Goal: Task Accomplishment & Management: Complete application form

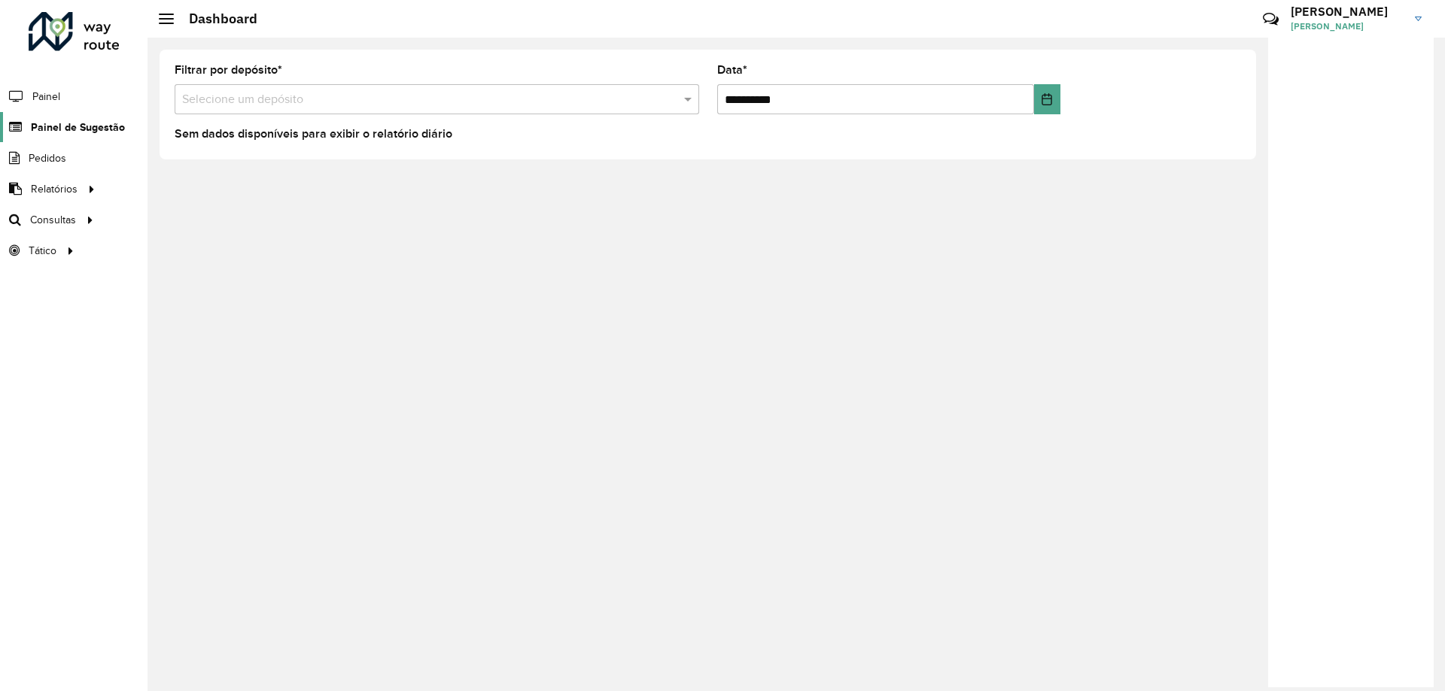
click at [62, 129] on span "Painel de Sugestão" at bounding box center [78, 128] width 94 height 16
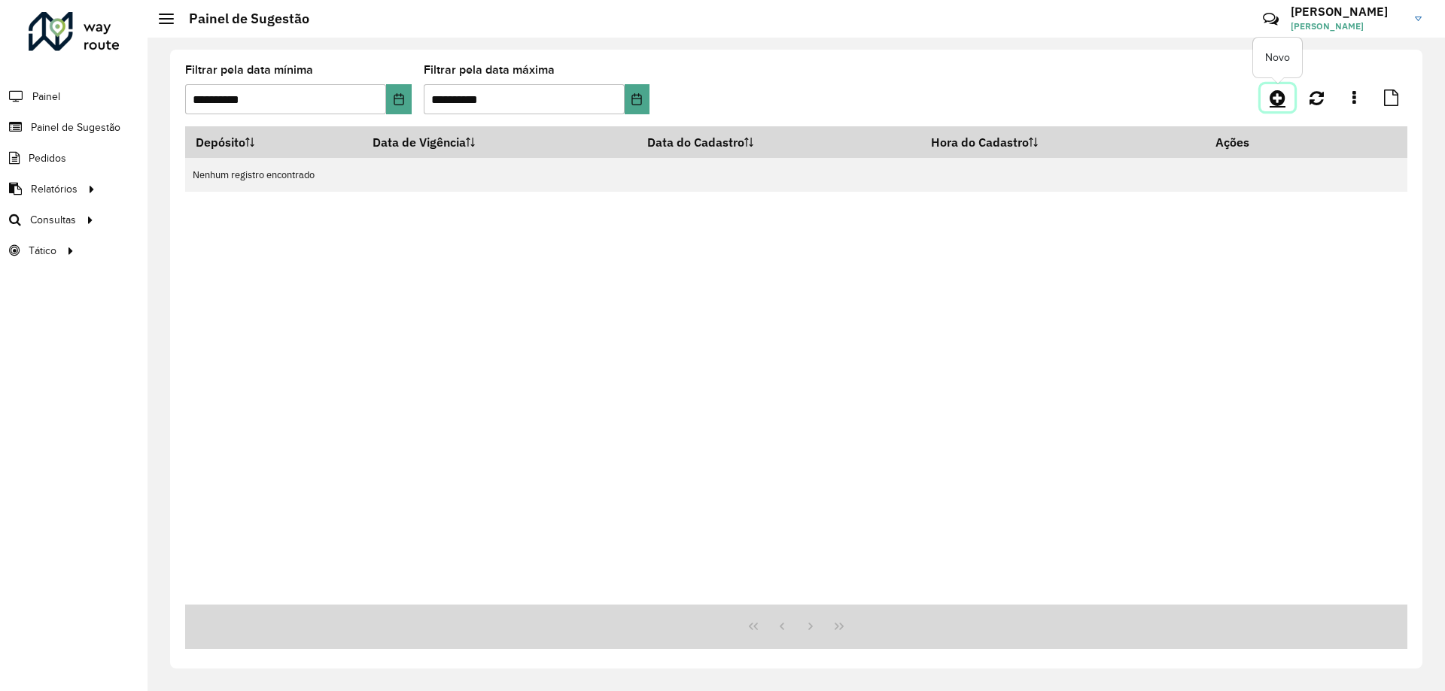
click at [1282, 106] on icon at bounding box center [1277, 98] width 16 height 18
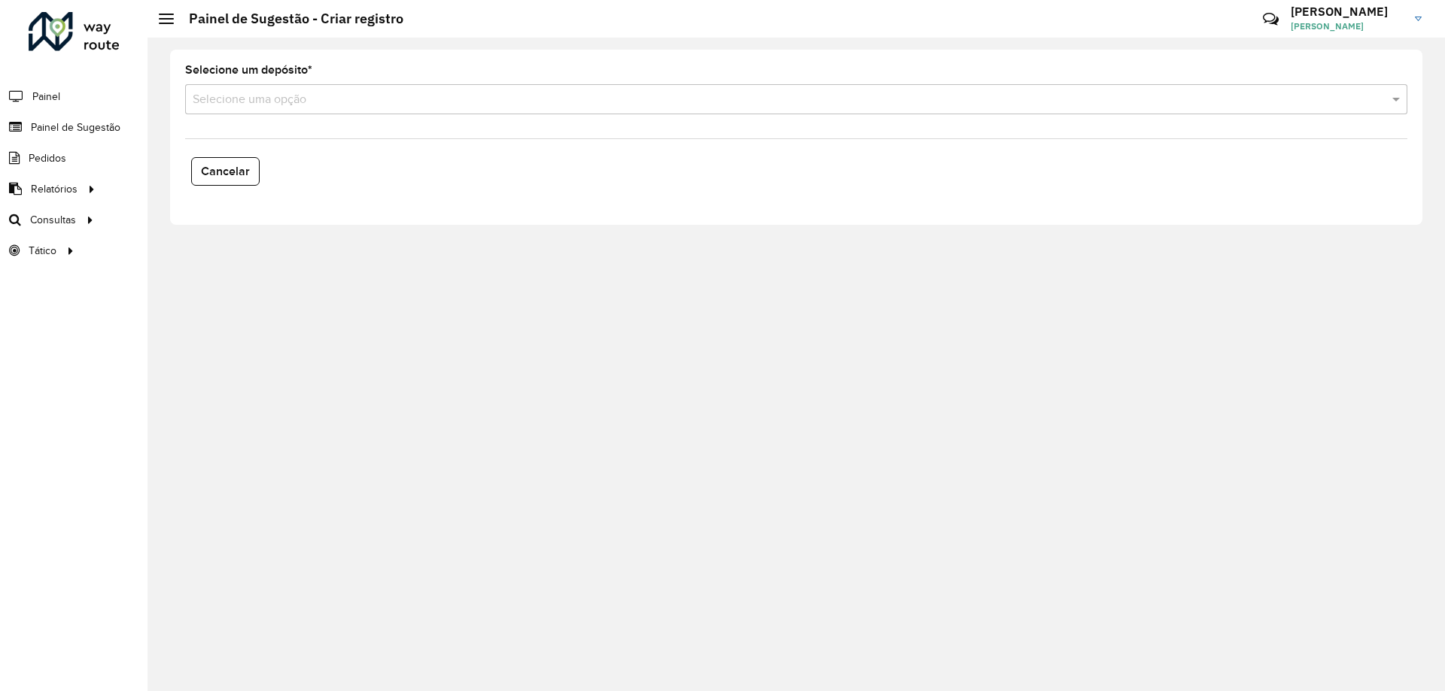
click at [284, 108] on div "Selecione uma opção" at bounding box center [796, 99] width 1222 height 30
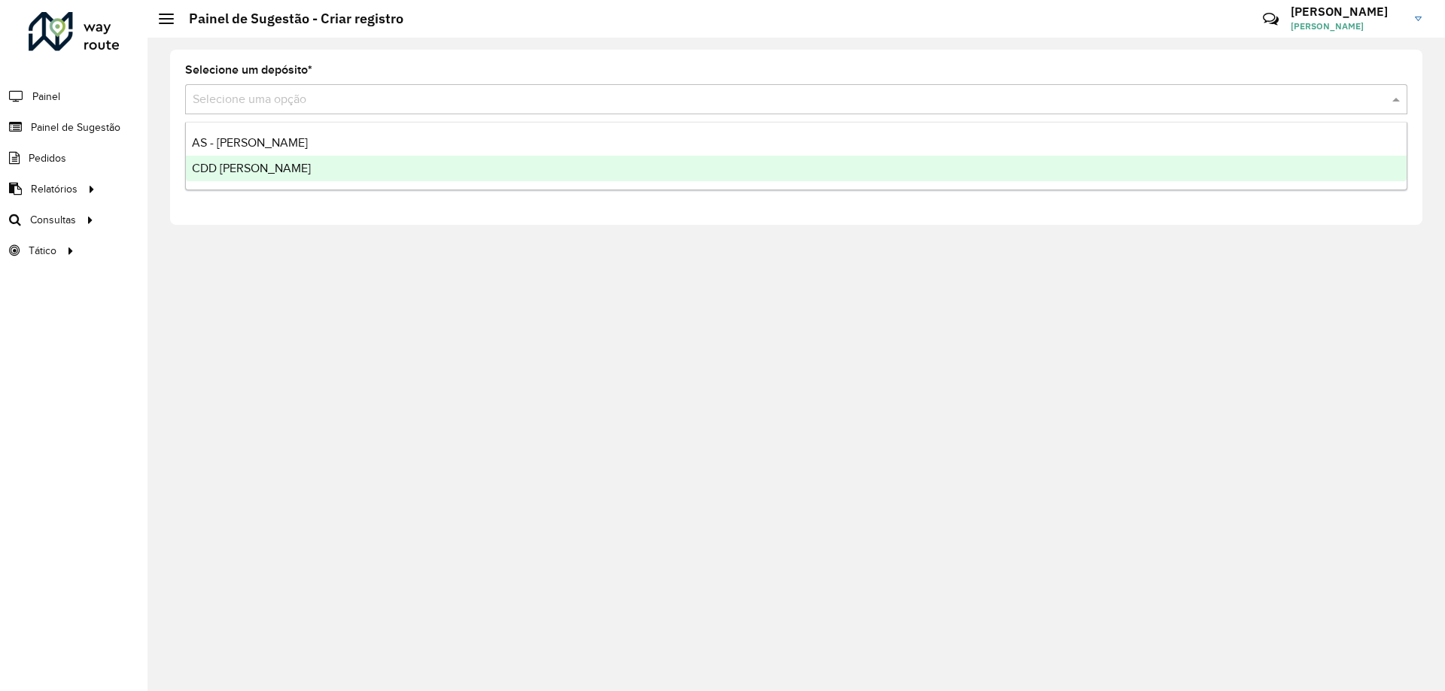
click at [267, 167] on span "CDD [PERSON_NAME]" at bounding box center [251, 168] width 119 height 13
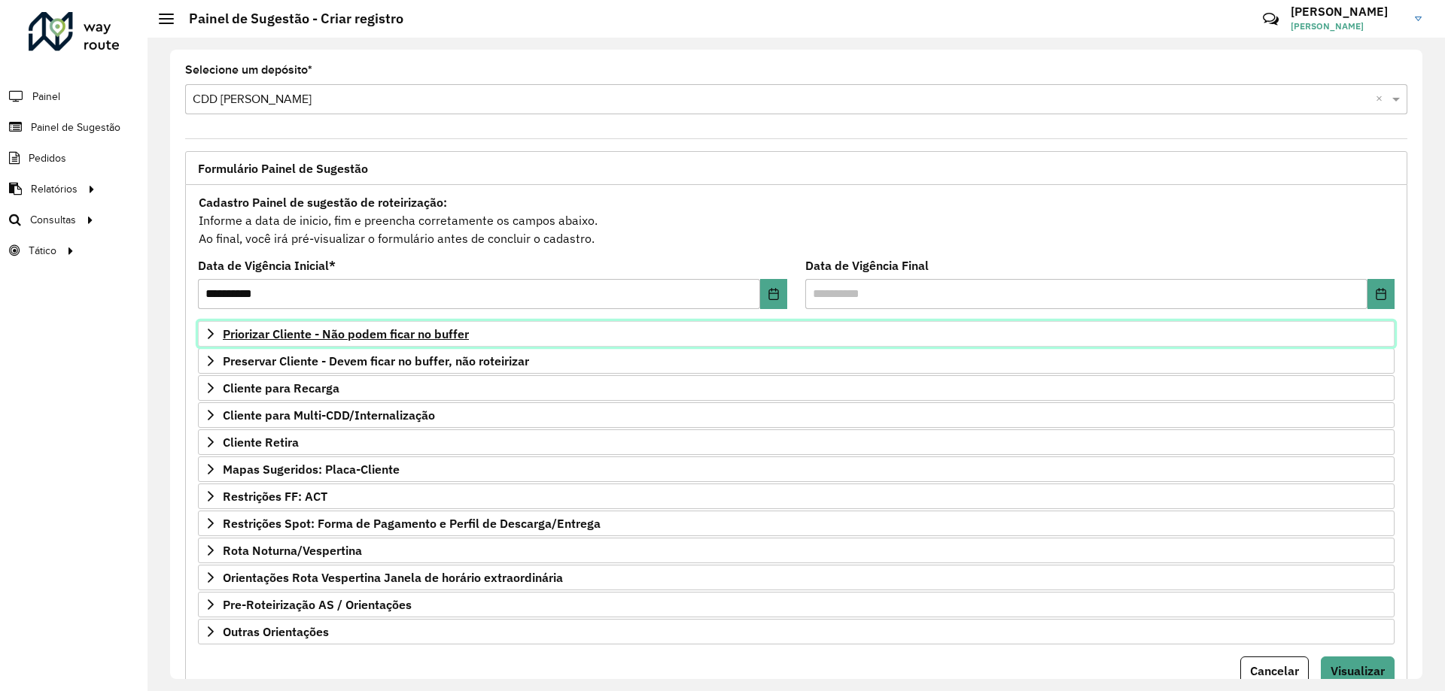
click at [333, 339] on span "Priorizar Cliente - Não podem ficar no buffer" at bounding box center [346, 334] width 246 height 12
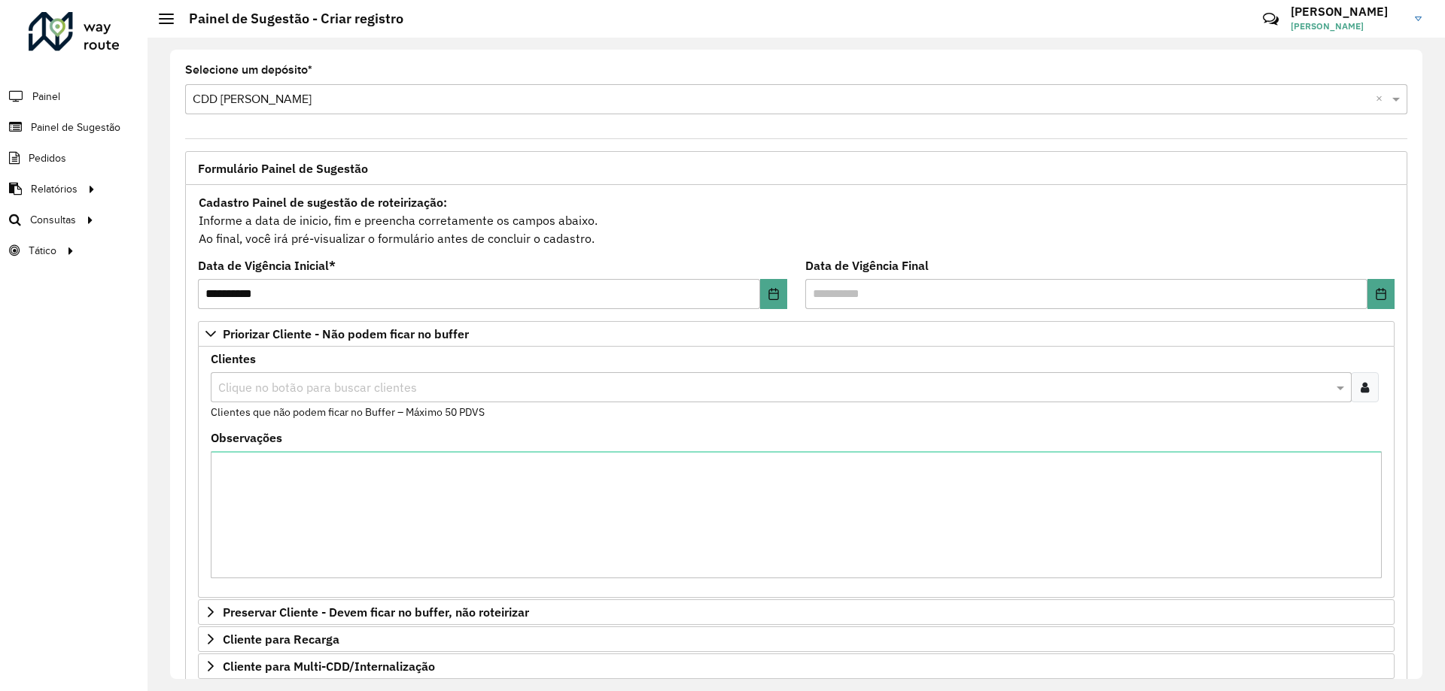
click at [1361, 388] on icon at bounding box center [1364, 387] width 8 height 12
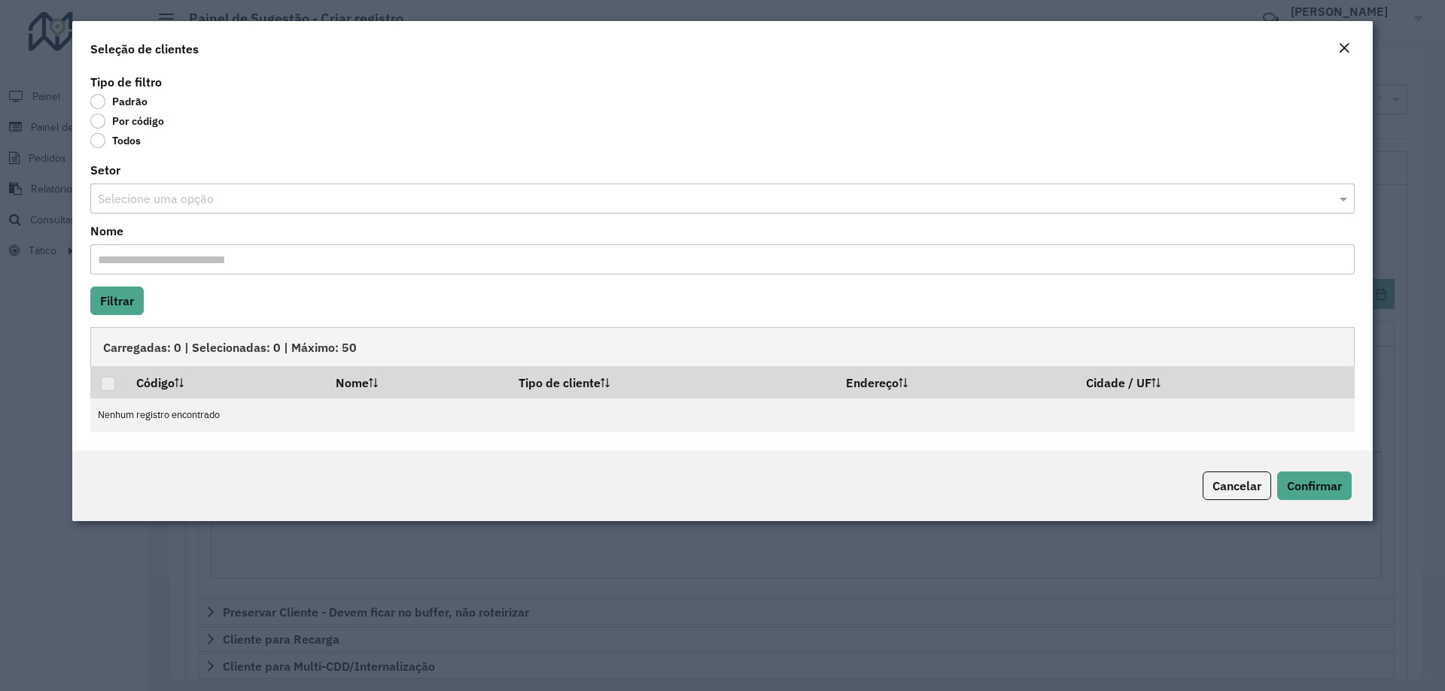
click at [96, 120] on label "Por código" at bounding box center [127, 121] width 74 height 15
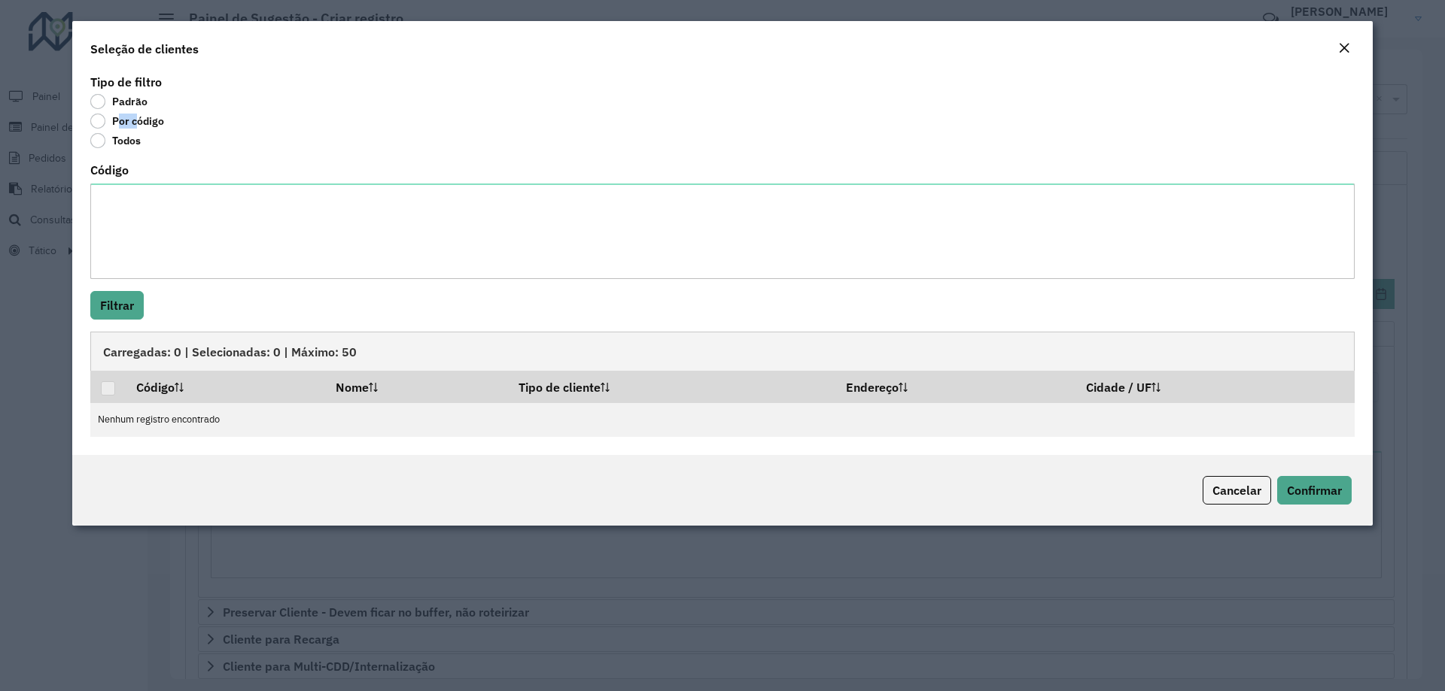
click at [96, 120] on label "Por código" at bounding box center [127, 121] width 74 height 15
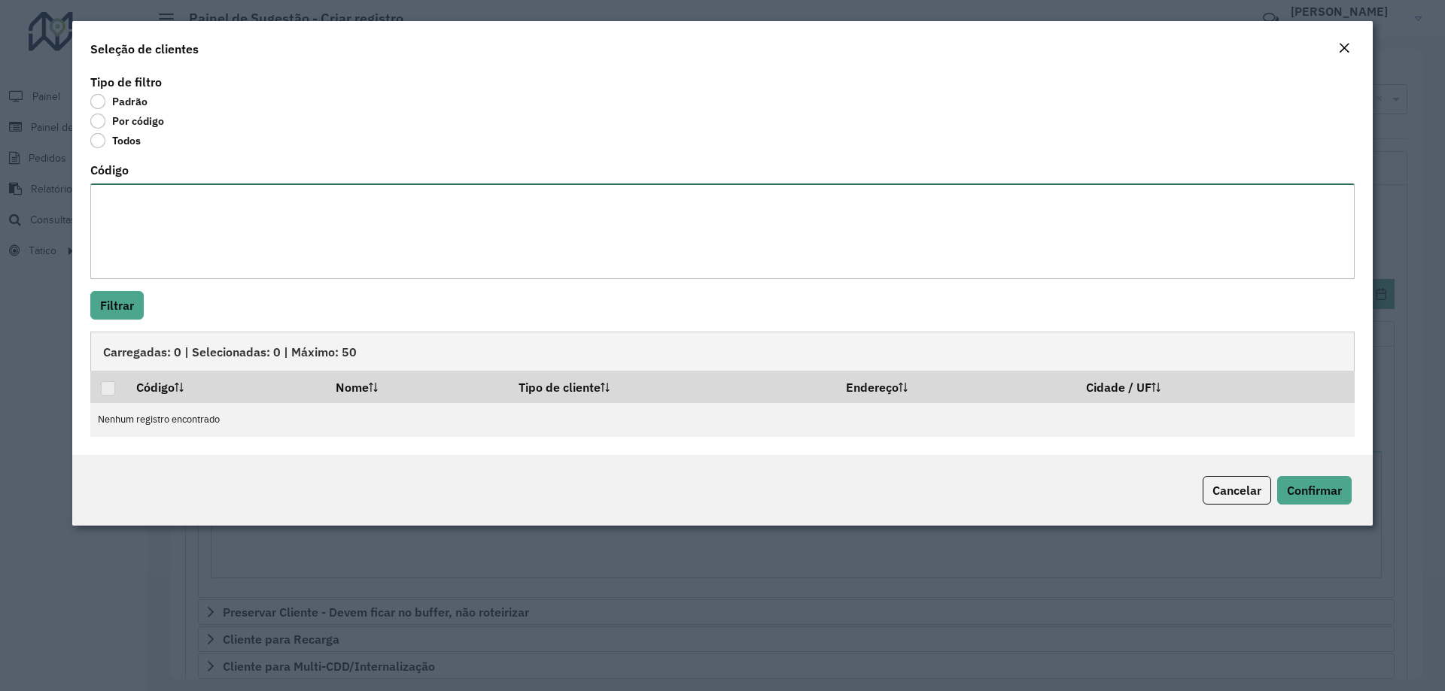
click at [138, 219] on textarea "Código" at bounding box center [722, 232] width 1264 height 96
paste textarea "***** ***** **** ***** ***** **** ***** **** ***** ***** ***** ***** **** *****…"
type textarea "***** ***** **** ***** ***** **** ***** **** ***** ***** ***** ***** **** *****…"
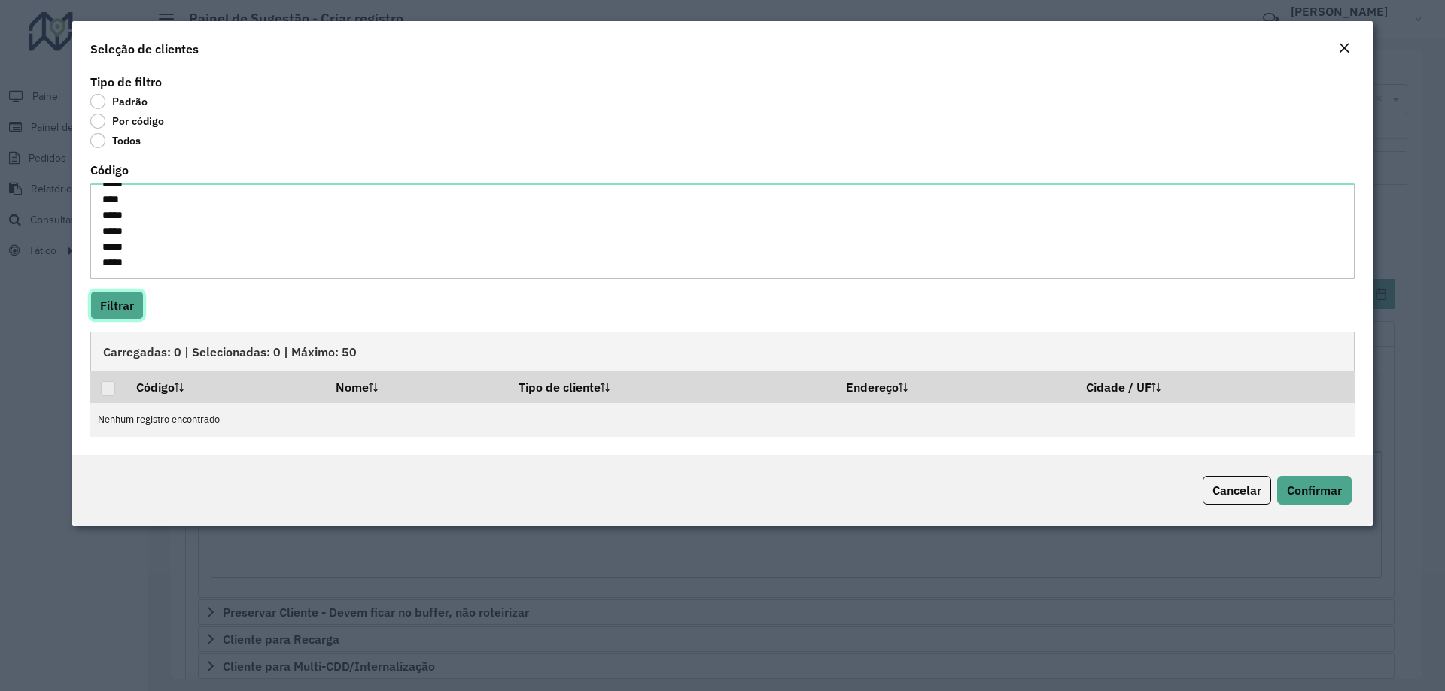
click at [128, 305] on button "Filtrar" at bounding box center [116, 305] width 53 height 29
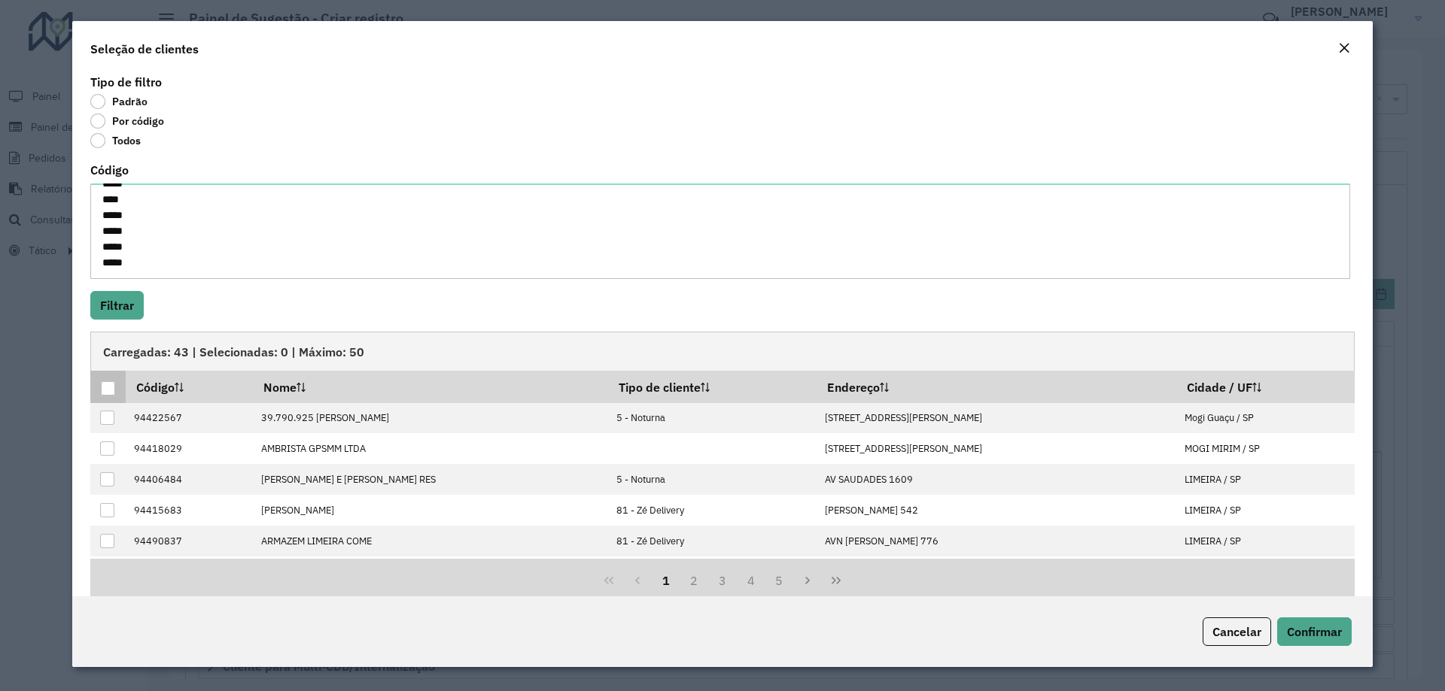
click at [111, 394] on div at bounding box center [108, 388] width 14 height 14
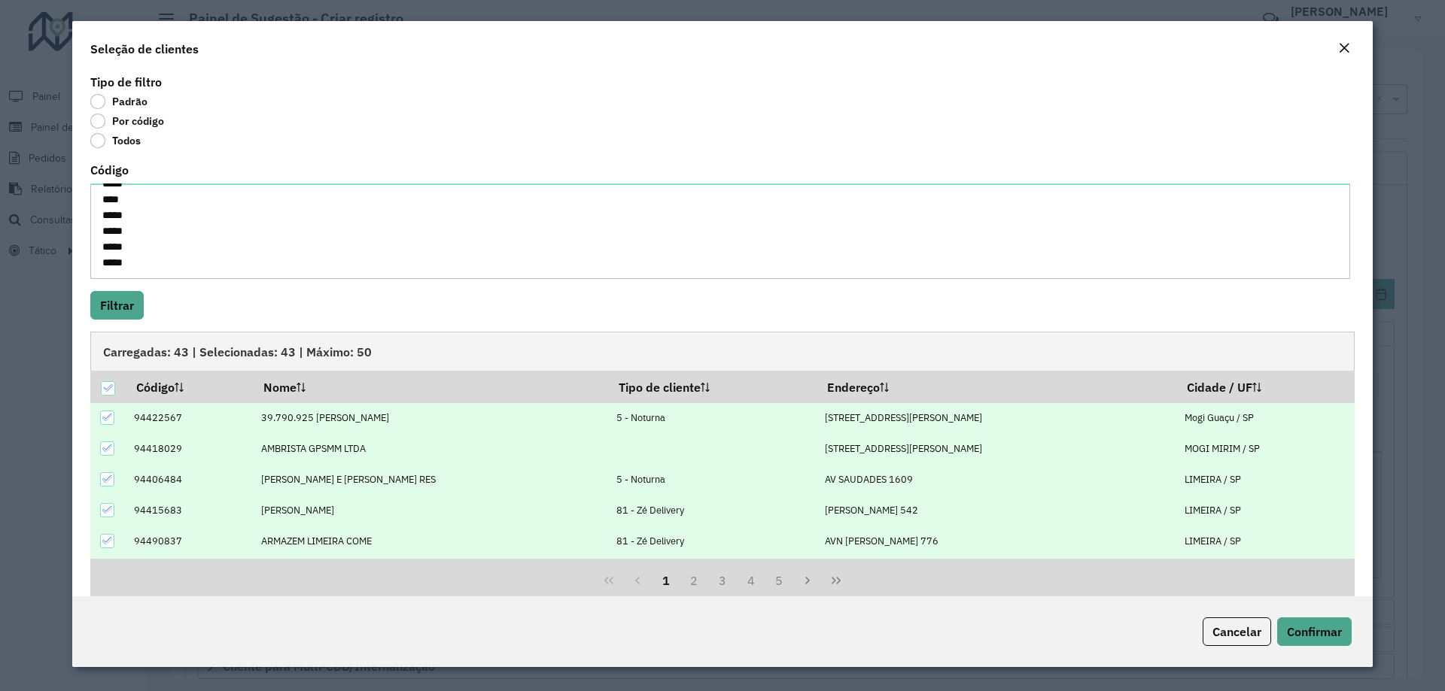
scroll to position [152, 0]
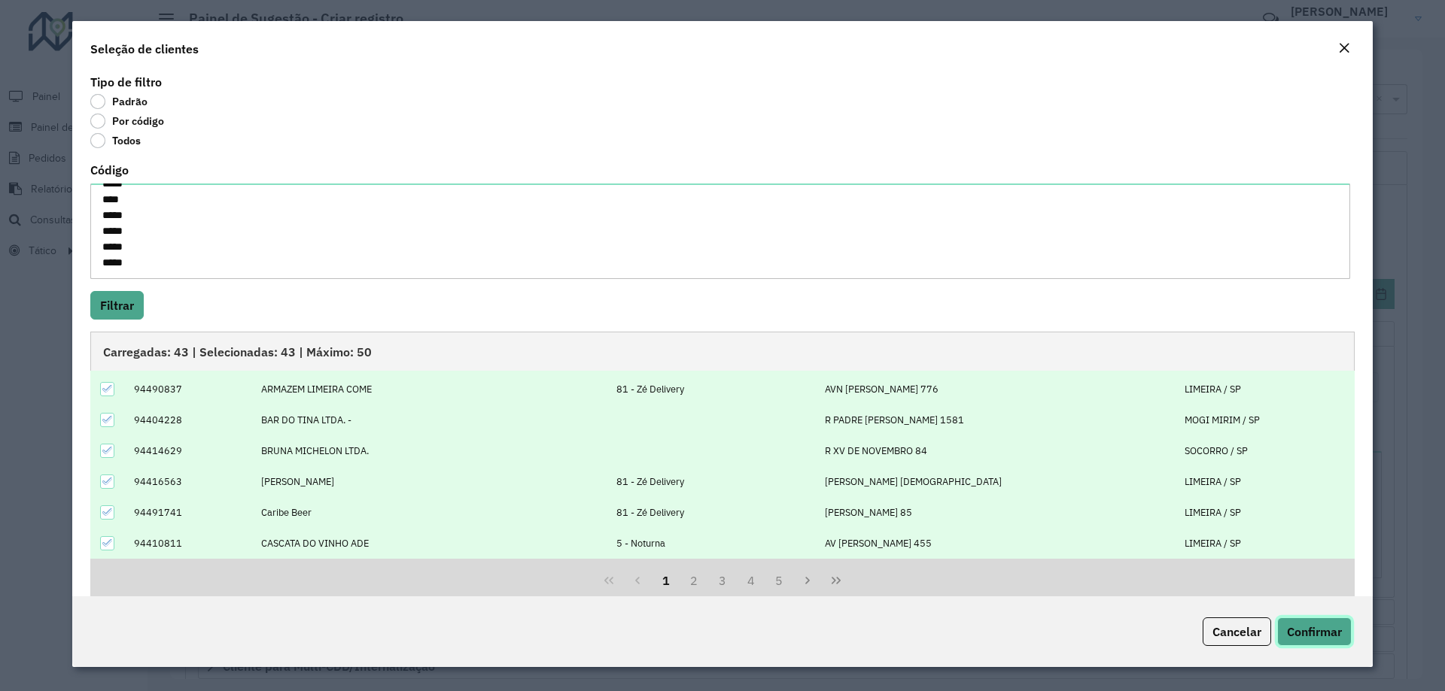
click at [1313, 638] on span "Confirmar" at bounding box center [1314, 632] width 55 height 15
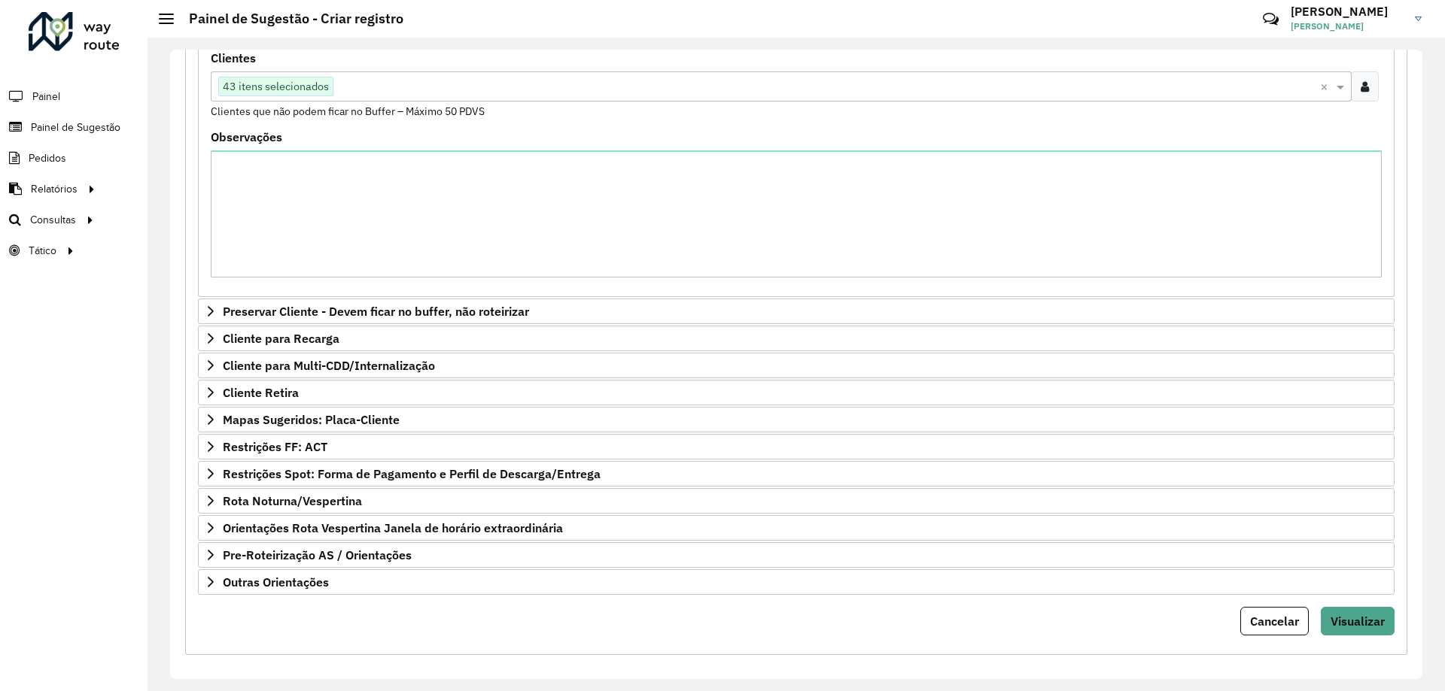
scroll to position [310, 0]
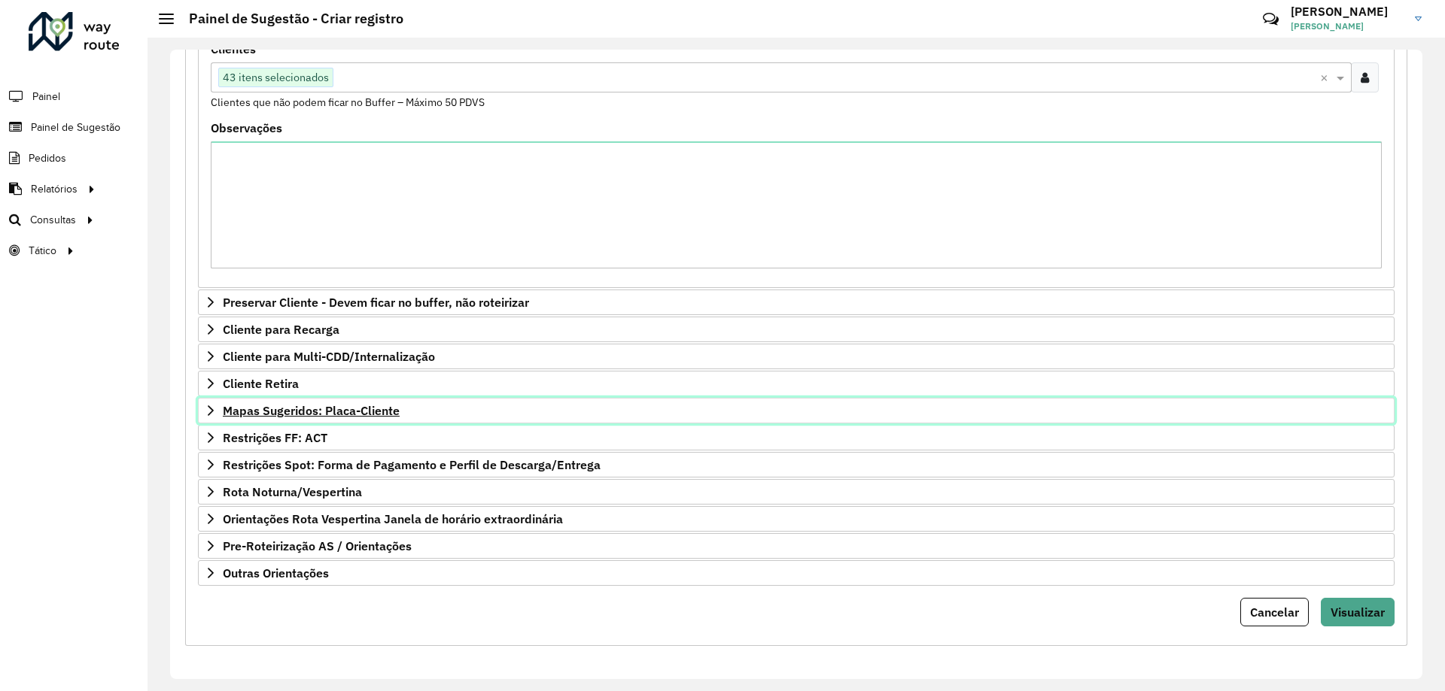
click at [291, 409] on span "Mapas Sugeridos: Placa-Cliente" at bounding box center [311, 411] width 177 height 12
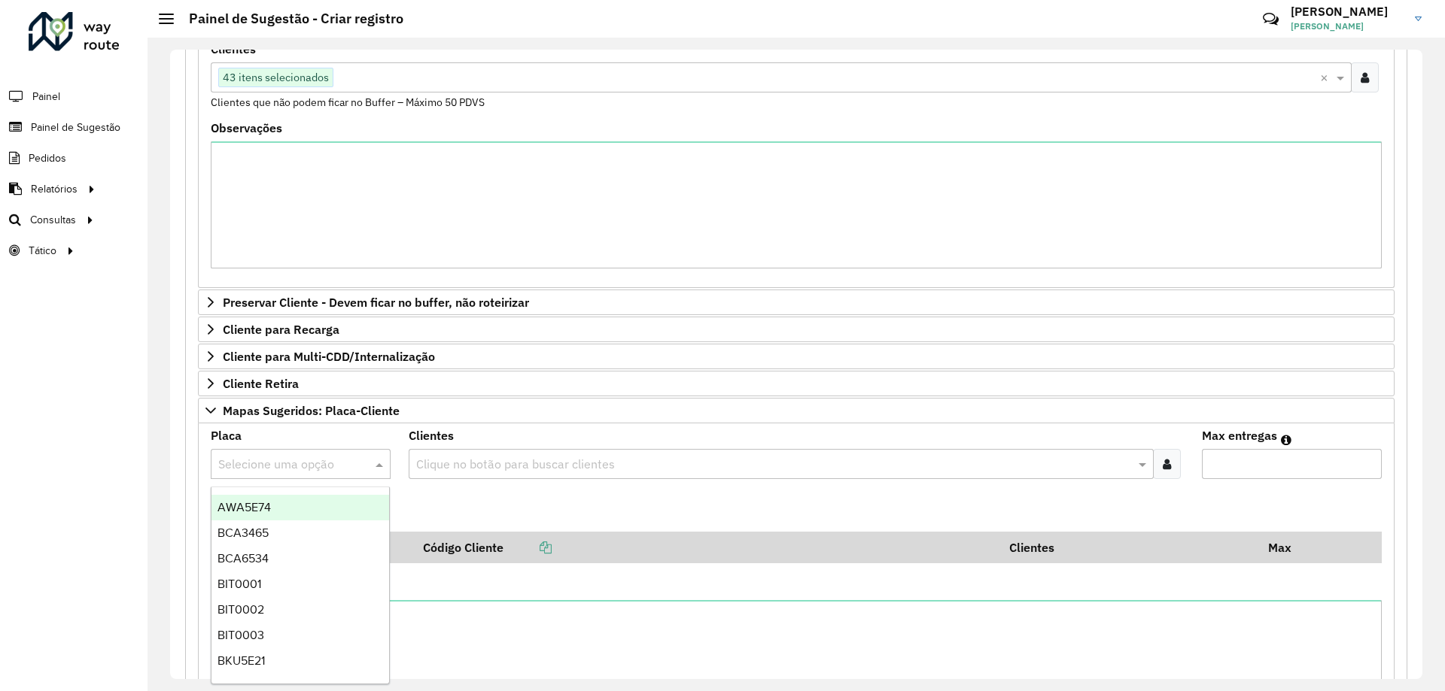
click at [266, 462] on input "text" at bounding box center [285, 465] width 135 height 18
type input "***"
click at [272, 513] on div "ENJ1D56" at bounding box center [300, 508] width 178 height 26
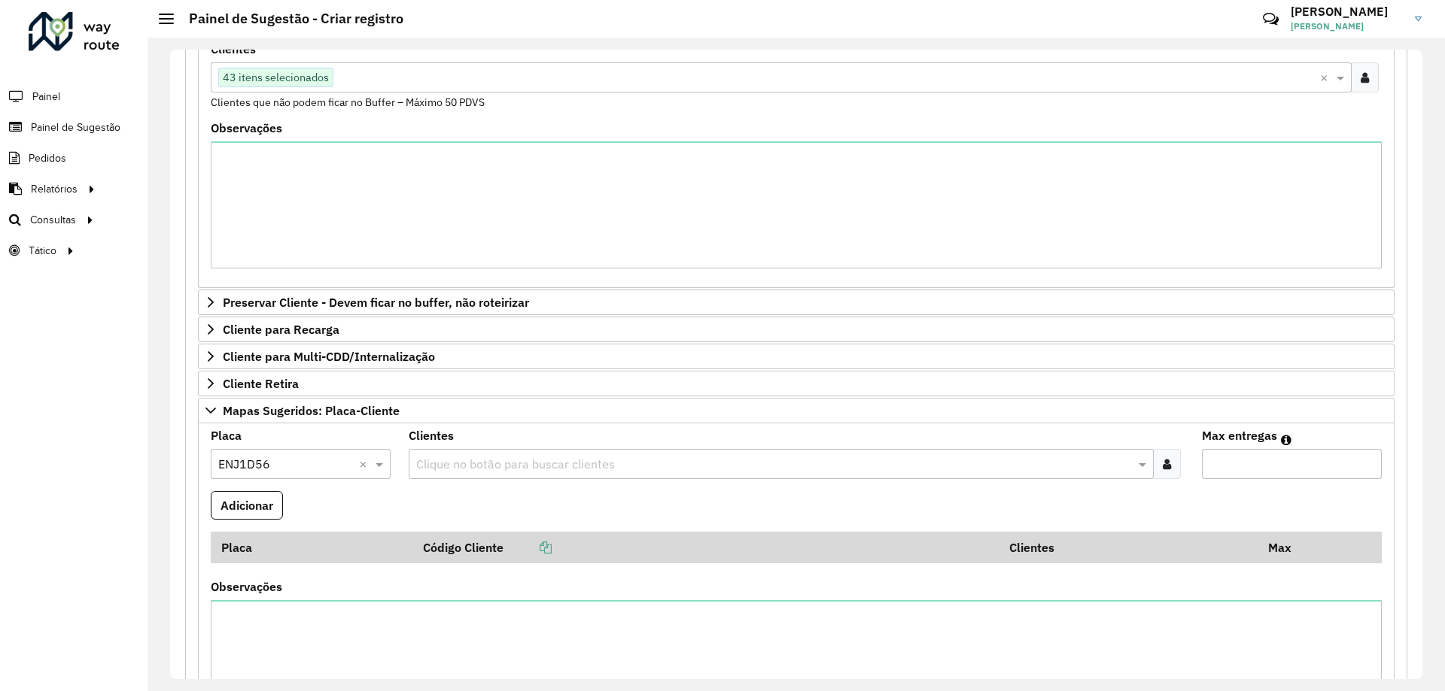
click at [1170, 467] on div at bounding box center [1167, 464] width 28 height 30
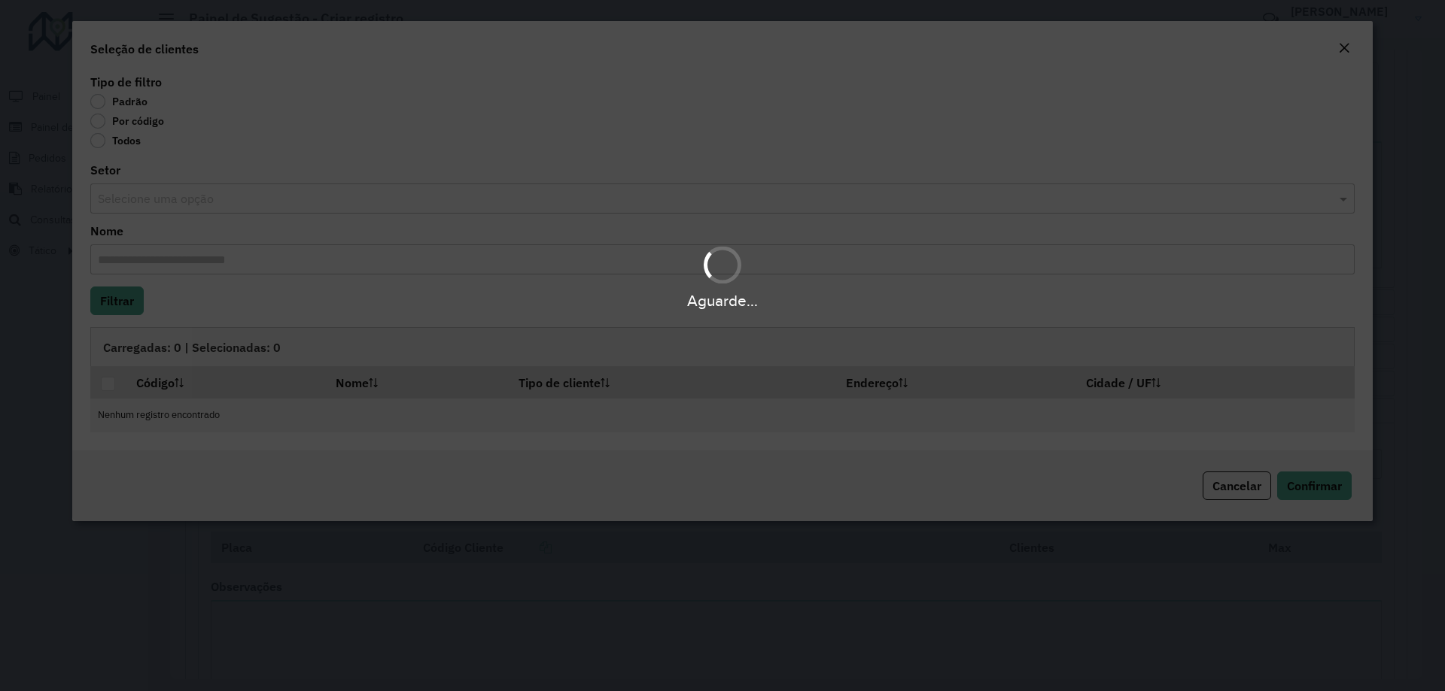
click at [97, 123] on body "**********" at bounding box center [722, 345] width 1445 height 691
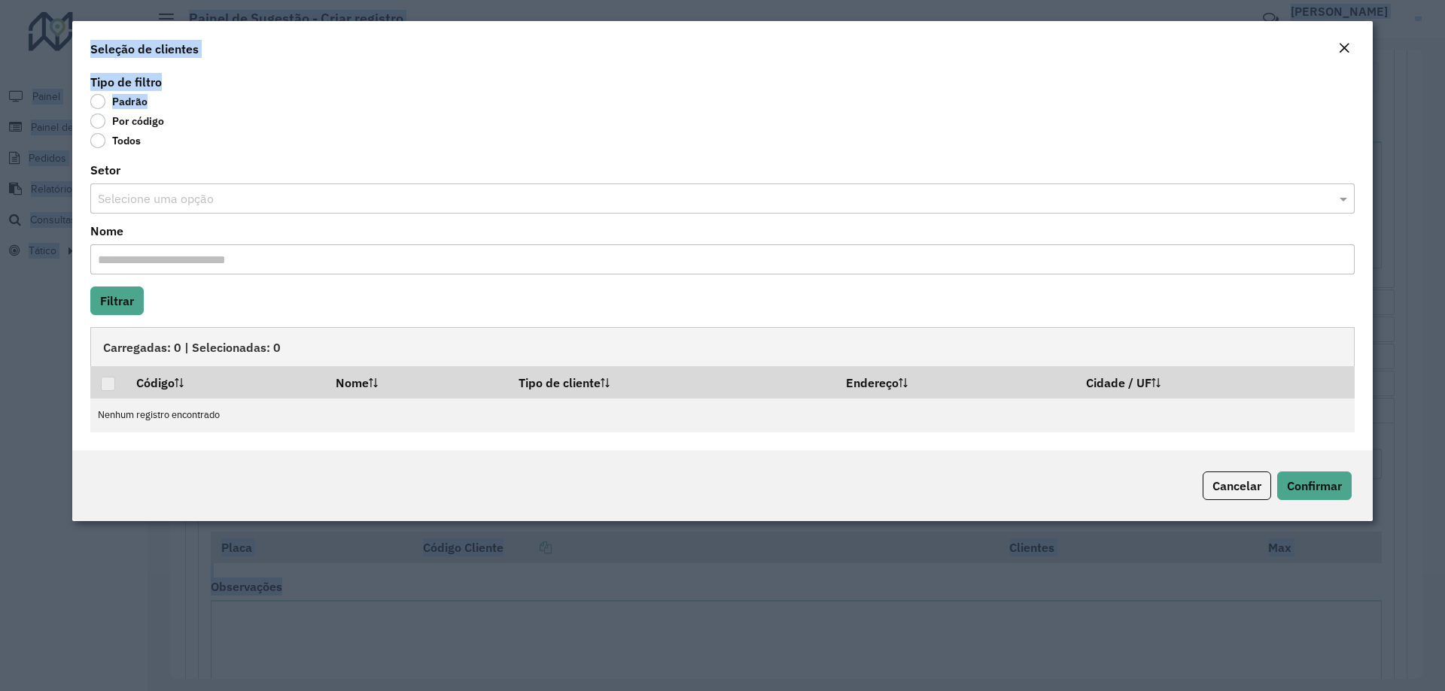
click at [98, 123] on label "Por código" at bounding box center [127, 121] width 74 height 15
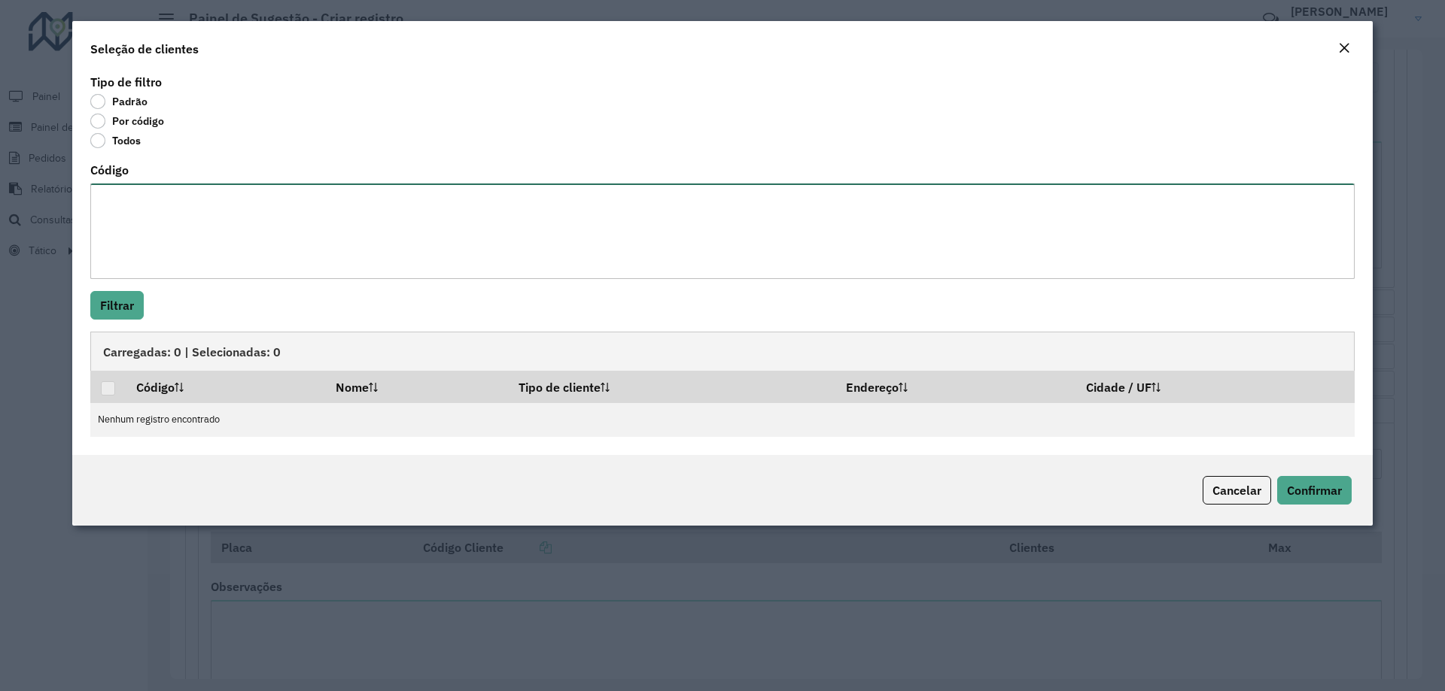
click at [135, 224] on textarea "Código" at bounding box center [722, 232] width 1264 height 96
paste textarea "*****"
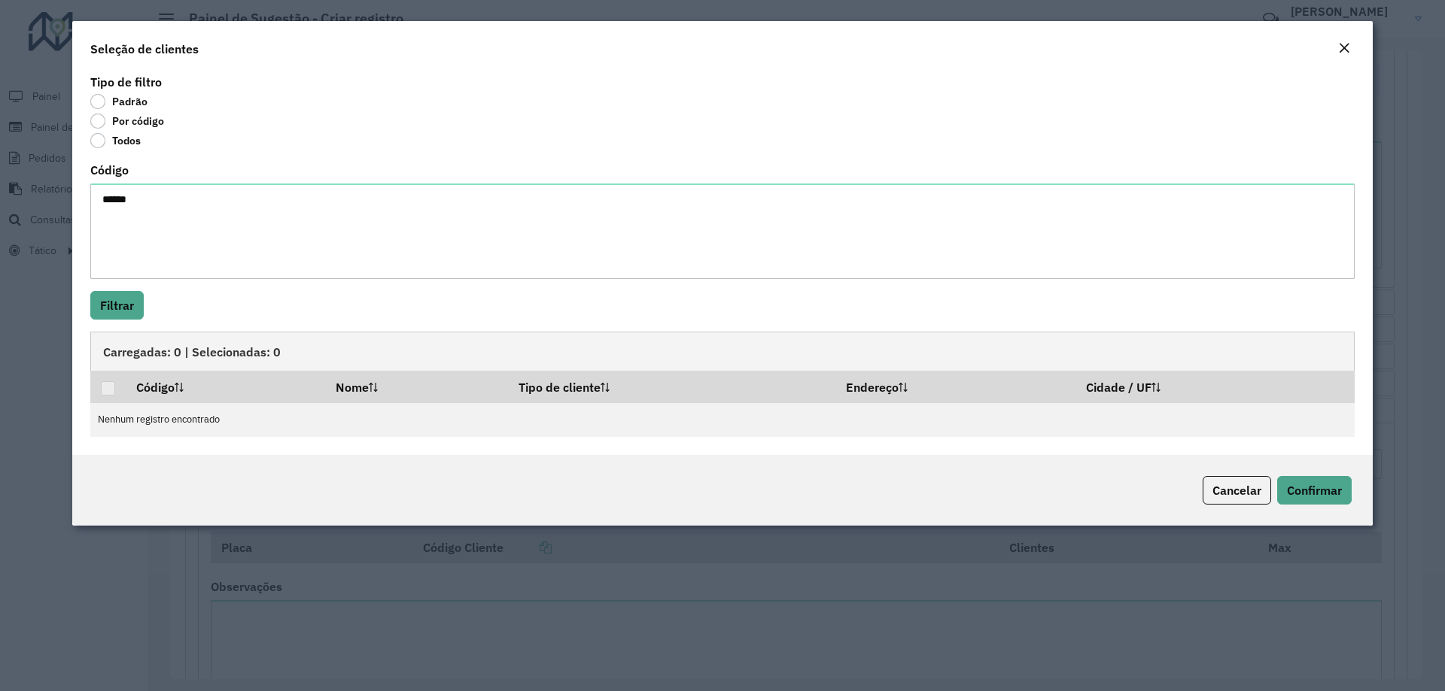
click at [126, 287] on div "Tipo de filtro Padrão Por código Todos Código ***** Filtrar Carregadas: 0 | Sel…" at bounding box center [722, 263] width 1300 height 384
click at [126, 295] on button "Filtrar" at bounding box center [116, 305] width 53 height 29
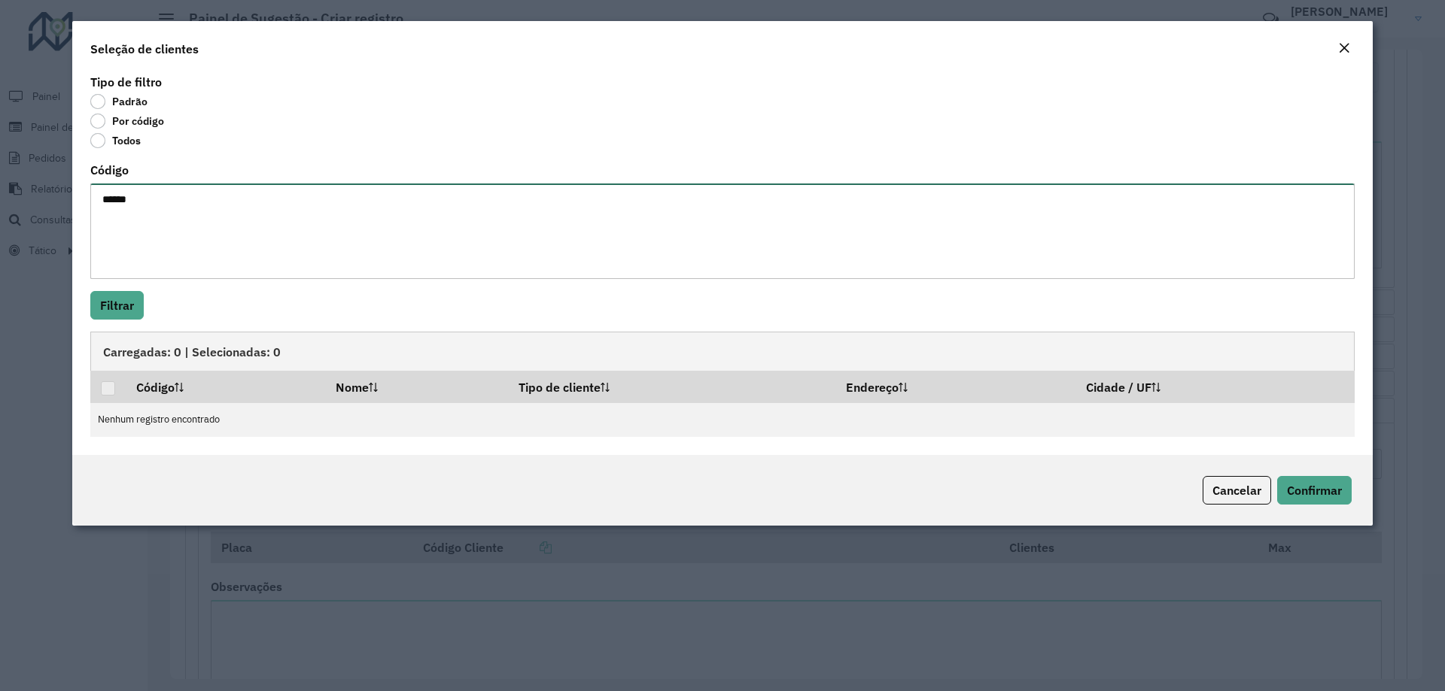
click at [102, 205] on textarea "*****" at bounding box center [722, 232] width 1264 height 96
type textarea "********"
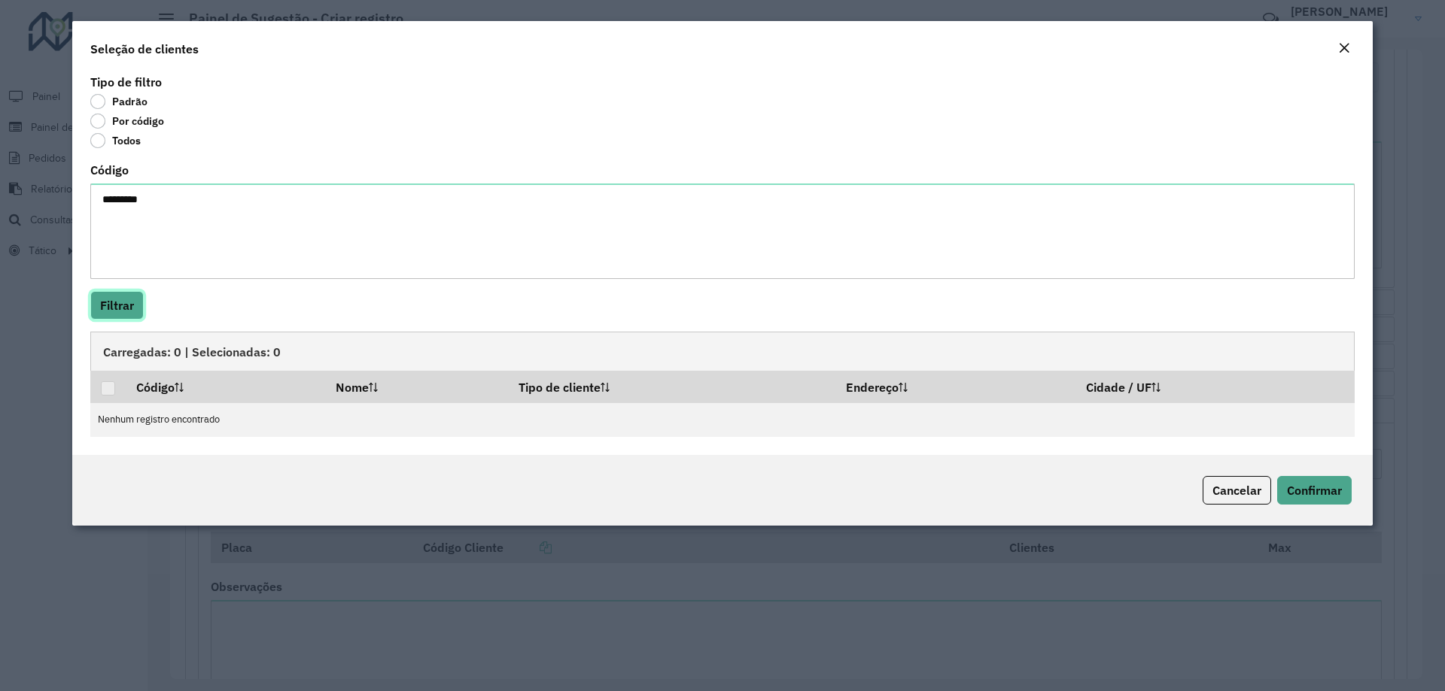
click at [132, 302] on button "Filtrar" at bounding box center [116, 305] width 53 height 29
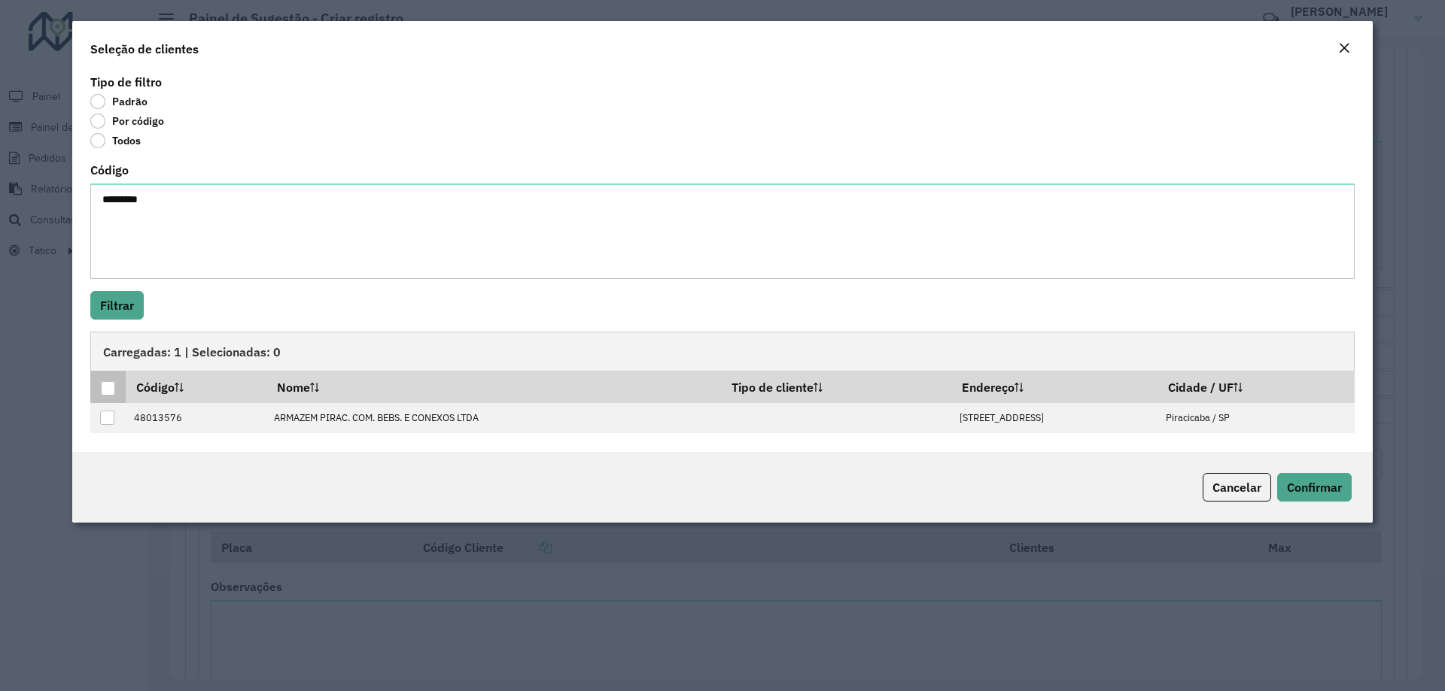
click at [105, 391] on div at bounding box center [108, 388] width 14 height 14
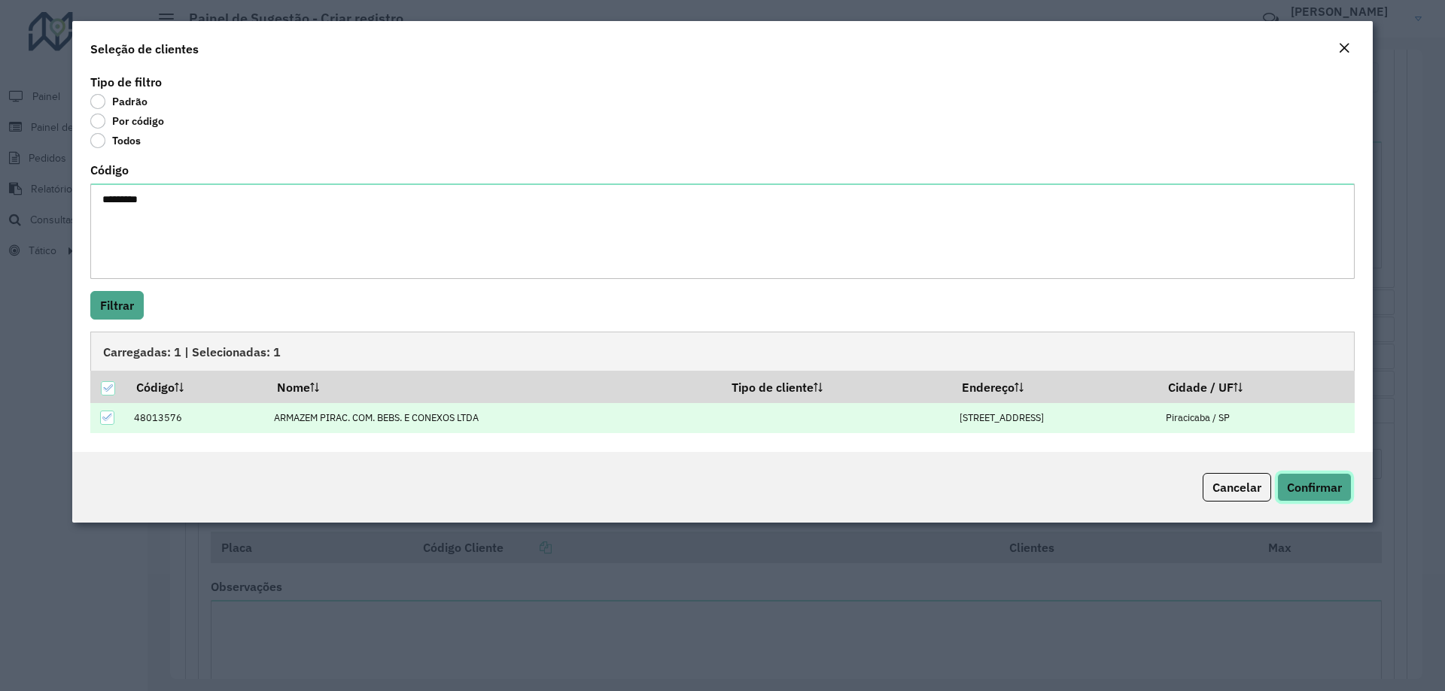
click at [1287, 479] on button "Confirmar" at bounding box center [1314, 487] width 74 height 29
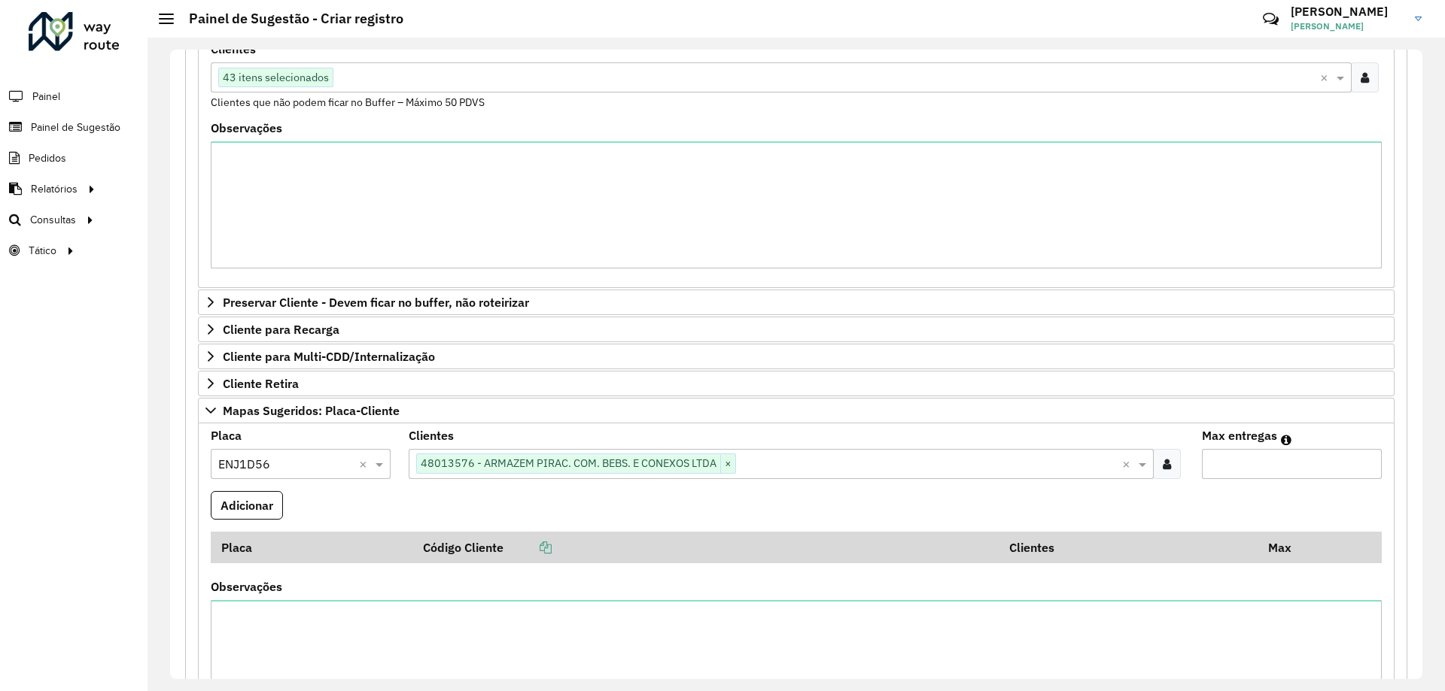
click at [1292, 458] on input "Max entregas" at bounding box center [1292, 464] width 180 height 30
type input "*"
click at [261, 518] on button "Adicionar" at bounding box center [247, 505] width 72 height 29
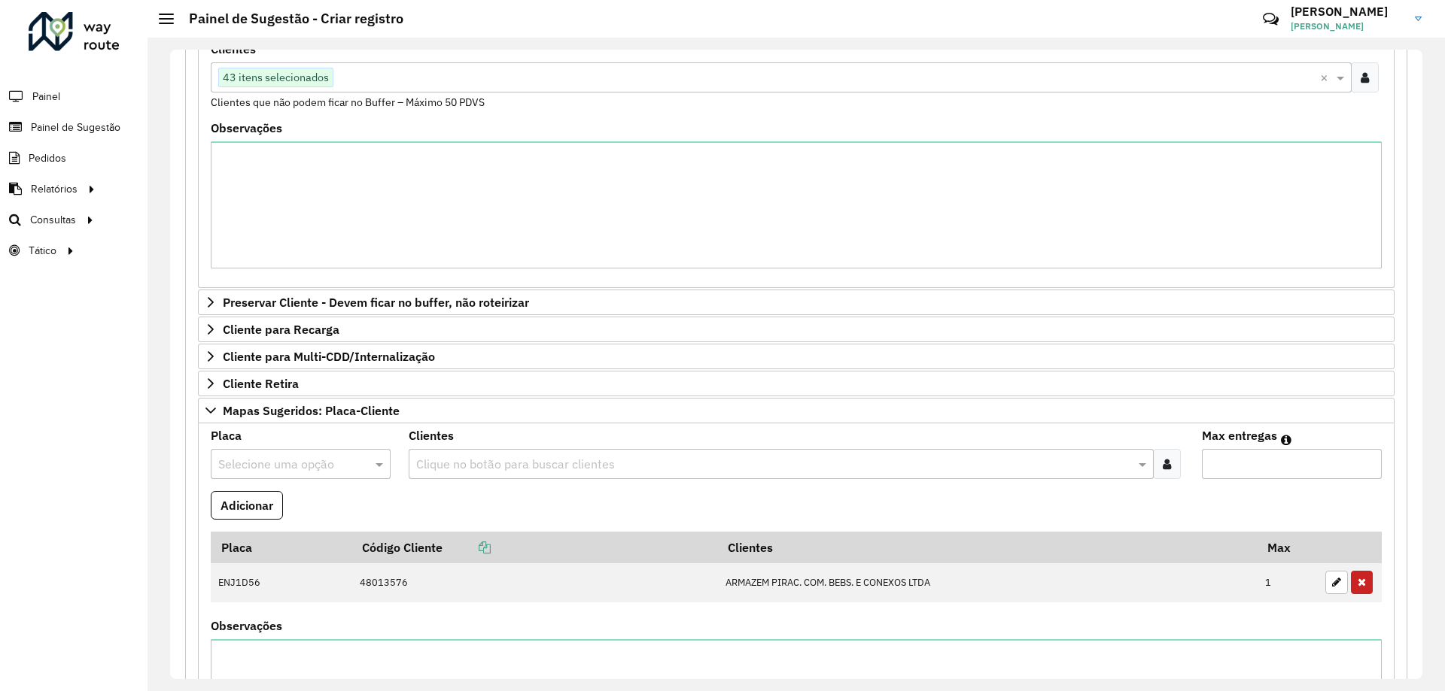
click at [332, 456] on input "text" at bounding box center [285, 465] width 135 height 18
type input "***"
click at [317, 494] on ng-dropdown-panel "FMG1J19" at bounding box center [300, 508] width 179 height 43
click at [315, 500] on div "FMG1J19" at bounding box center [300, 508] width 178 height 26
click at [1163, 454] on div at bounding box center [1167, 464] width 28 height 30
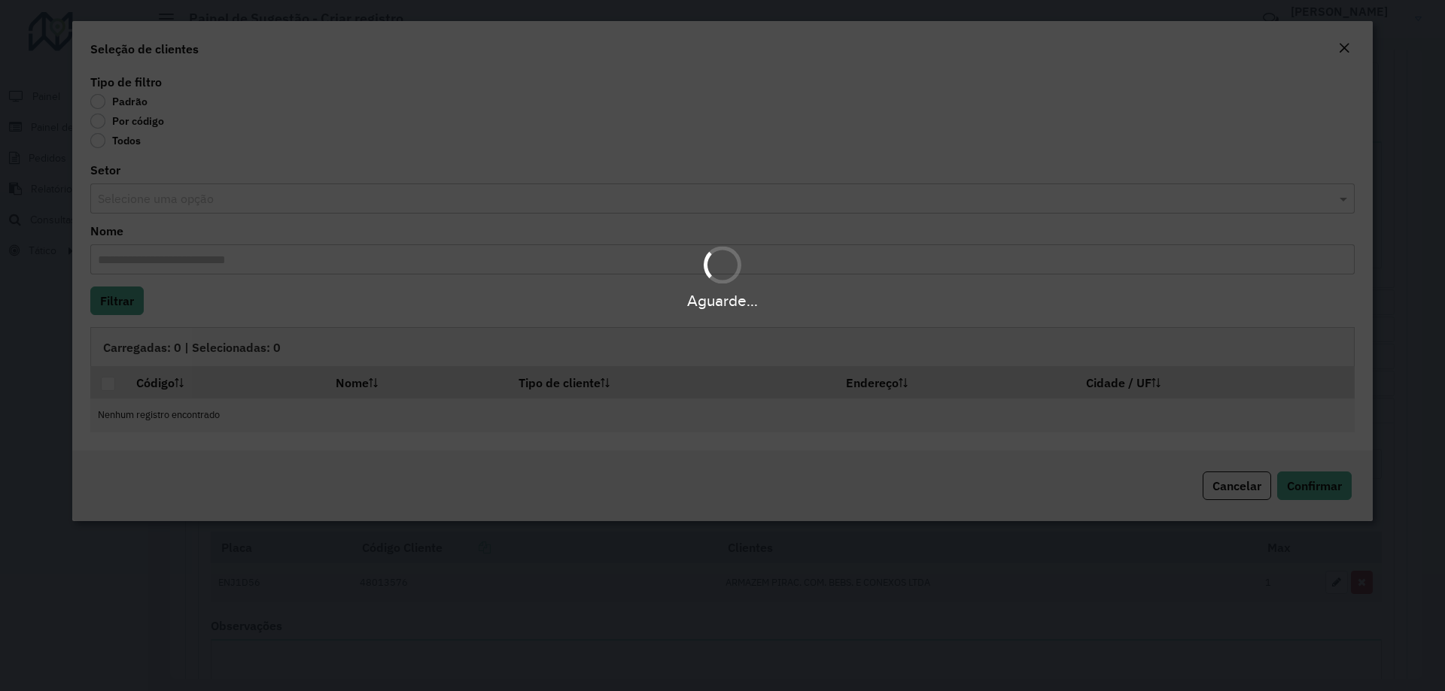
click at [120, 115] on div "Aguarde..." at bounding box center [722, 345] width 1445 height 691
click at [111, 124] on body "**********" at bounding box center [722, 345] width 1445 height 691
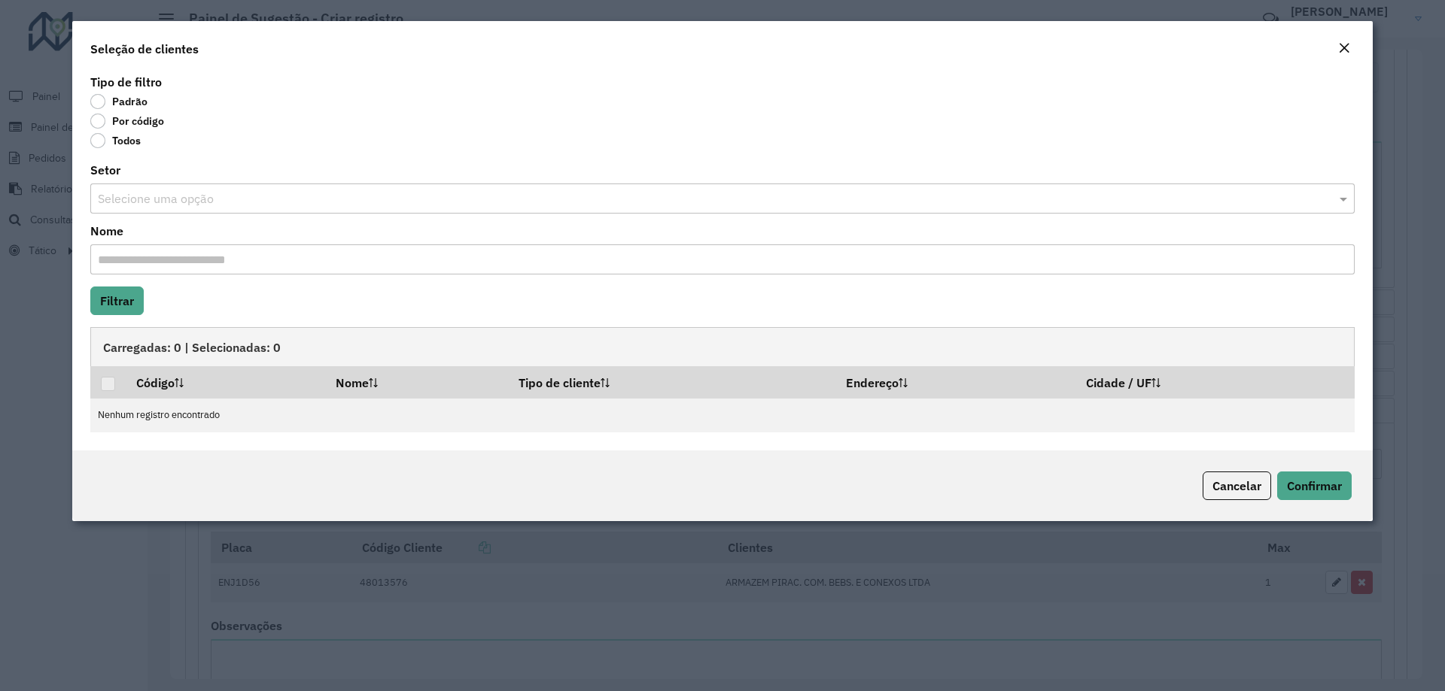
click at [113, 141] on label "Todos" at bounding box center [115, 140] width 50 height 15
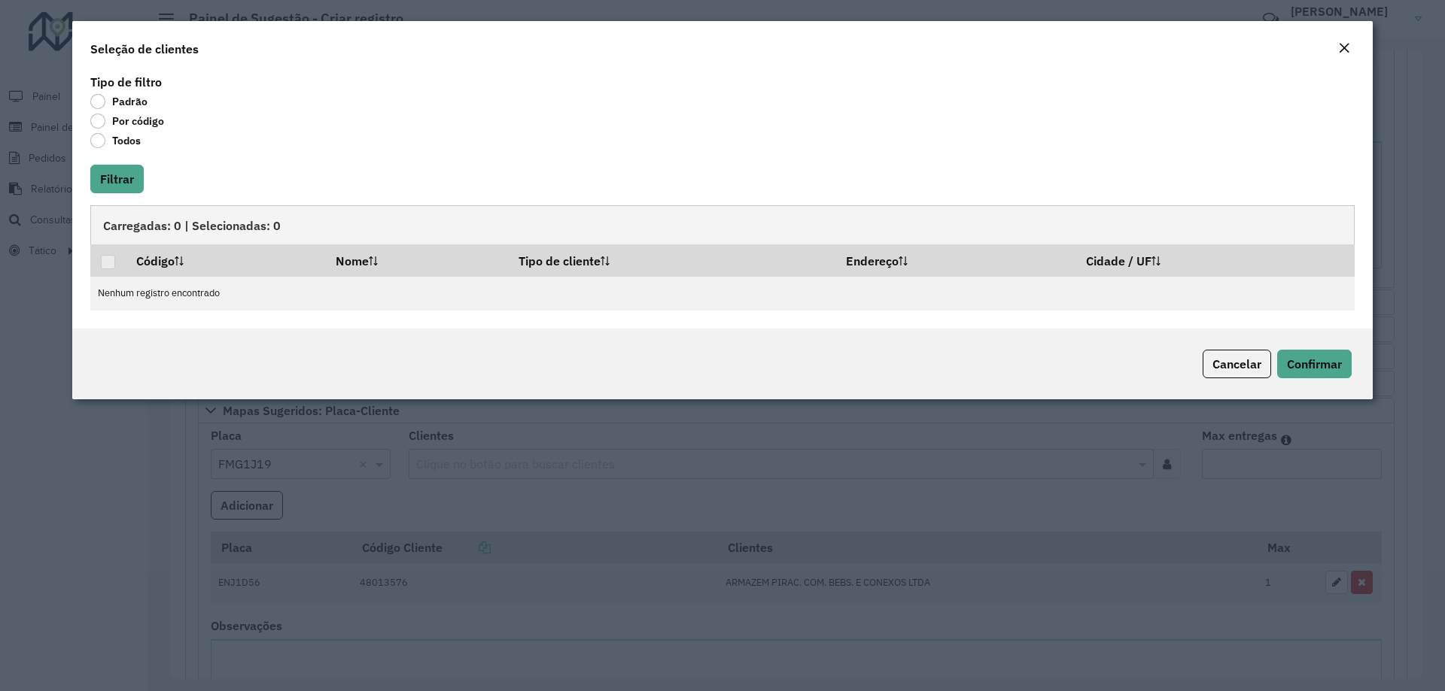
click at [117, 126] on label "Por código" at bounding box center [127, 121] width 74 height 15
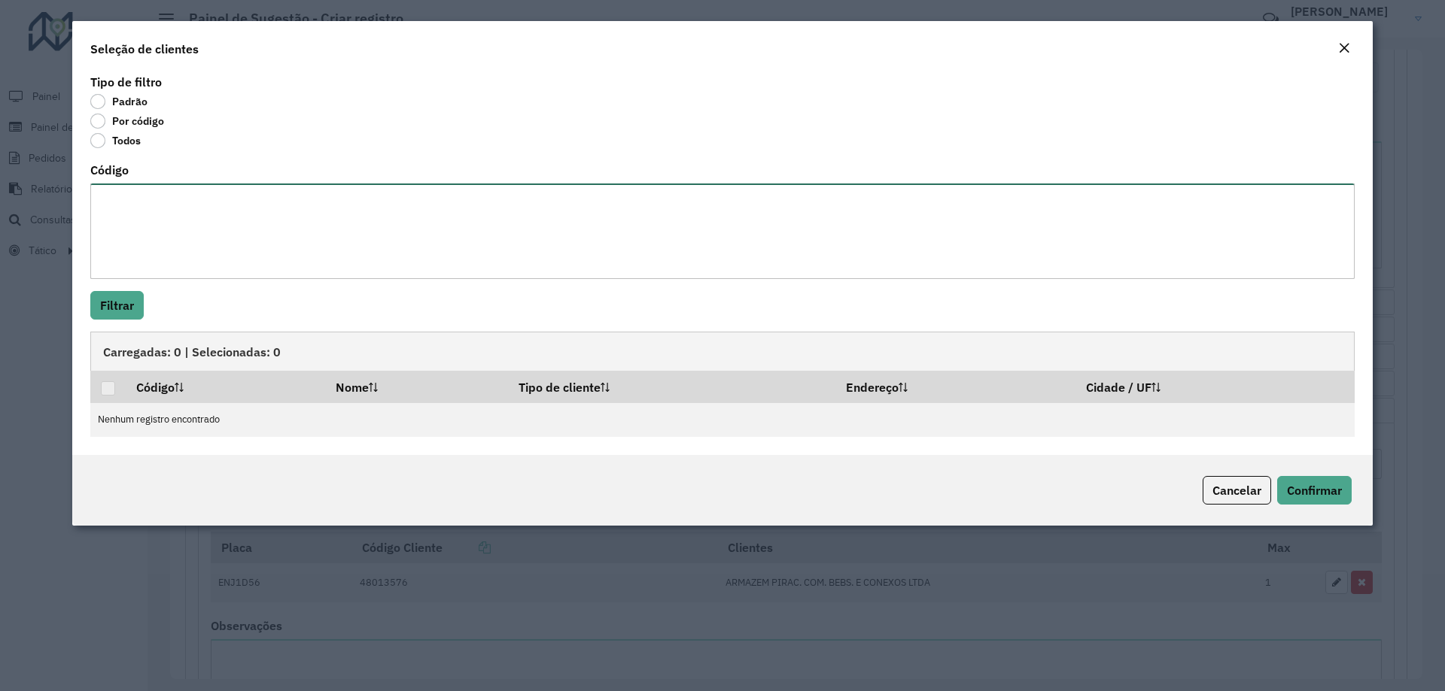
click at [146, 190] on textarea "Código" at bounding box center [722, 232] width 1264 height 96
paste textarea "***** ****"
type textarea "***** ****"
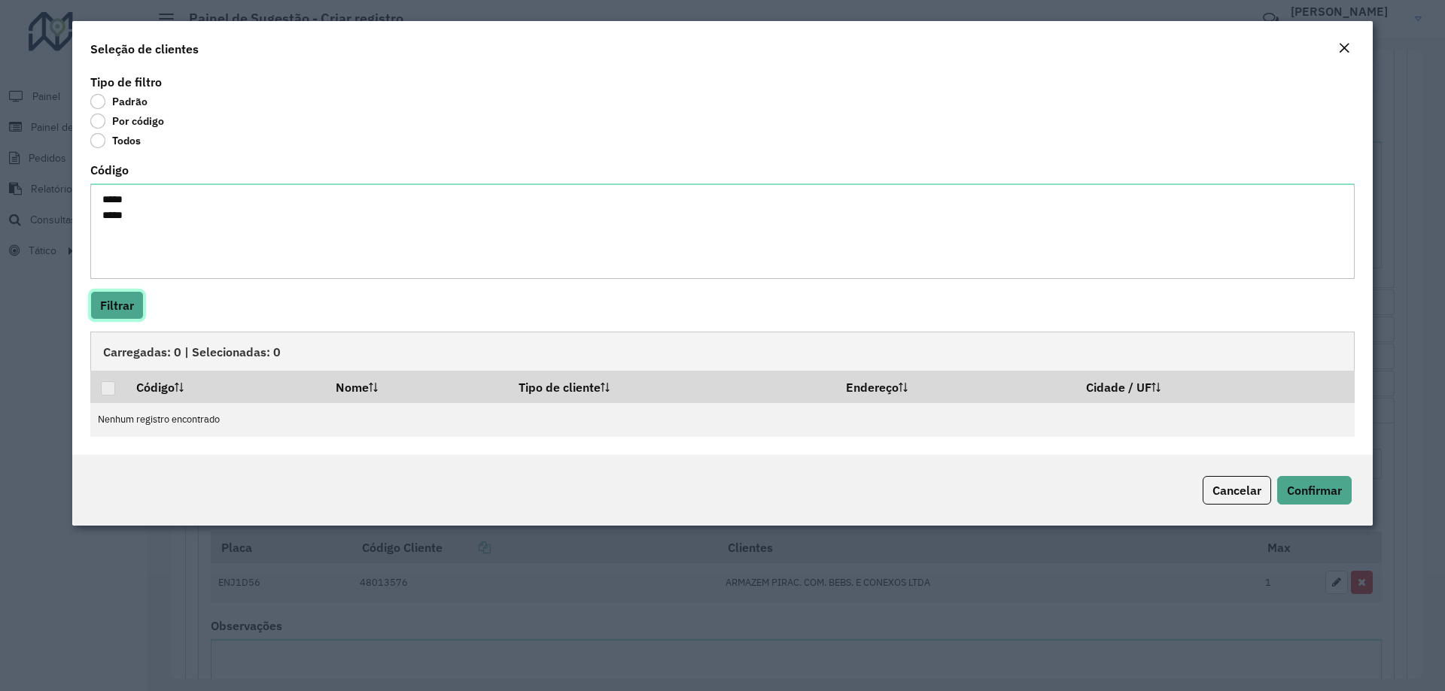
click at [126, 302] on button "Filtrar" at bounding box center [116, 305] width 53 height 29
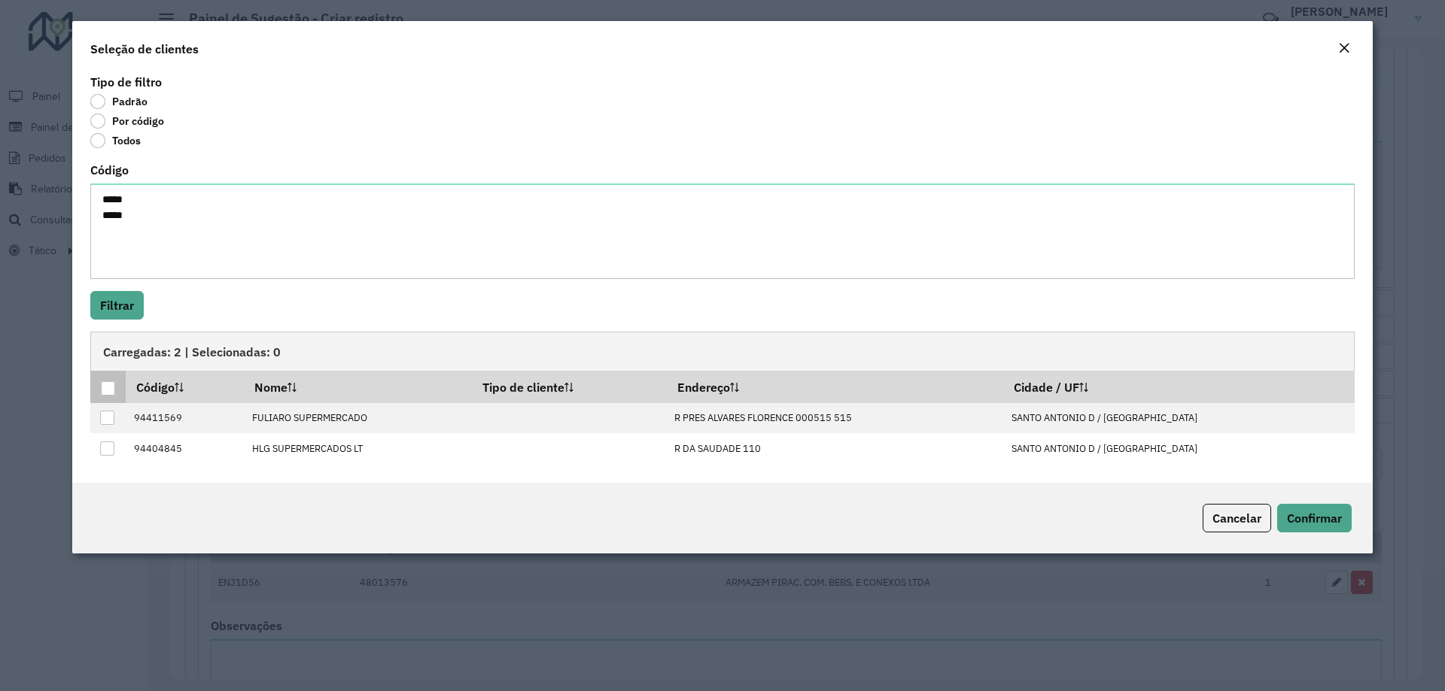
click at [118, 391] on th at bounding box center [107, 387] width 35 height 32
click at [113, 384] on div at bounding box center [108, 388] width 14 height 14
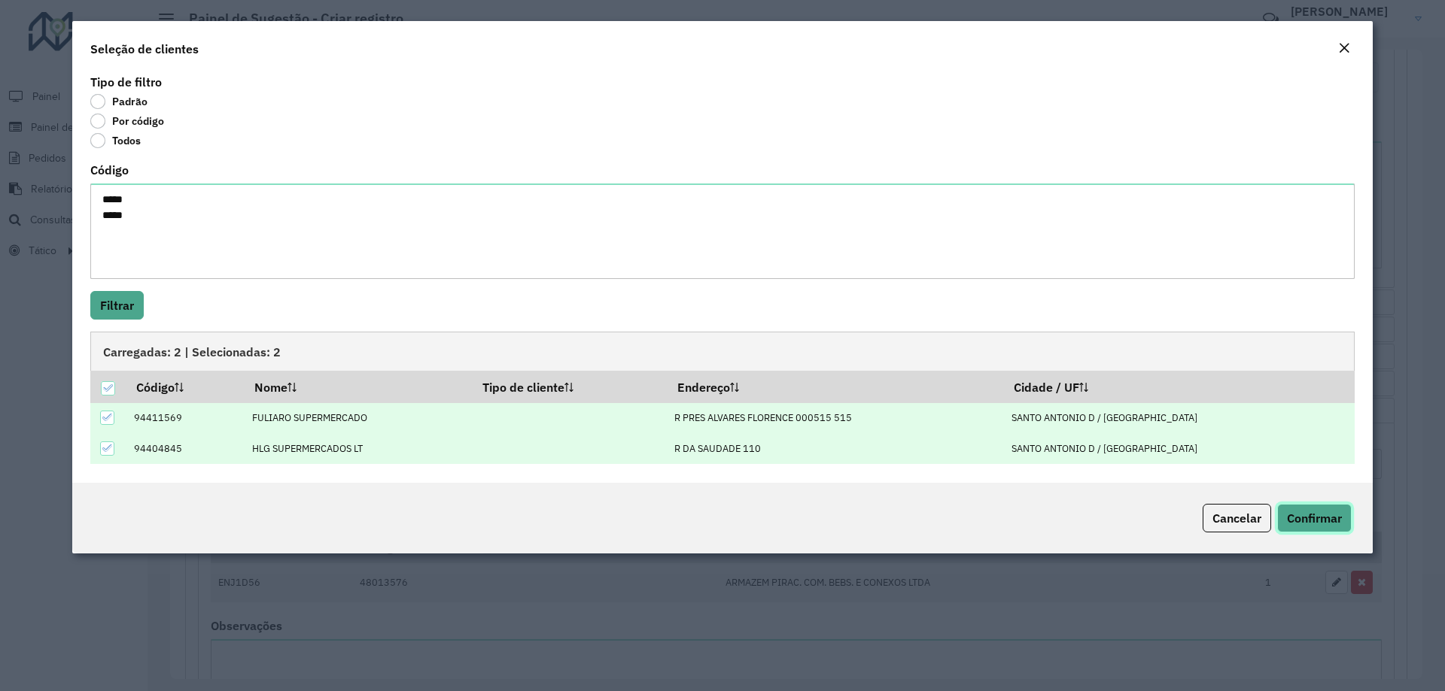
click at [1328, 517] on span "Confirmar" at bounding box center [1314, 518] width 55 height 15
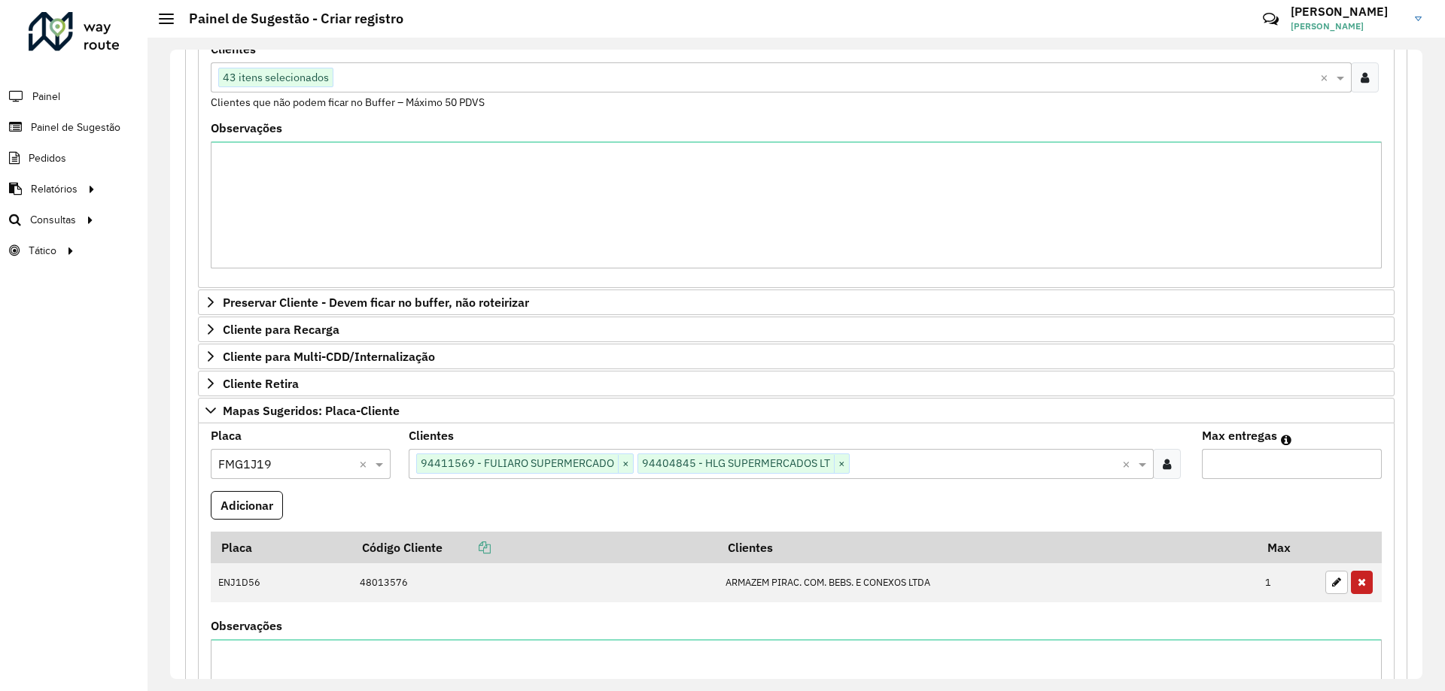
click at [1282, 462] on input "Max entregas" at bounding box center [1292, 464] width 180 height 30
type input "*"
click at [236, 511] on button "Adicionar" at bounding box center [247, 505] width 72 height 29
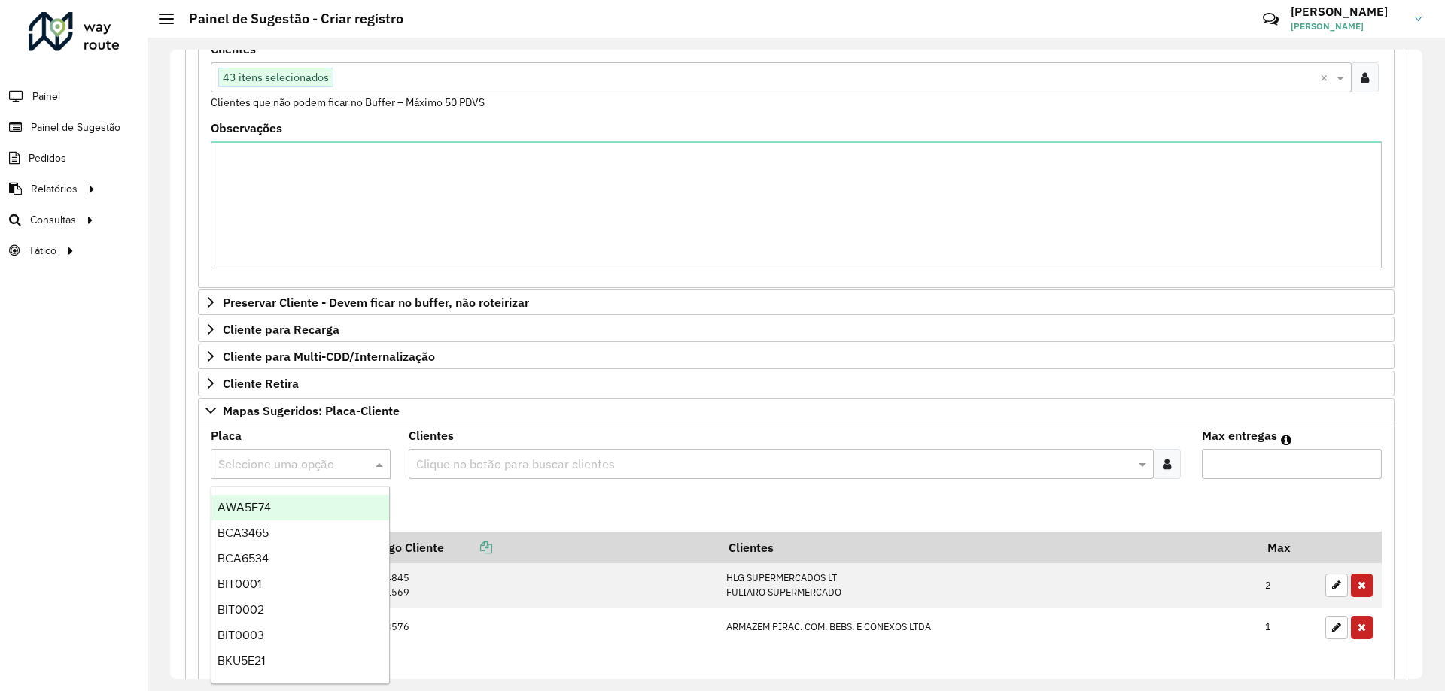
click at [287, 462] on input "text" at bounding box center [285, 465] width 135 height 18
type input "***"
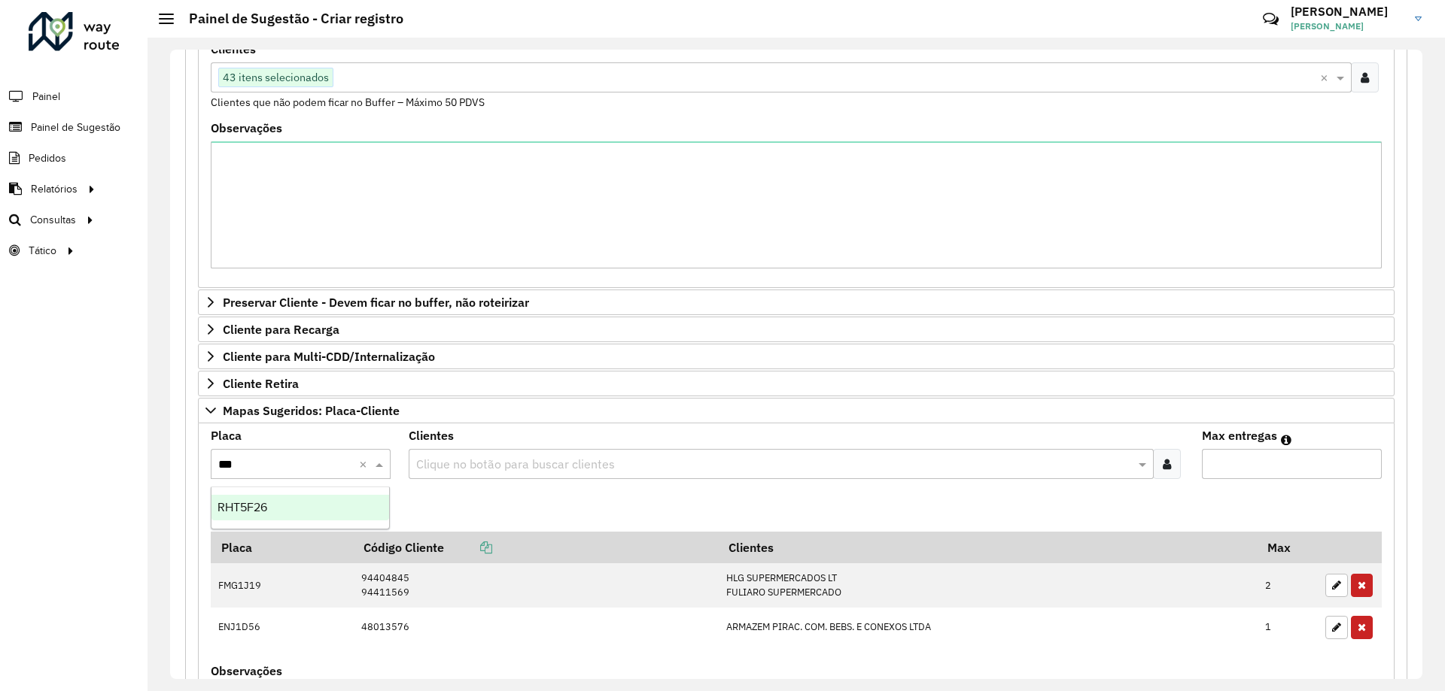
click at [319, 503] on div "RHT5F26" at bounding box center [300, 508] width 178 height 26
drag, startPoint x: 260, startPoint y: 506, endPoint x: 519, endPoint y: 515, distance: 259.7
click at [519, 515] on formly-field "Adicionar" at bounding box center [796, 511] width 1189 height 41
click at [635, 456] on input "text" at bounding box center [773, 465] width 722 height 18
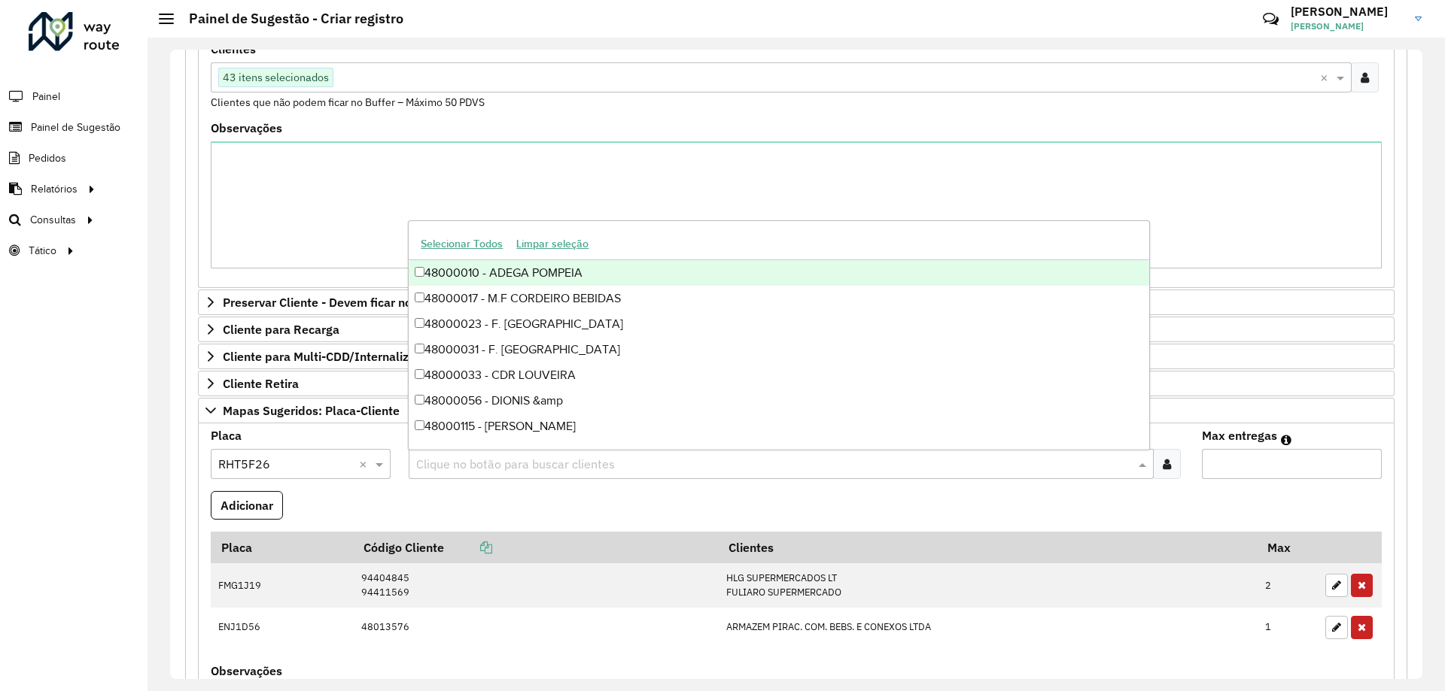
click at [1155, 464] on div at bounding box center [1167, 464] width 28 height 30
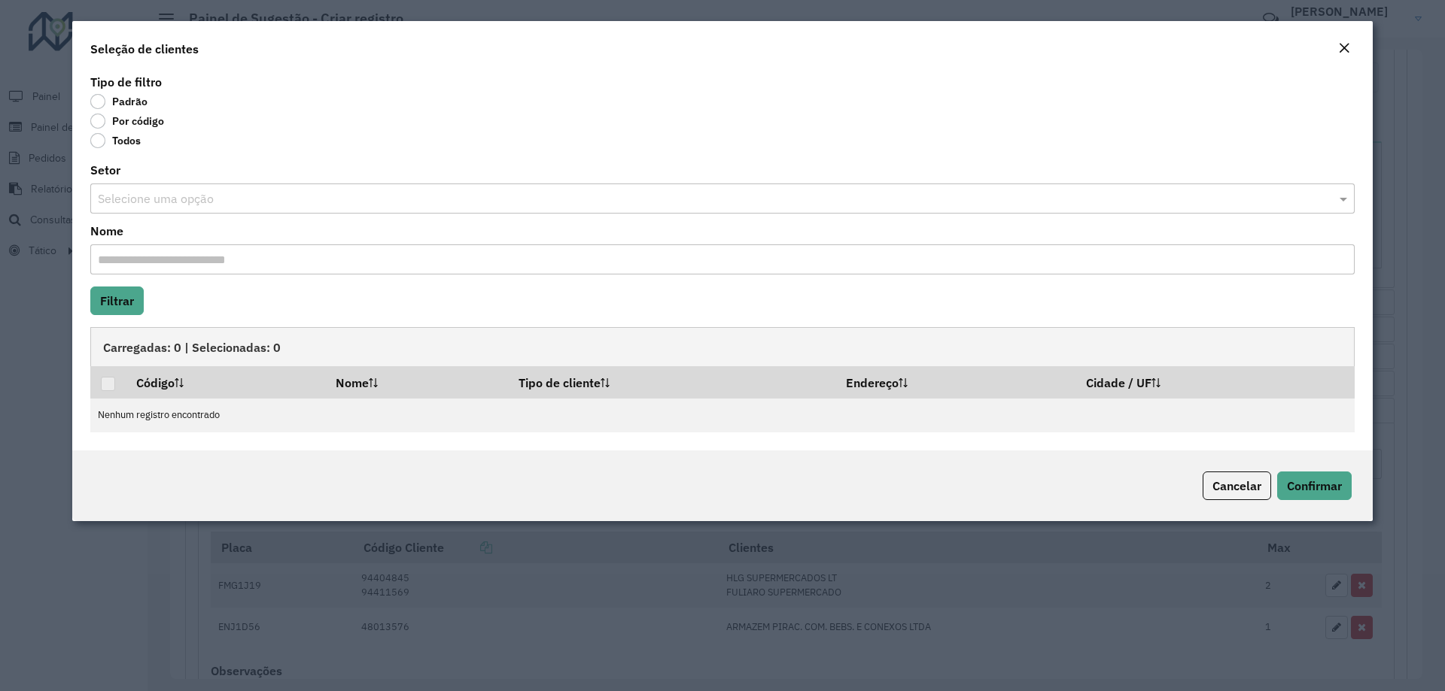
click at [105, 120] on label "Por código" at bounding box center [127, 121] width 74 height 15
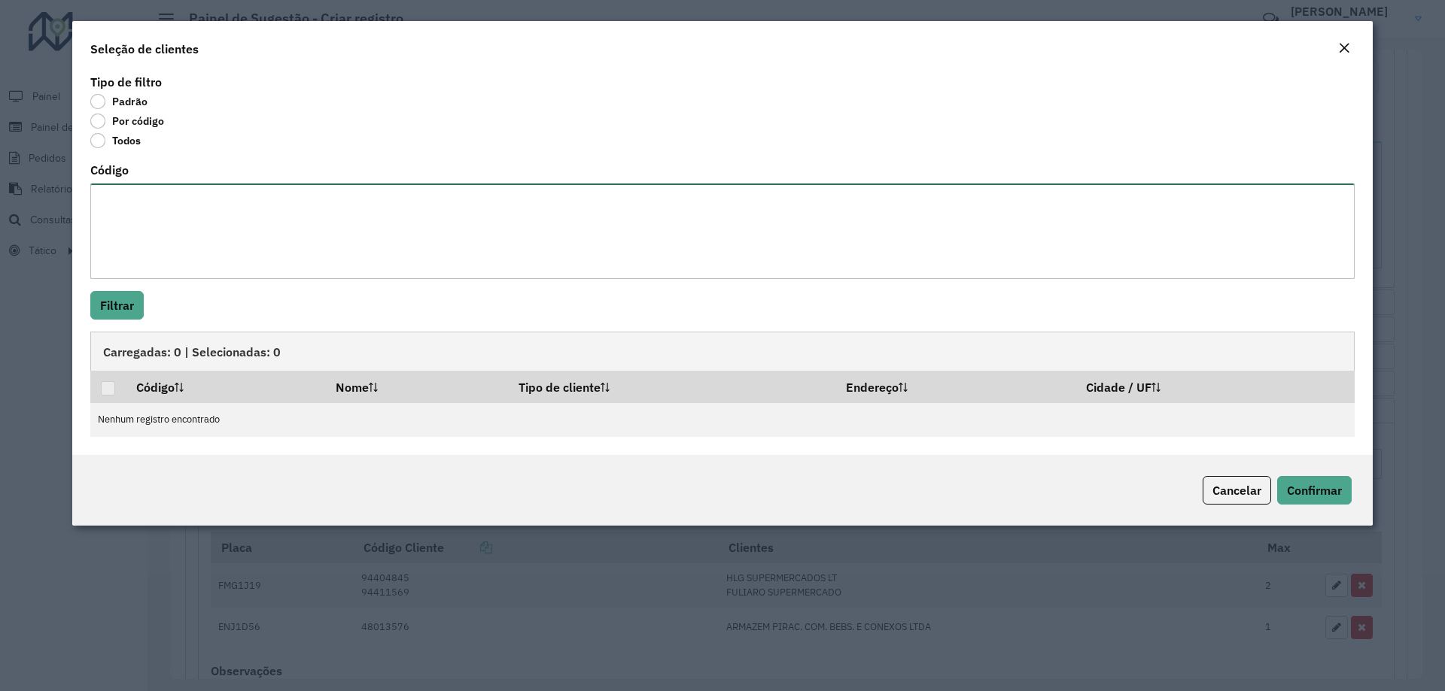
click at [144, 209] on textarea "Código" at bounding box center [722, 232] width 1264 height 96
paste textarea "***** **** ***** ****"
type textarea "***** **** ***** ****"
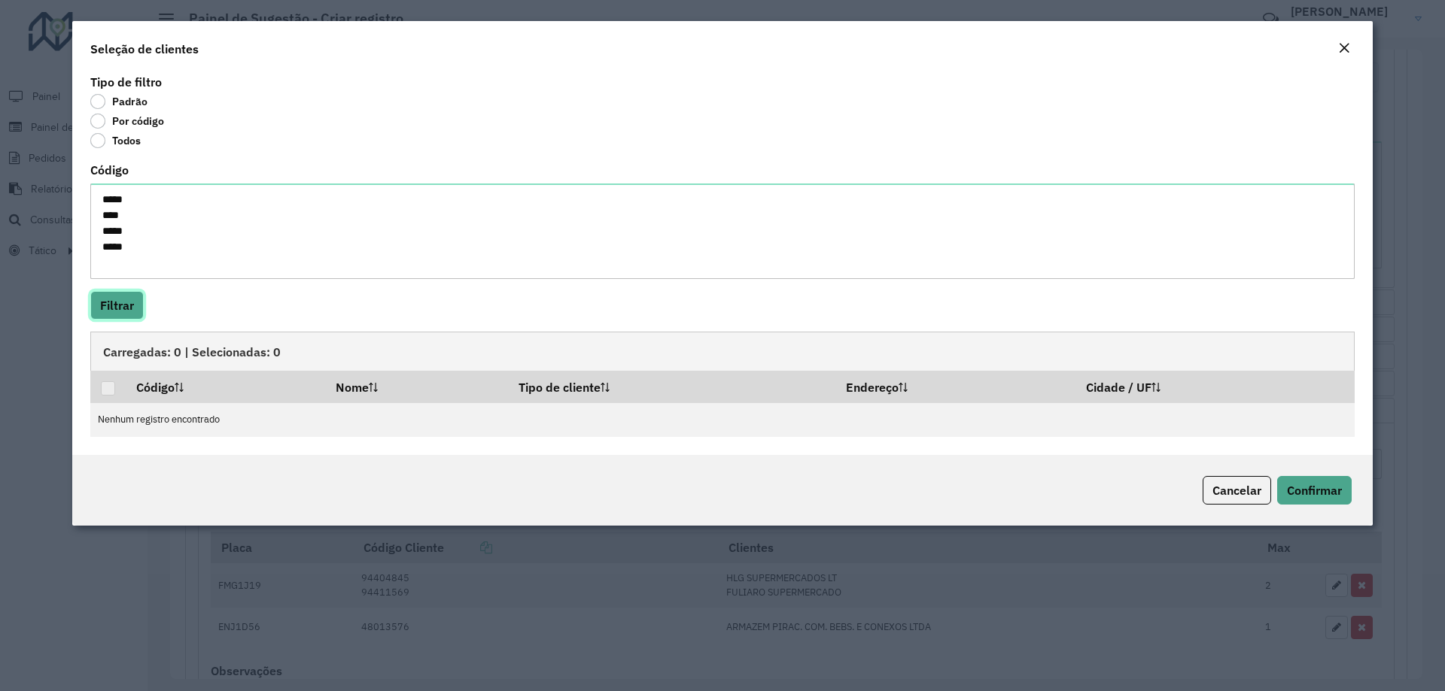
click at [135, 302] on button "Filtrar" at bounding box center [116, 305] width 53 height 29
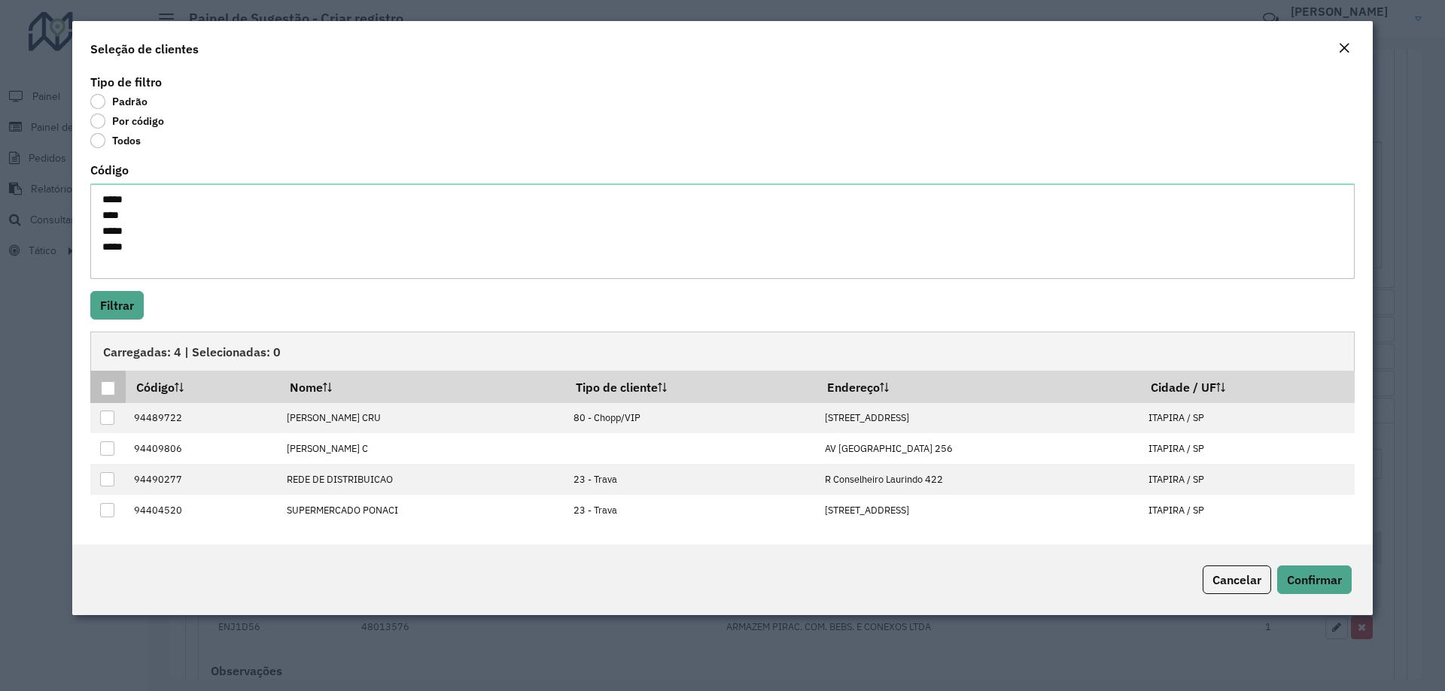
click at [106, 388] on div at bounding box center [108, 388] width 14 height 14
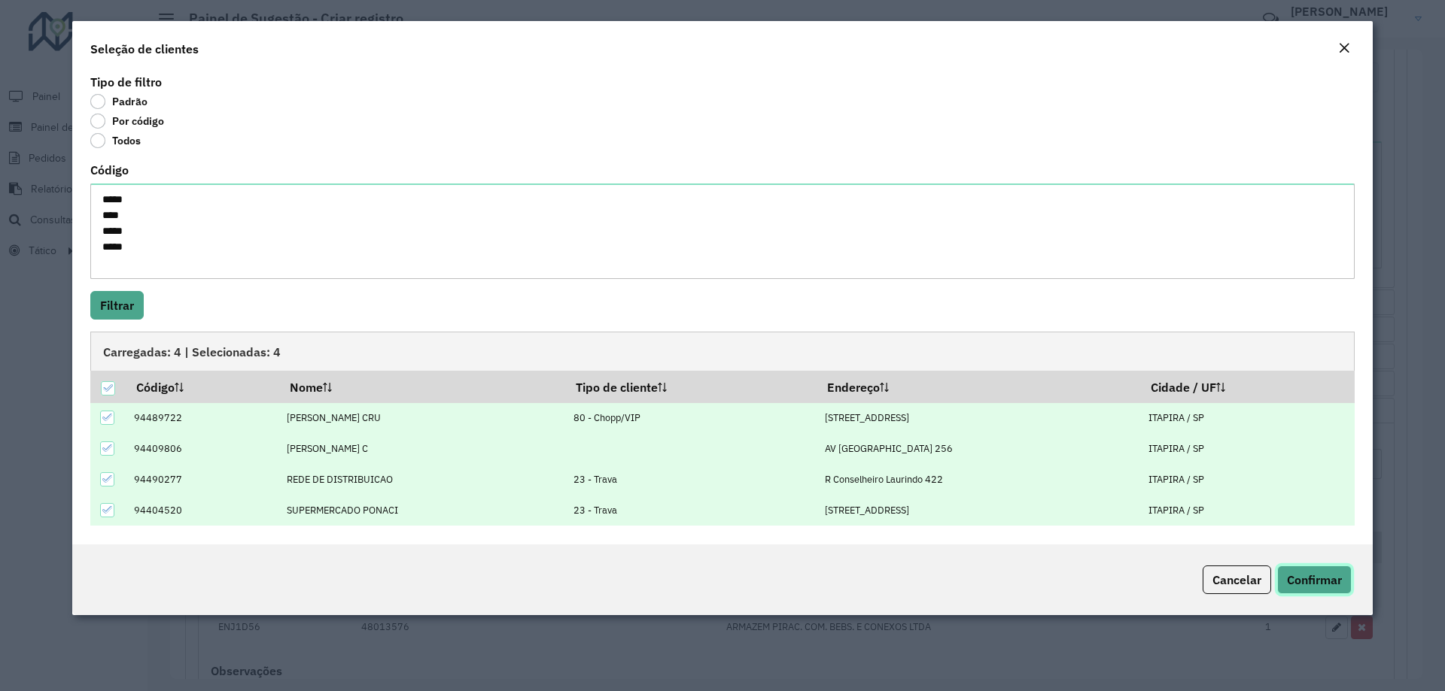
click at [1330, 577] on span "Confirmar" at bounding box center [1314, 580] width 55 height 15
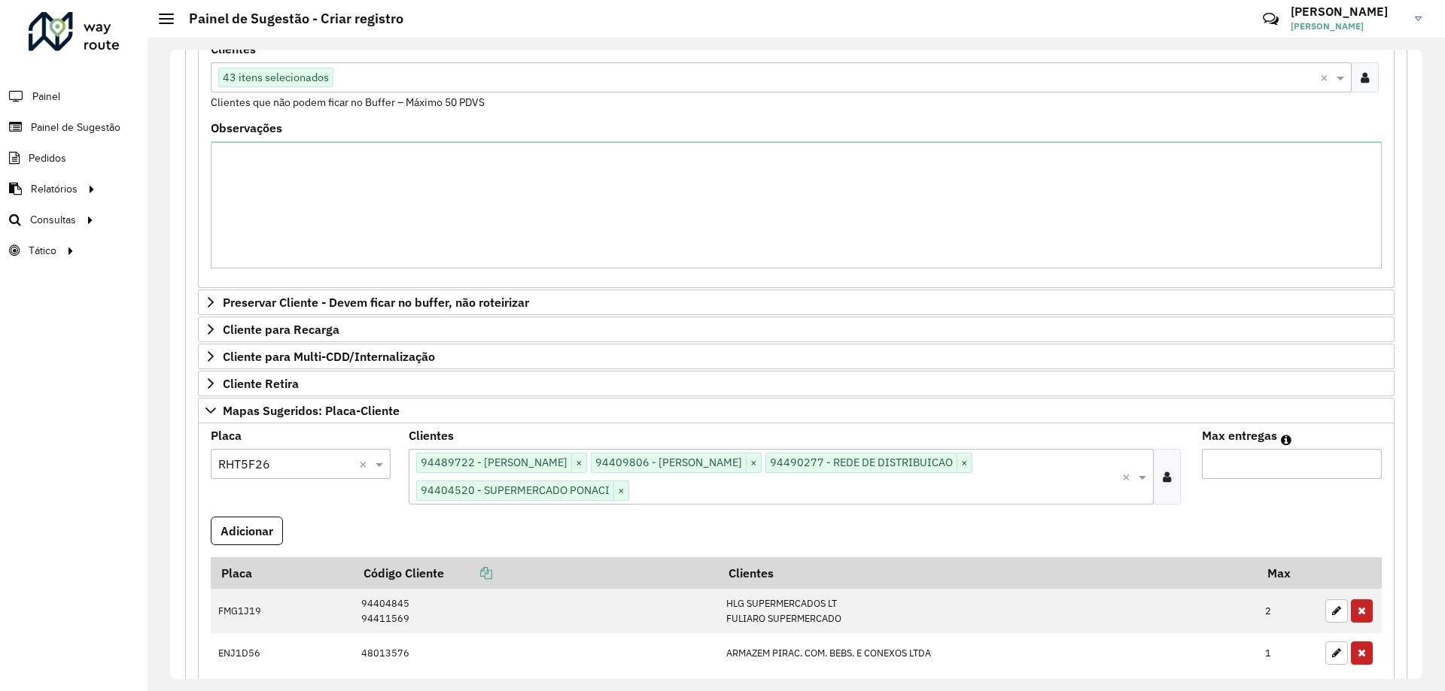
drag, startPoint x: 1308, startPoint y: 480, endPoint x: 1308, endPoint y: 471, distance: 9.0
click at [1308, 474] on formly-field "Max entregas" at bounding box center [1292, 473] width 198 height 87
click at [1308, 468] on input "Max entregas" at bounding box center [1292, 464] width 180 height 30
type input "*"
click at [254, 531] on button "Adicionar" at bounding box center [247, 531] width 72 height 29
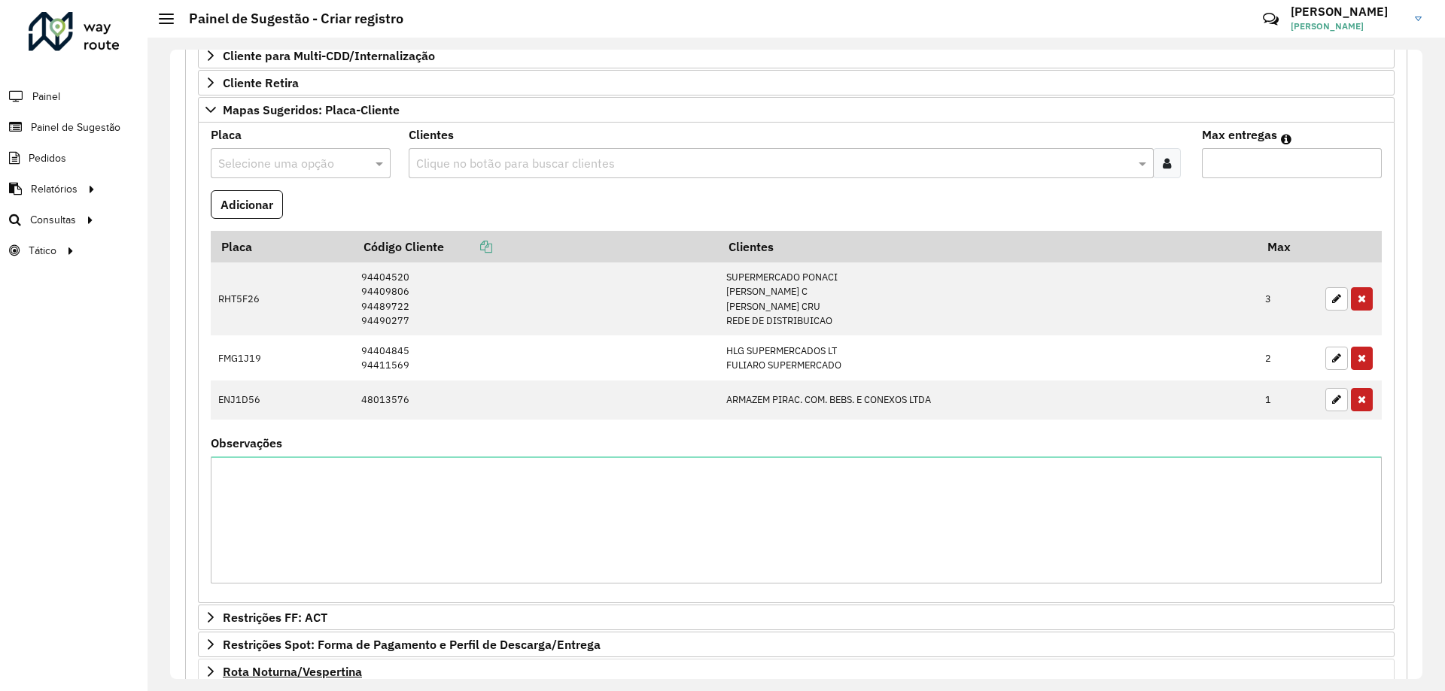
scroll to position [792, 0]
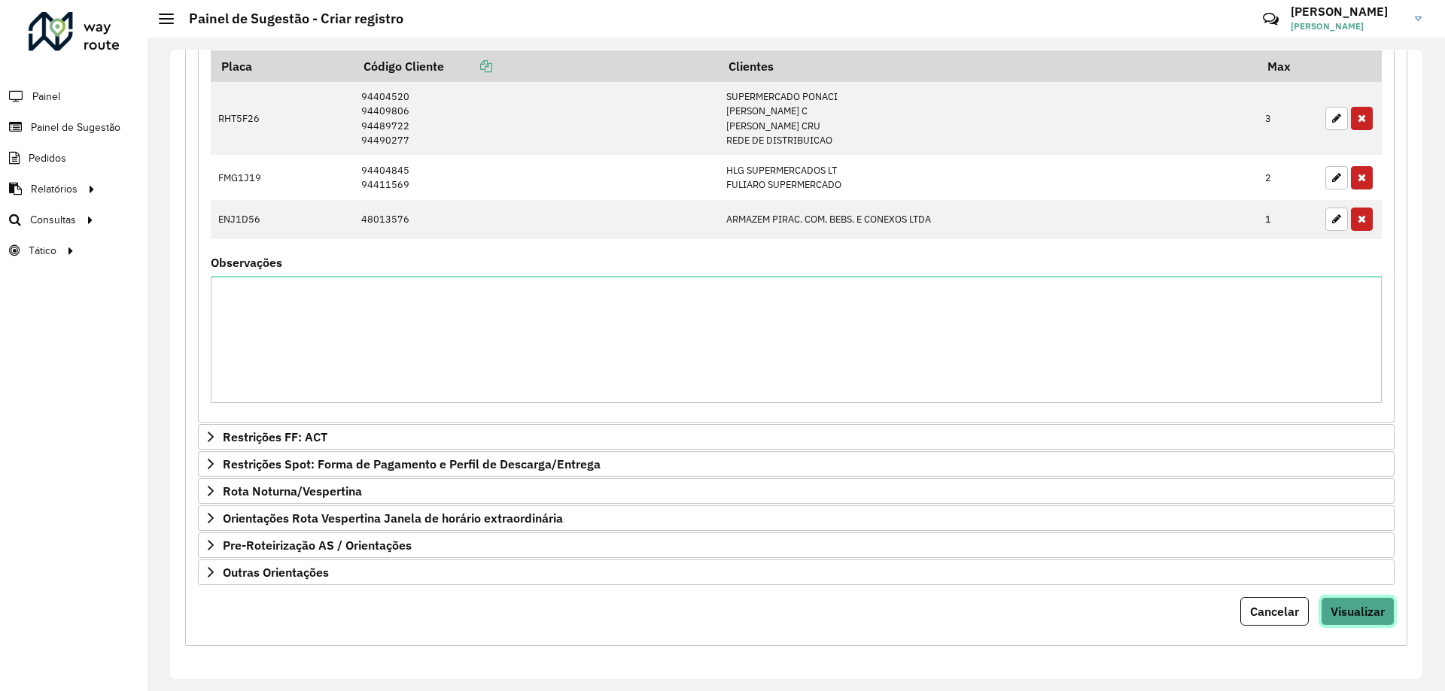
click at [1333, 609] on span "Visualizar" at bounding box center [1357, 611] width 54 height 15
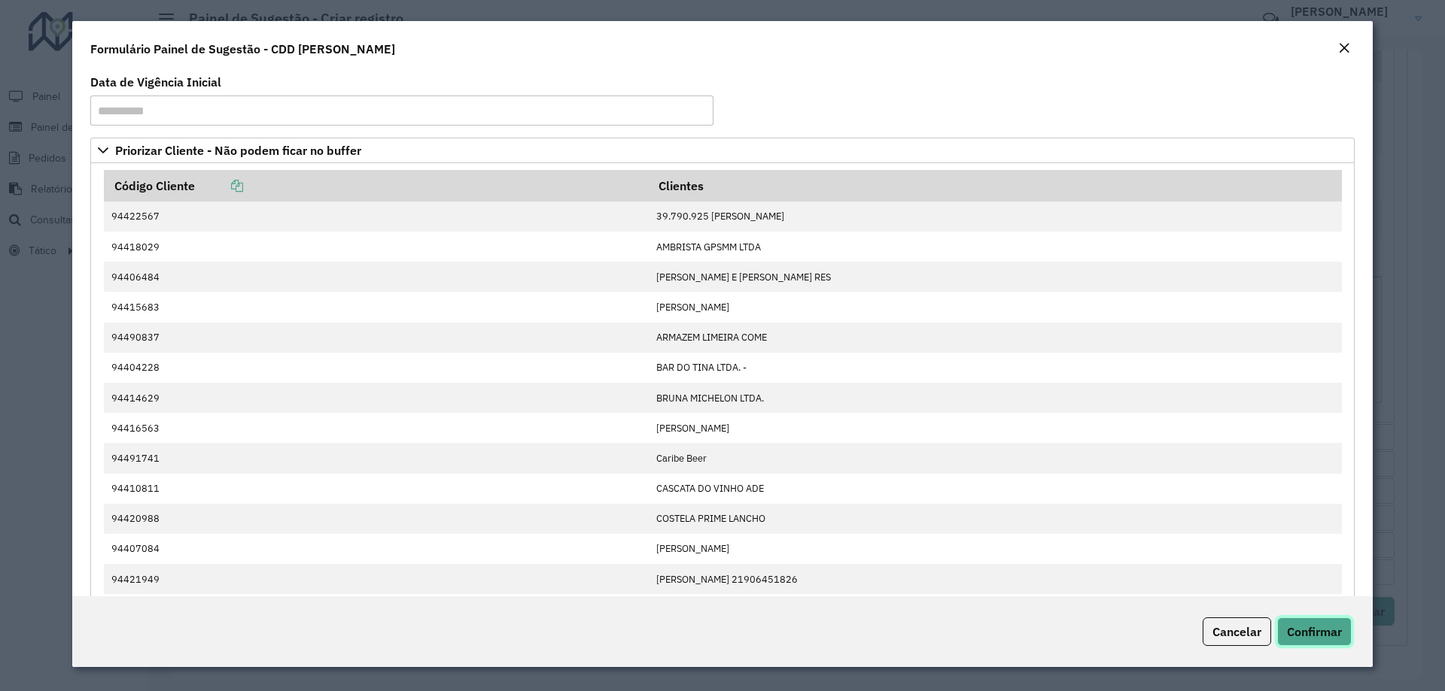
click at [1306, 631] on span "Confirmar" at bounding box center [1314, 632] width 55 height 15
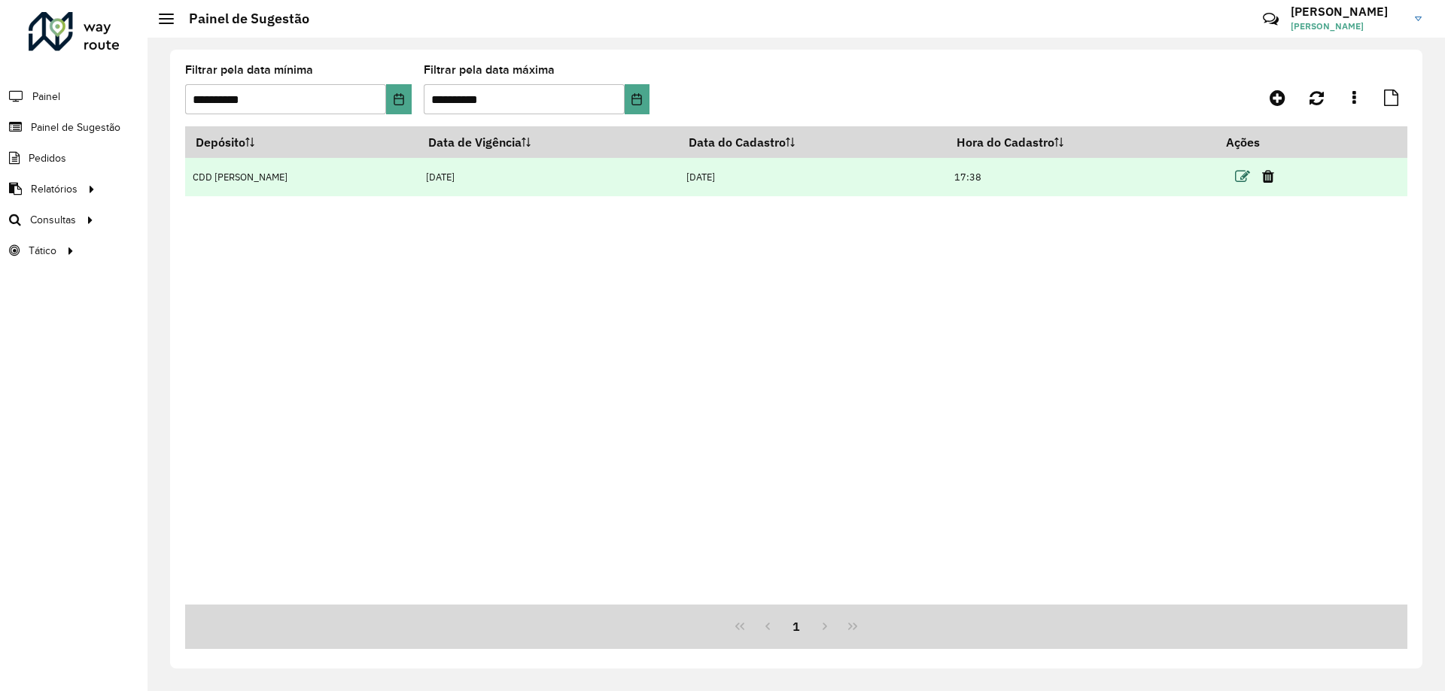
click at [1235, 178] on icon at bounding box center [1242, 176] width 15 height 15
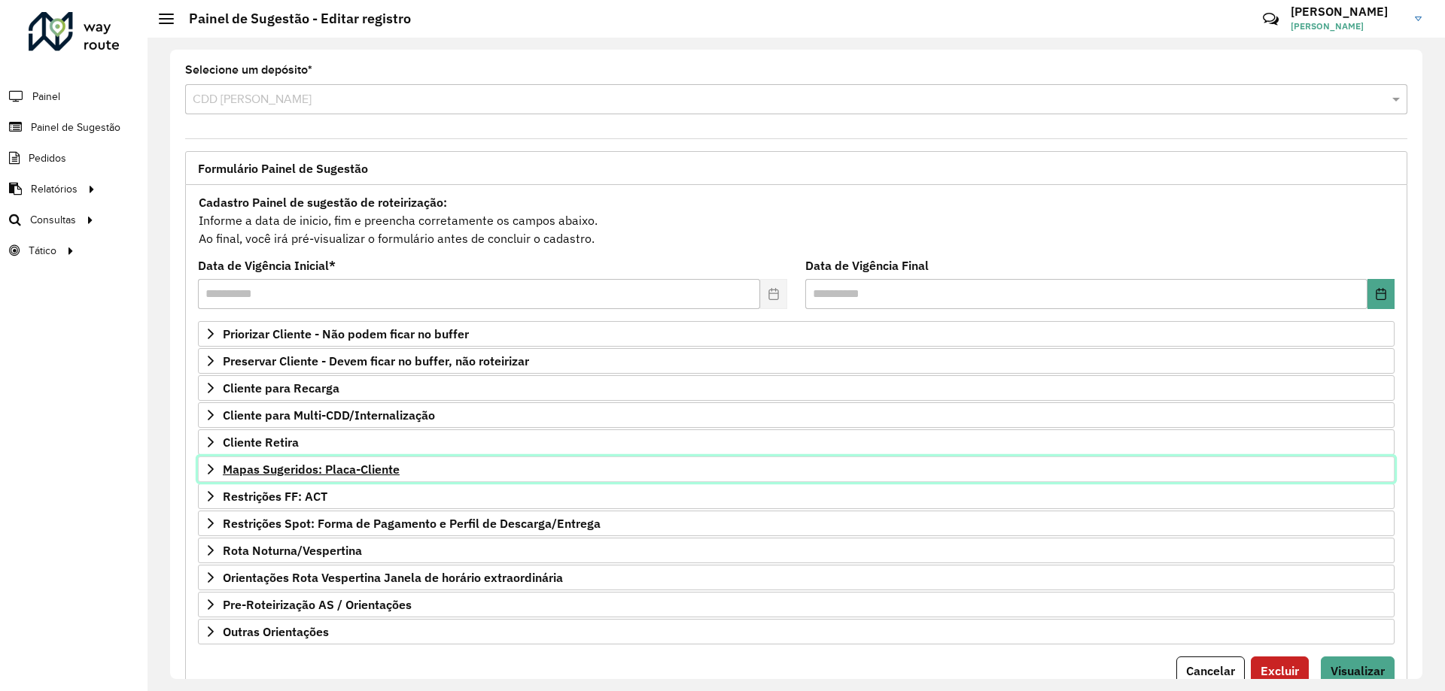
click at [361, 473] on span "Mapas Sugeridos: Placa-Cliente" at bounding box center [311, 470] width 177 height 12
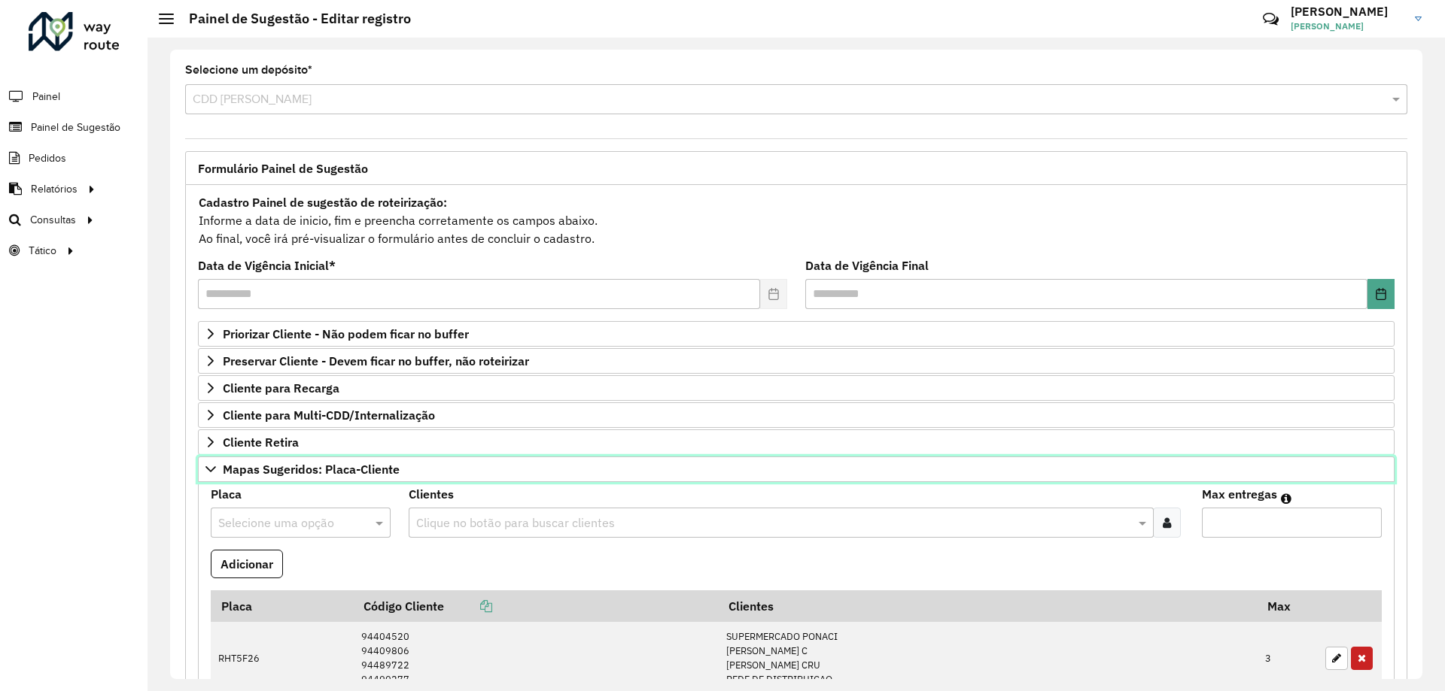
scroll to position [301, 0]
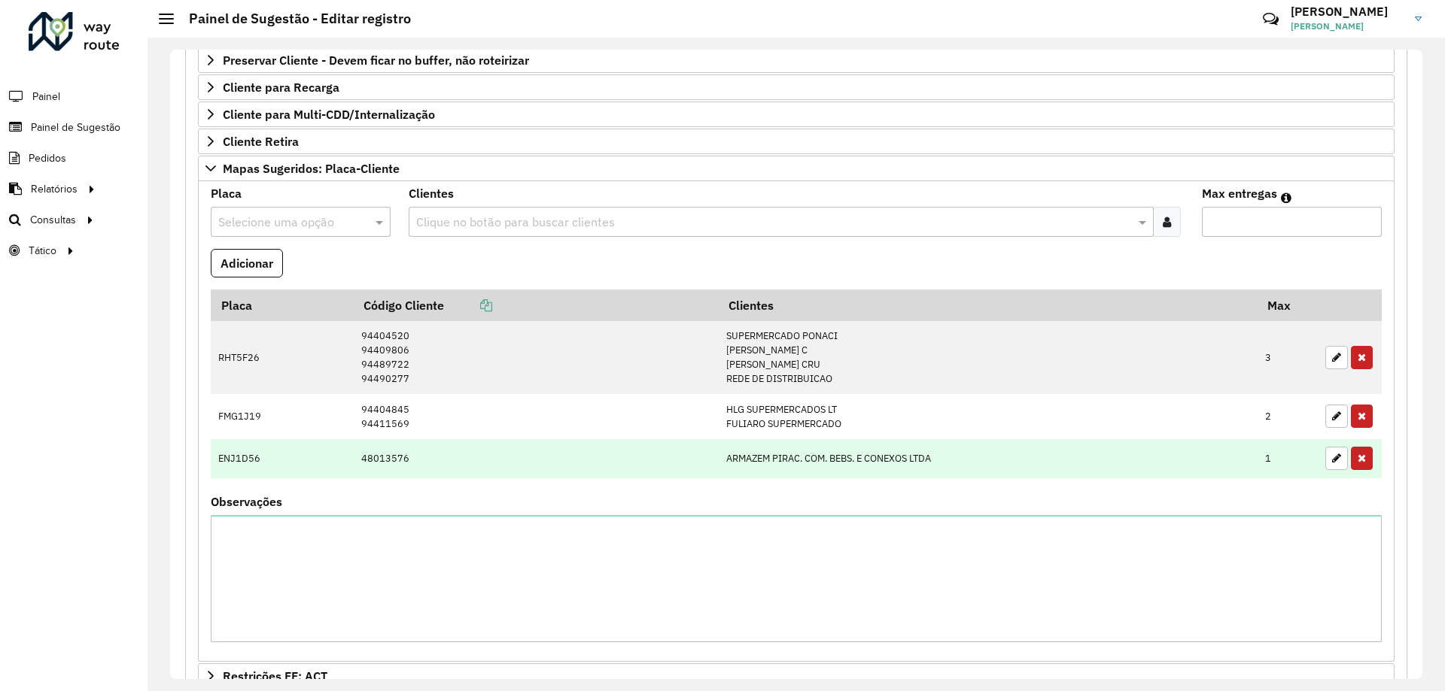
click at [1359, 457] on icon "button" at bounding box center [1361, 458] width 8 height 11
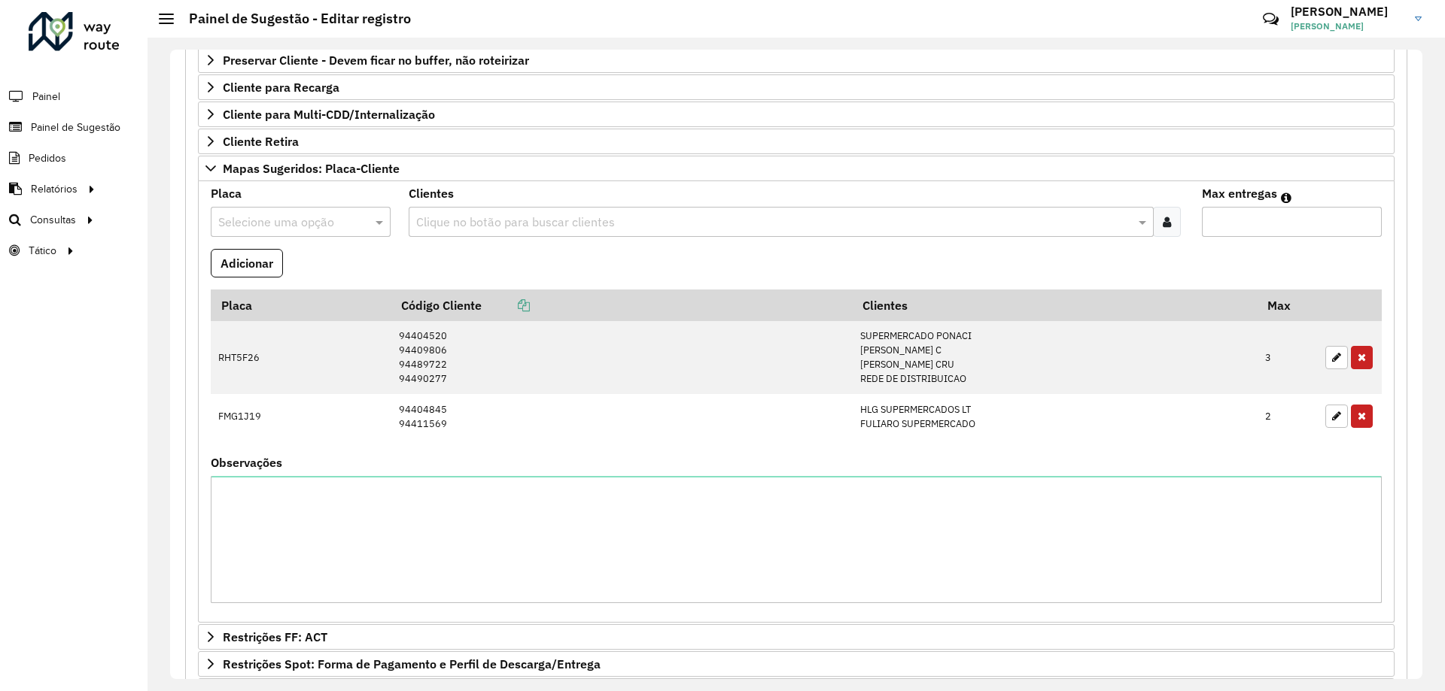
scroll to position [500, 0]
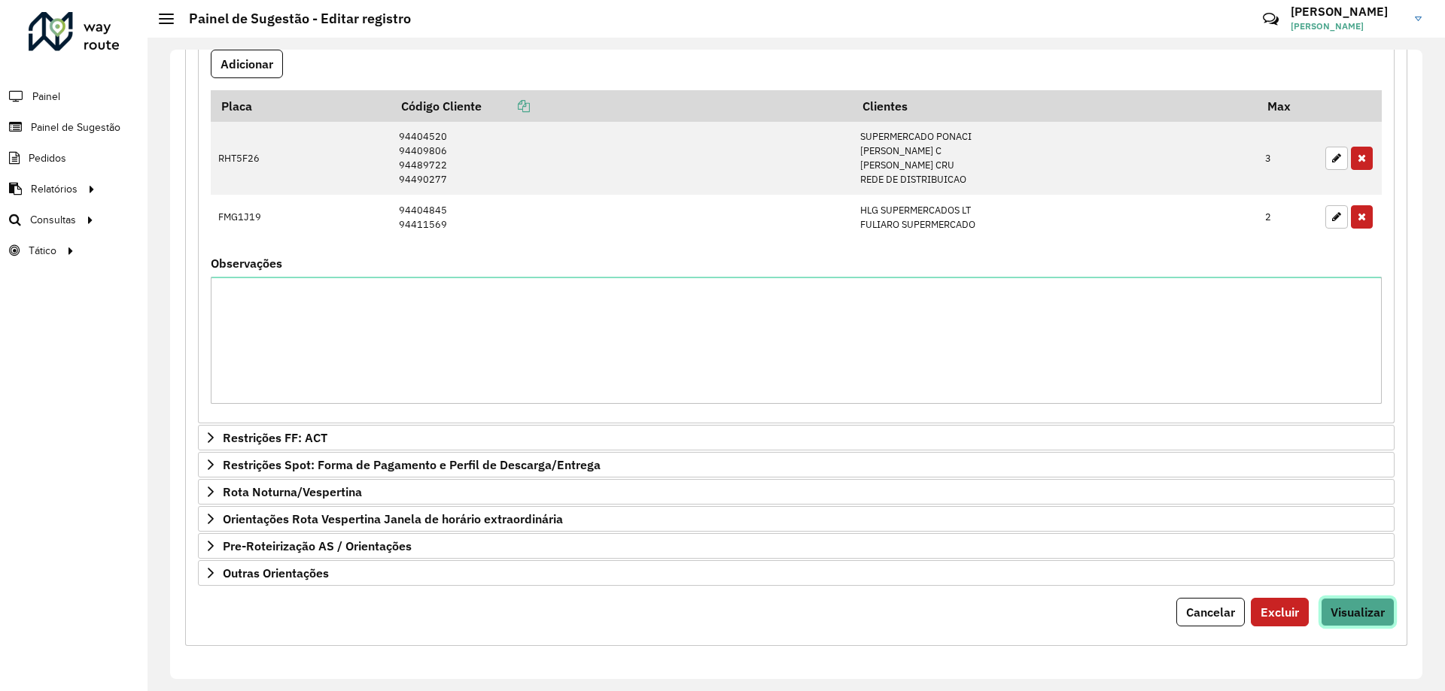
click at [1345, 611] on span "Visualizar" at bounding box center [1357, 612] width 54 height 15
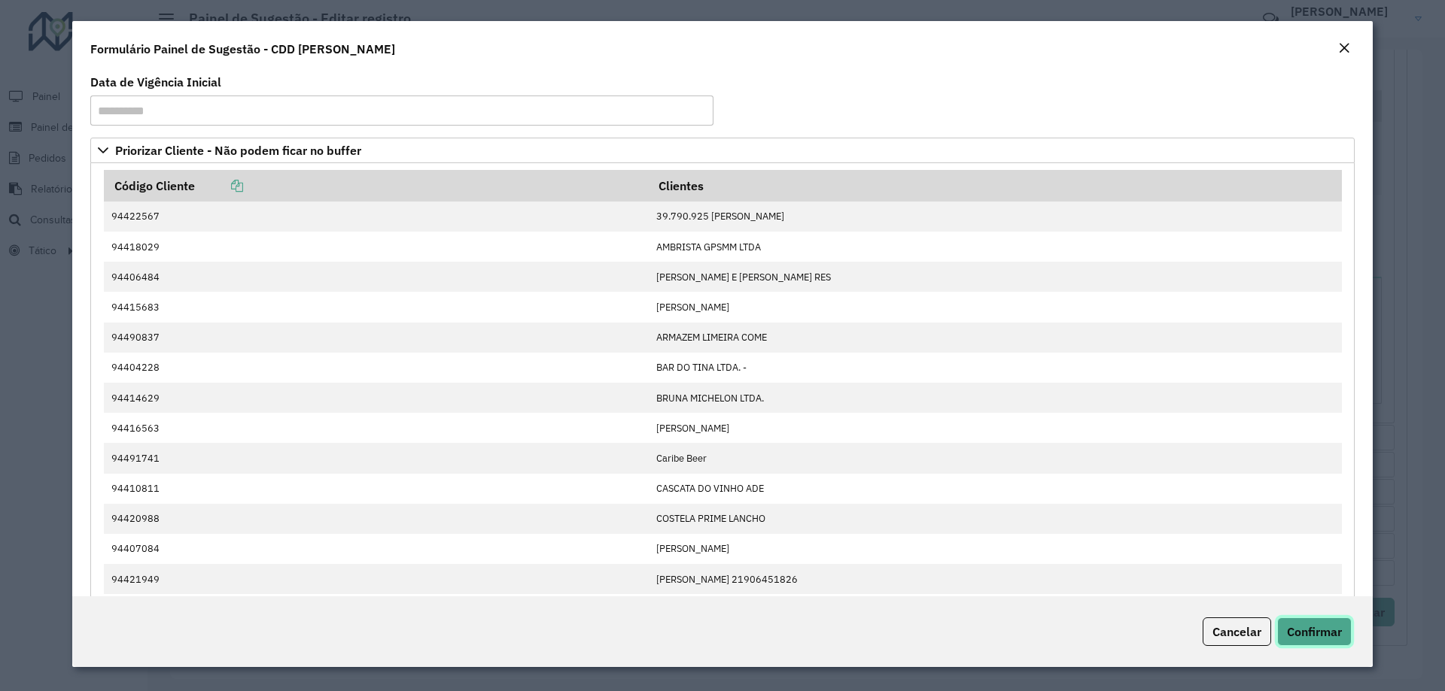
click at [1320, 627] on span "Confirmar" at bounding box center [1314, 632] width 55 height 15
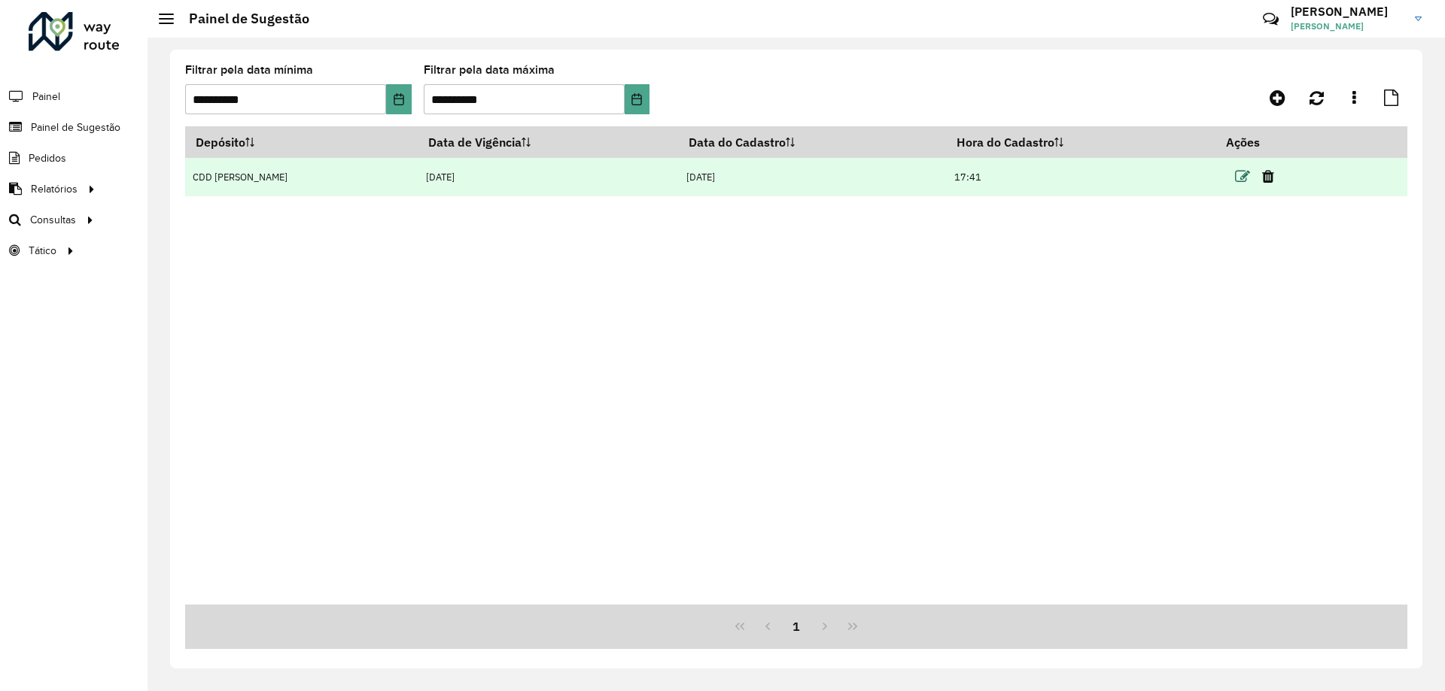
click at [1235, 177] on icon at bounding box center [1242, 176] width 15 height 15
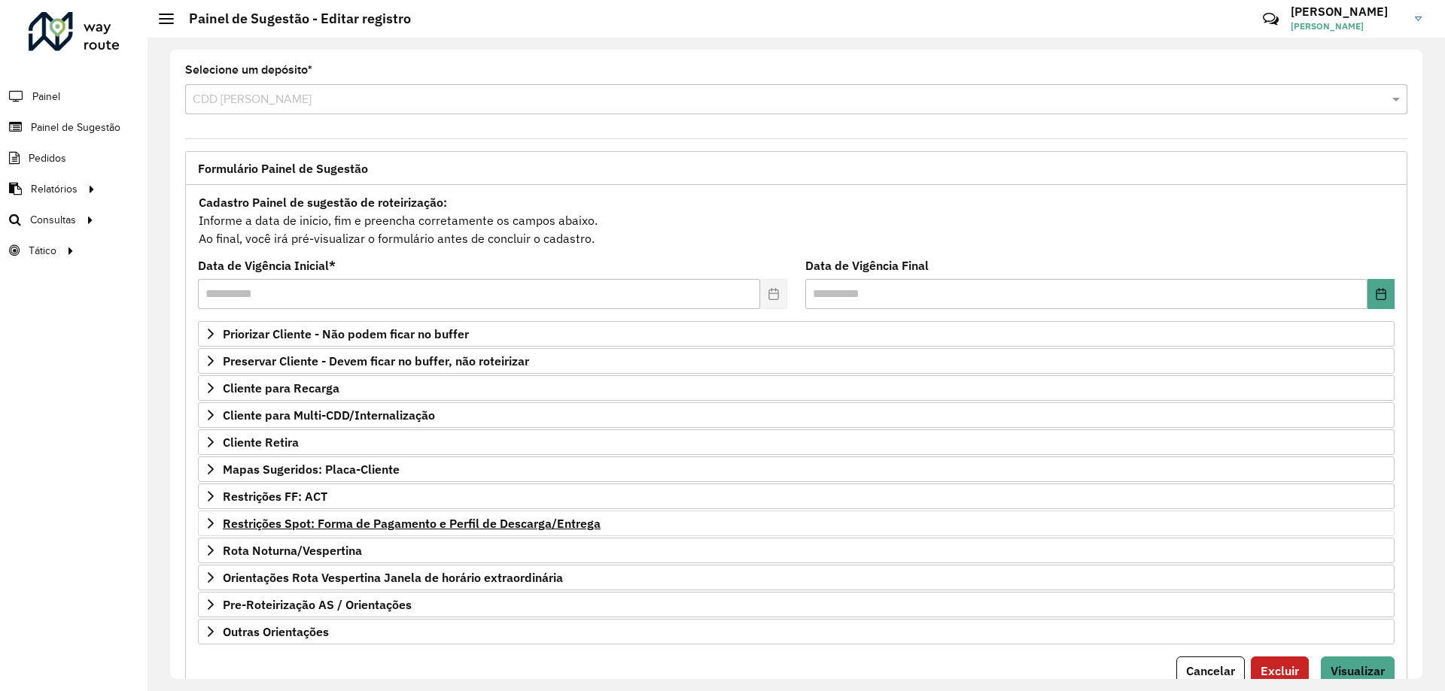
scroll to position [59, 0]
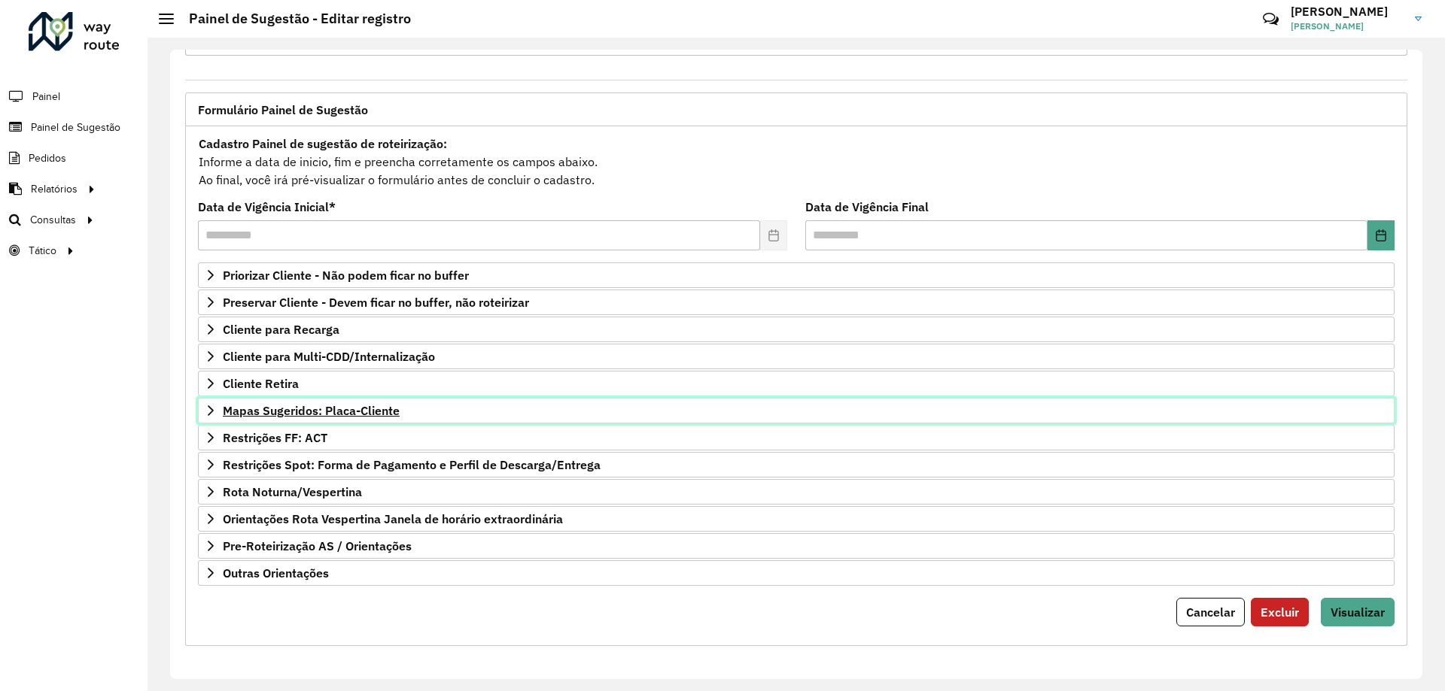
click at [290, 405] on span "Mapas Sugeridos: Placa-Cliente" at bounding box center [311, 411] width 177 height 12
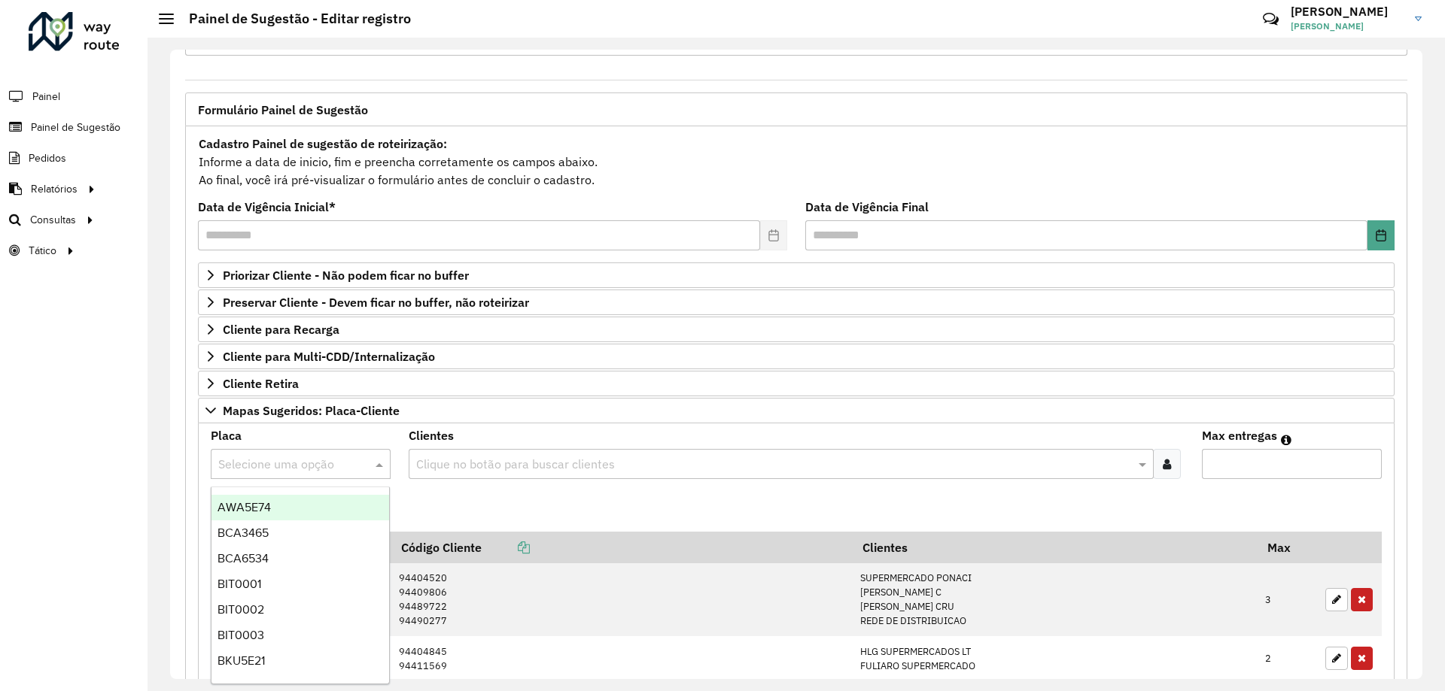
click at [246, 456] on input "text" at bounding box center [285, 465] width 135 height 18
type input "***"
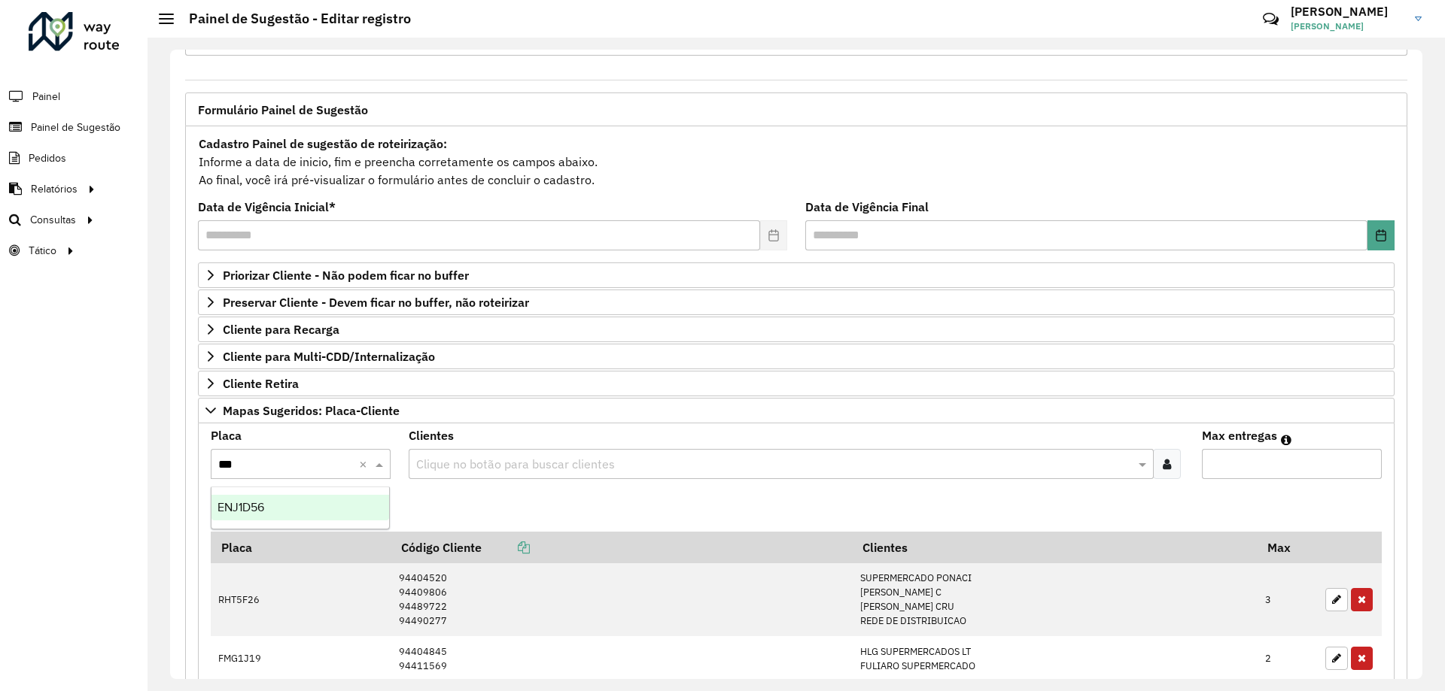
click at [275, 513] on div "ENJ1D56" at bounding box center [300, 508] width 178 height 26
click at [1163, 460] on icon at bounding box center [1167, 464] width 8 height 12
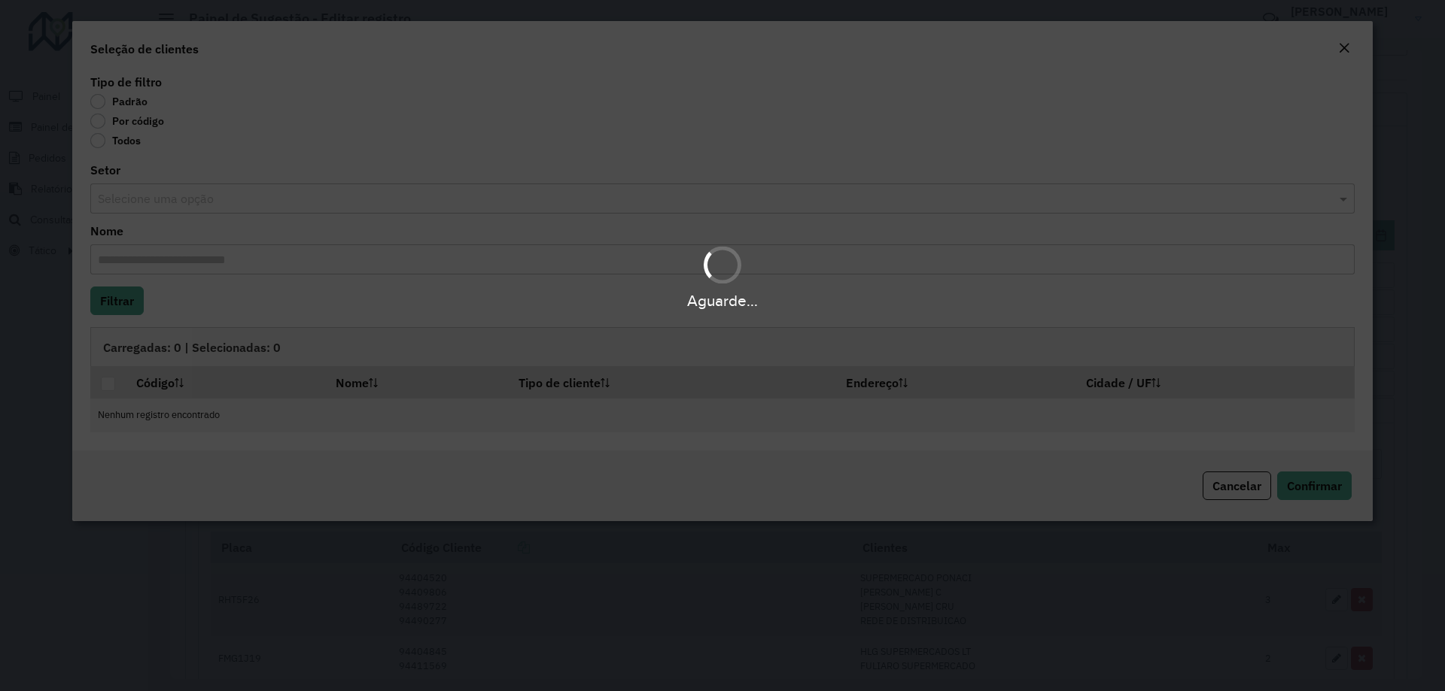
click at [111, 126] on body "**********" at bounding box center [722, 345] width 1445 height 691
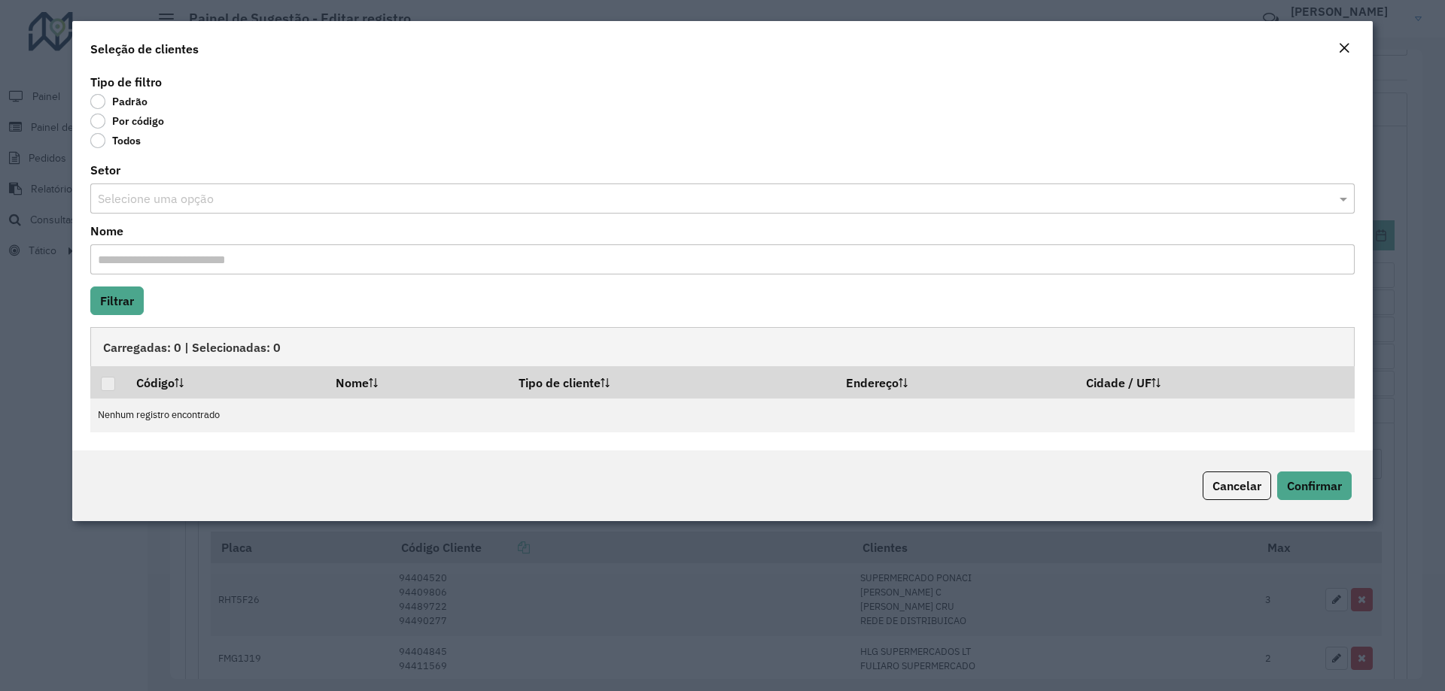
click at [104, 125] on label "Por código" at bounding box center [127, 121] width 74 height 15
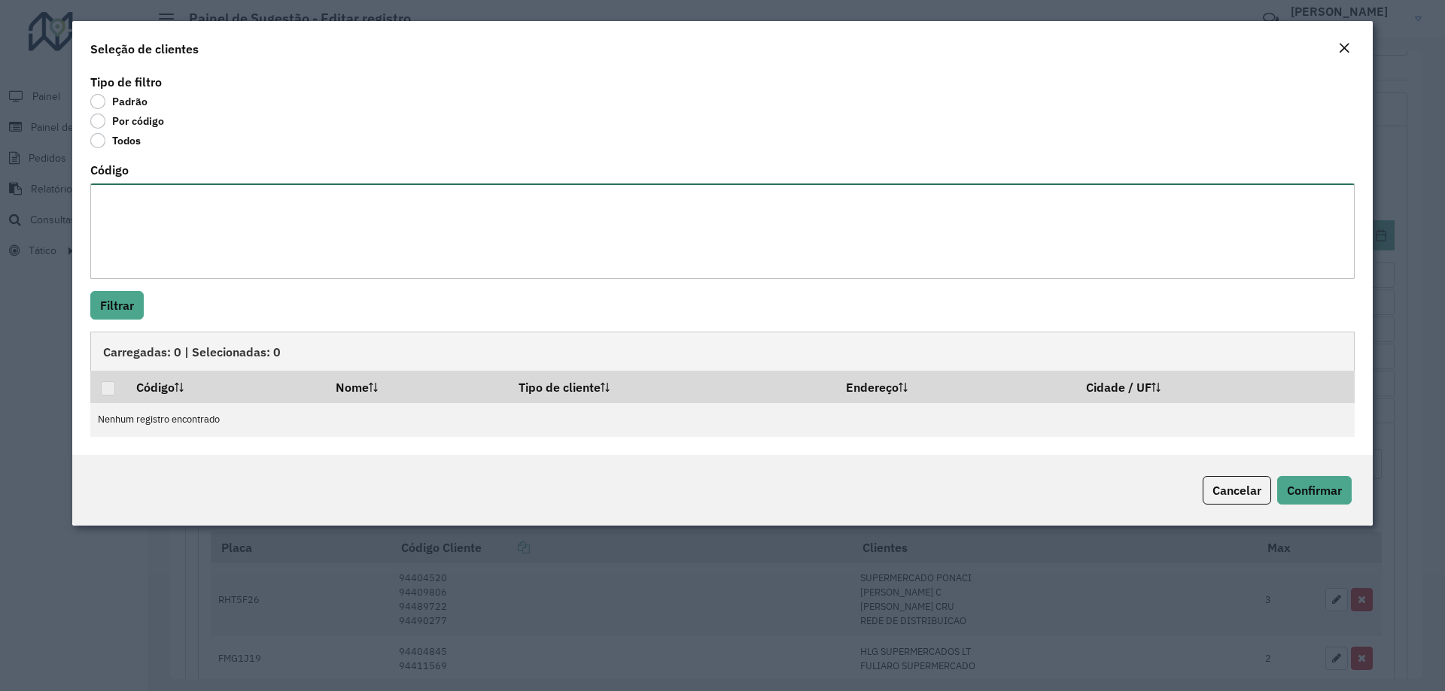
click at [142, 223] on textarea "Código" at bounding box center [722, 232] width 1264 height 96
paste textarea "*****"
click at [97, 199] on textarea "*****" at bounding box center [722, 232] width 1264 height 96
type textarea "********"
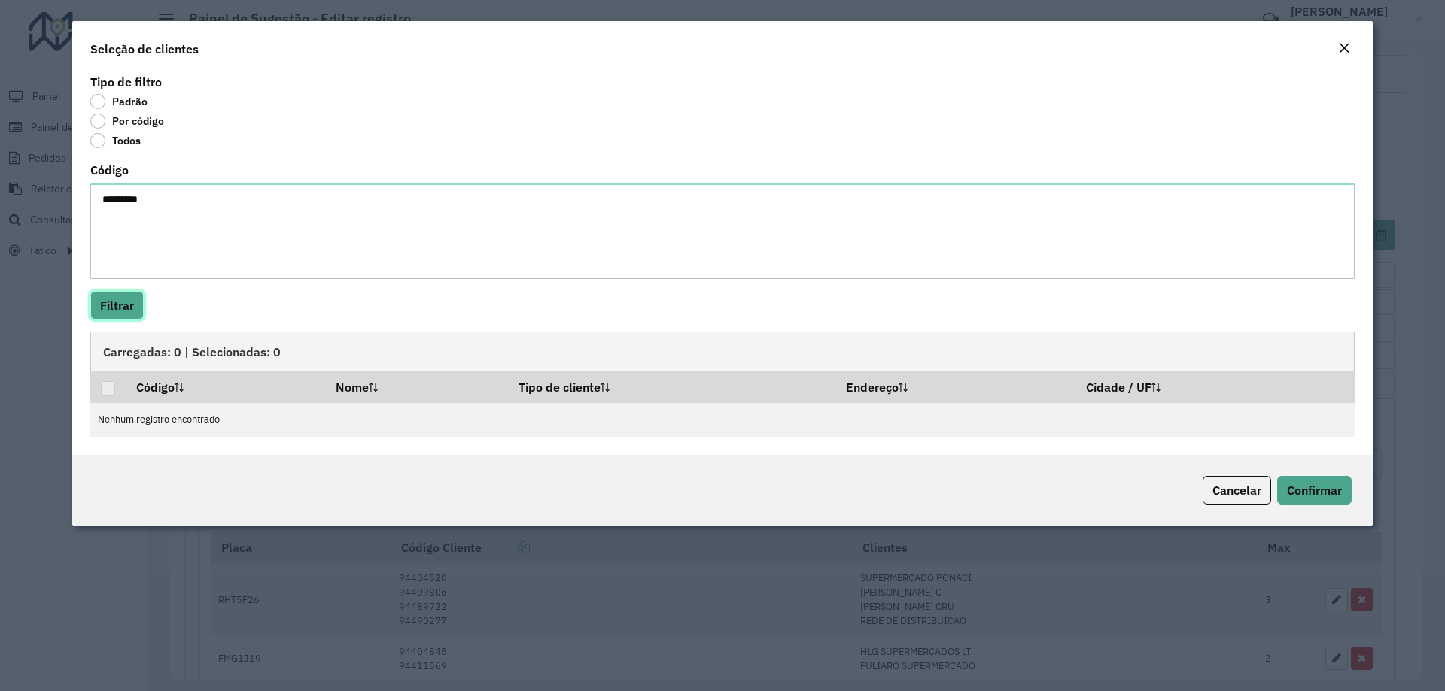
click at [110, 309] on button "Filtrar" at bounding box center [116, 305] width 53 height 29
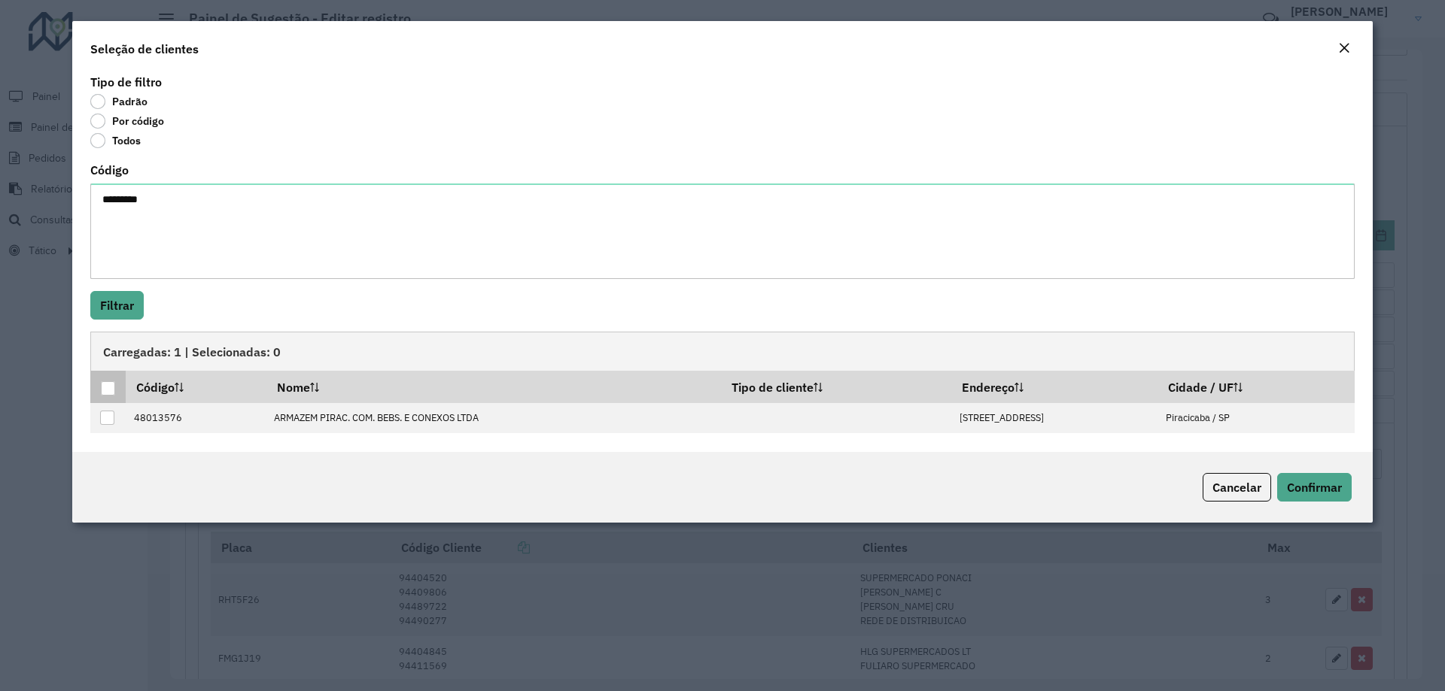
click at [105, 392] on div at bounding box center [108, 388] width 14 height 14
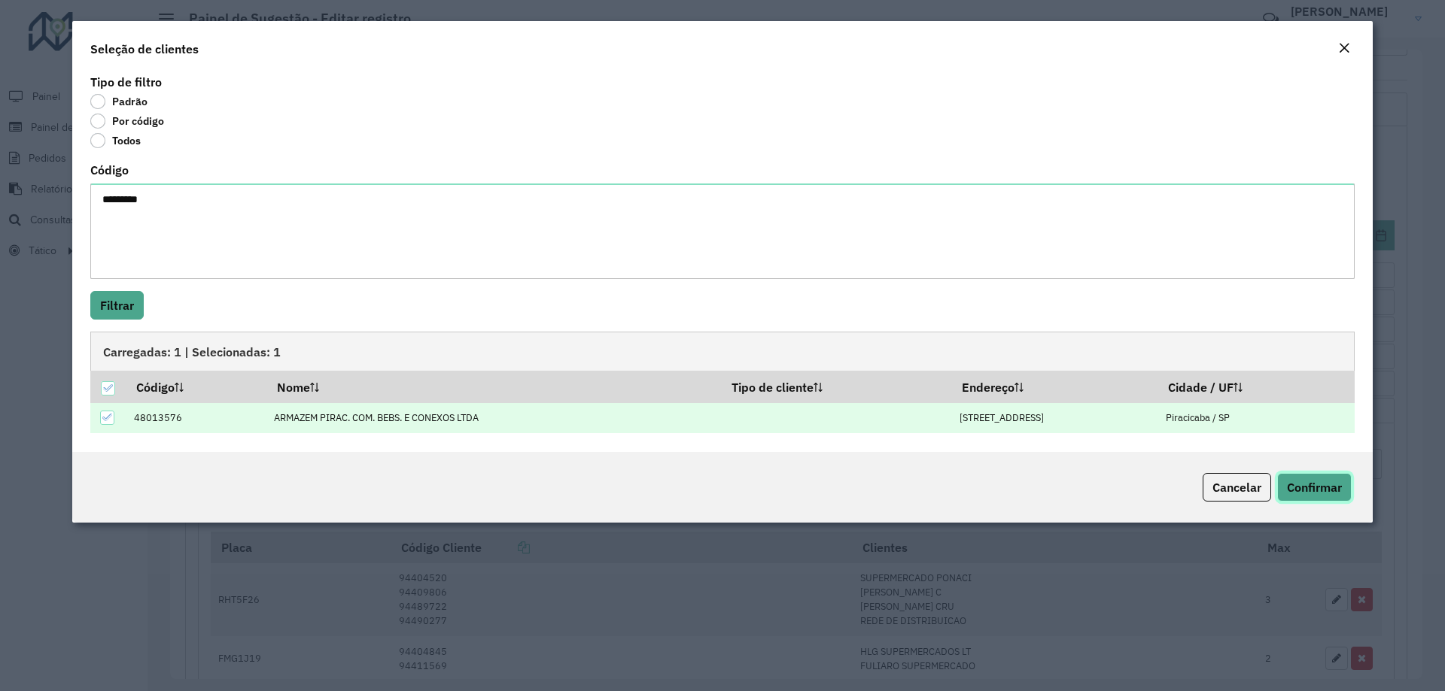
click at [1299, 482] on span "Confirmar" at bounding box center [1314, 487] width 55 height 15
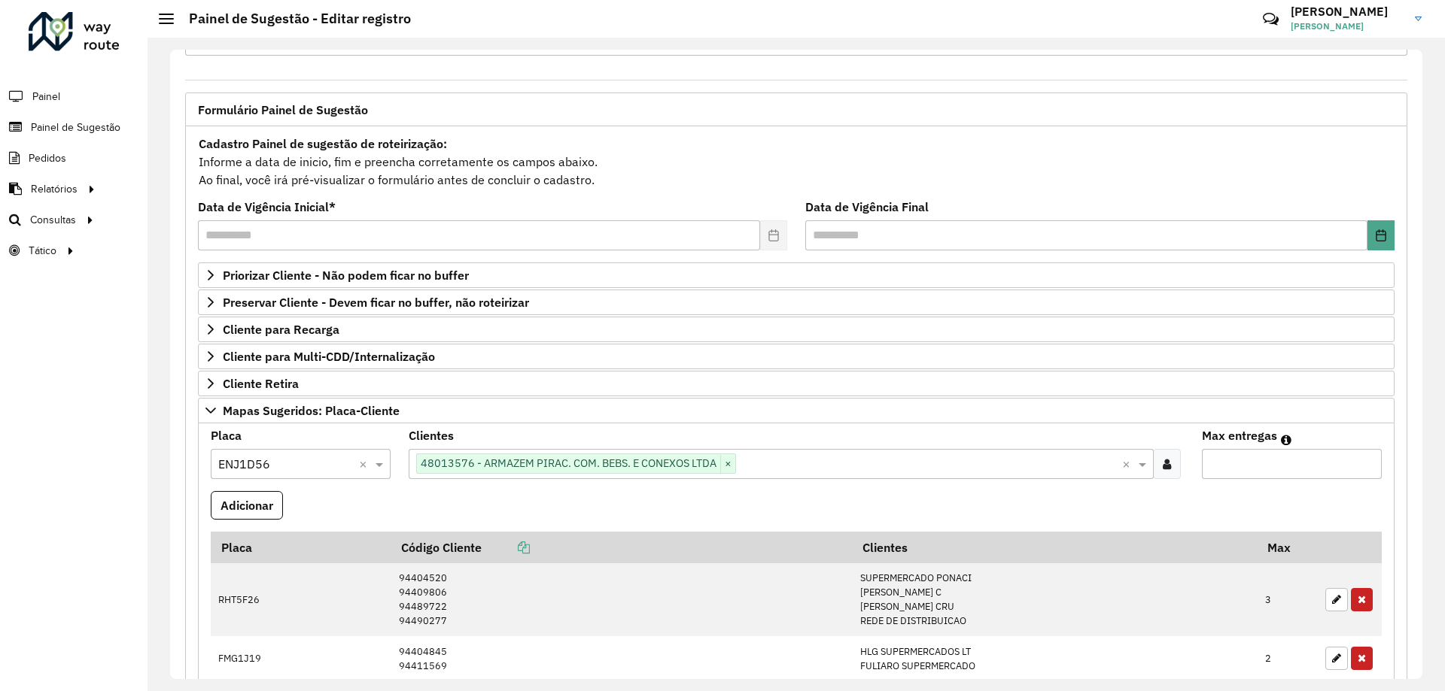
click at [1265, 458] on input "Max entregas" at bounding box center [1292, 464] width 180 height 30
type input "*"
click at [252, 506] on button "Adicionar" at bounding box center [247, 505] width 72 height 29
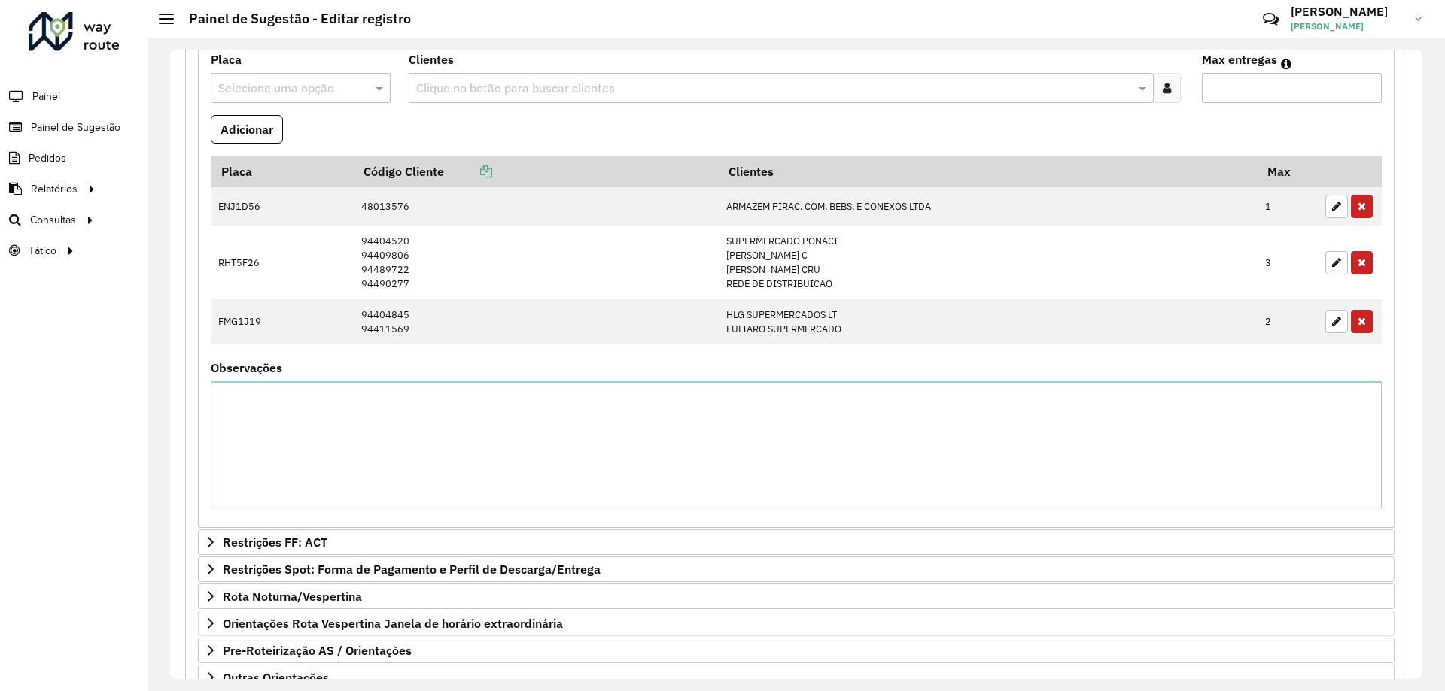
scroll to position [540, 0]
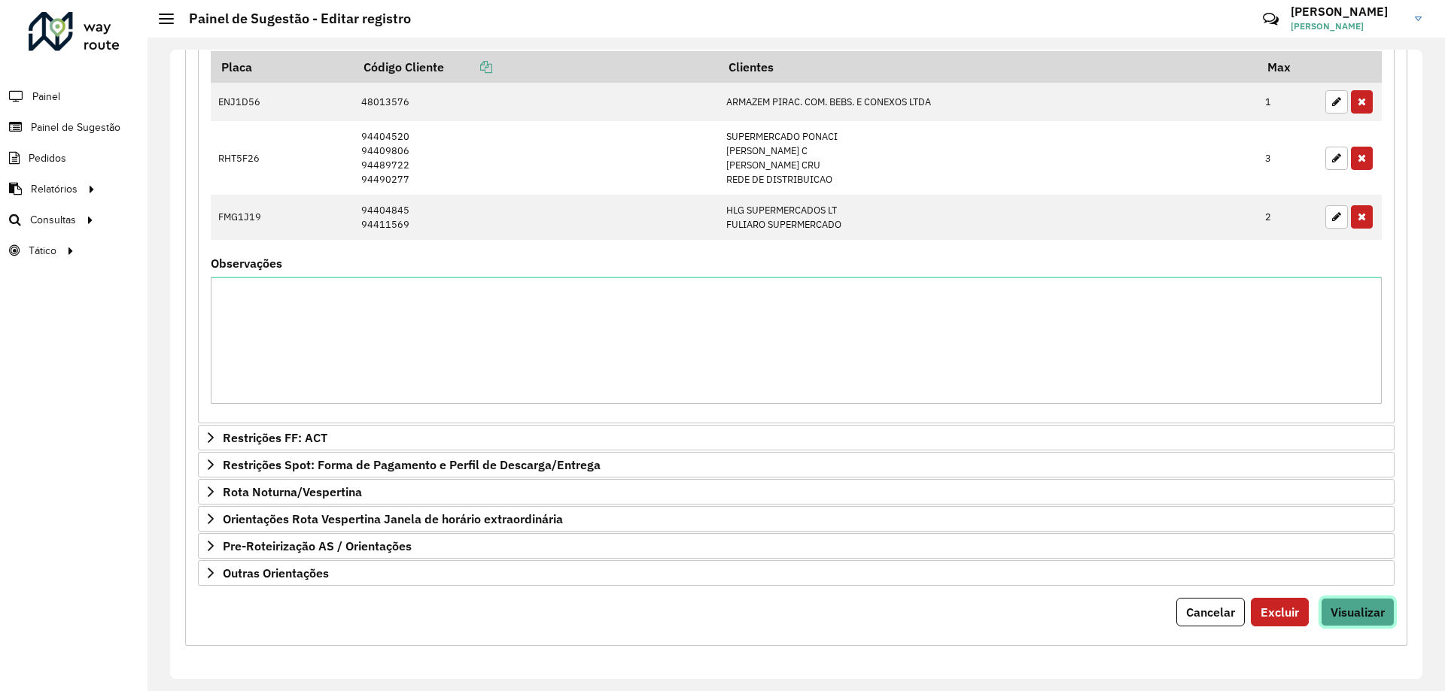
click at [1338, 608] on span "Visualizar" at bounding box center [1357, 612] width 54 height 15
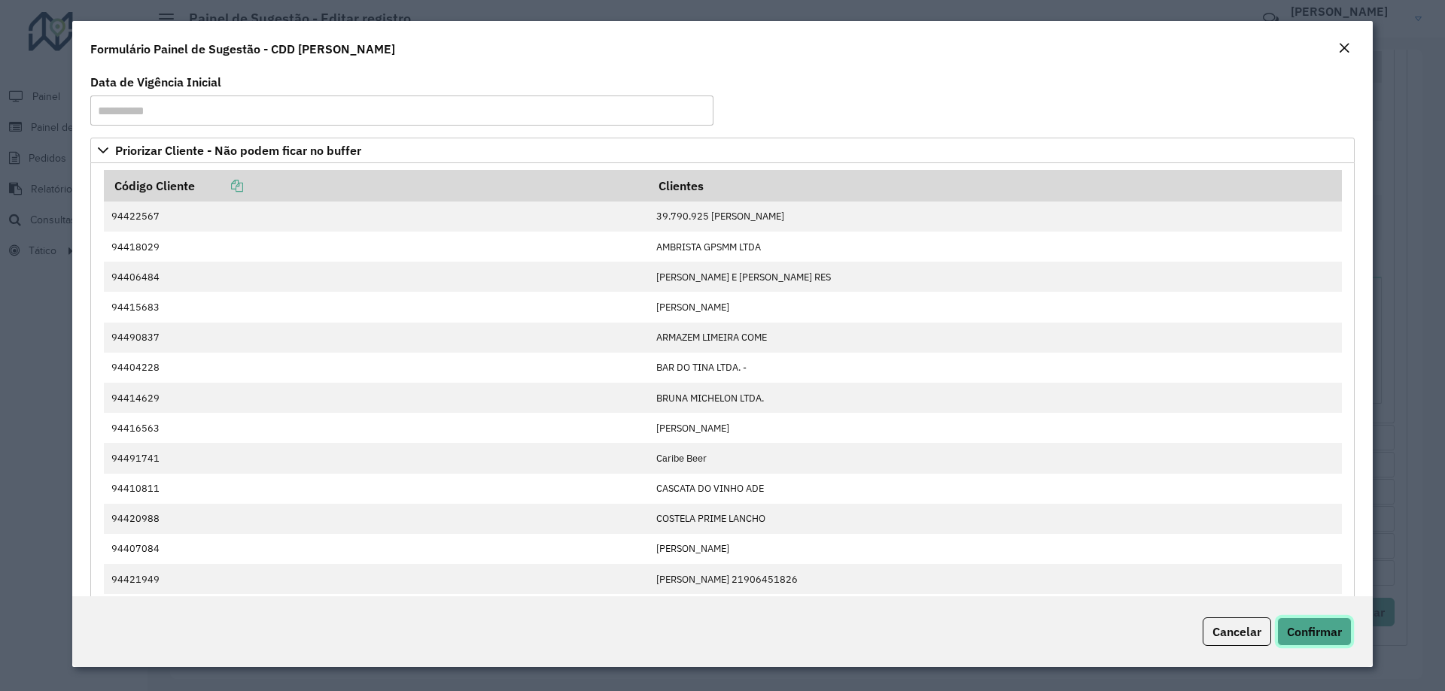
click at [1324, 628] on span "Confirmar" at bounding box center [1314, 632] width 55 height 15
